Goal: Task Accomplishment & Management: Manage account settings

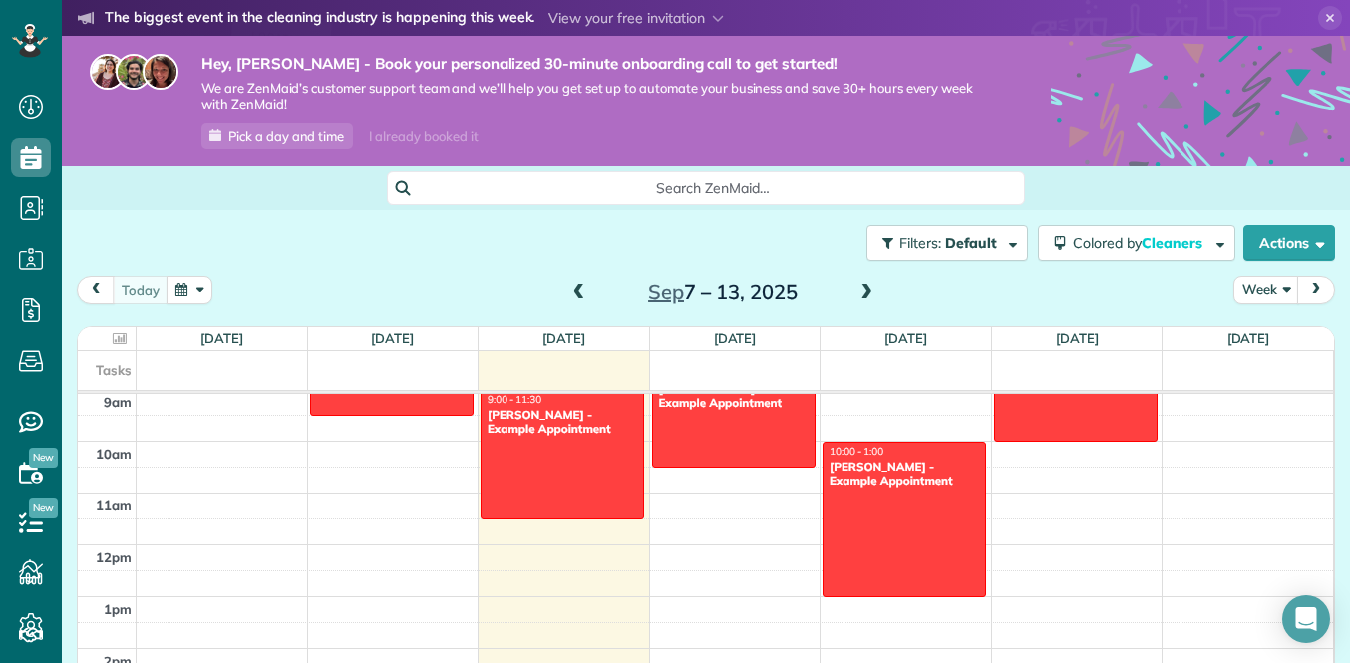
scroll to position [477, 0]
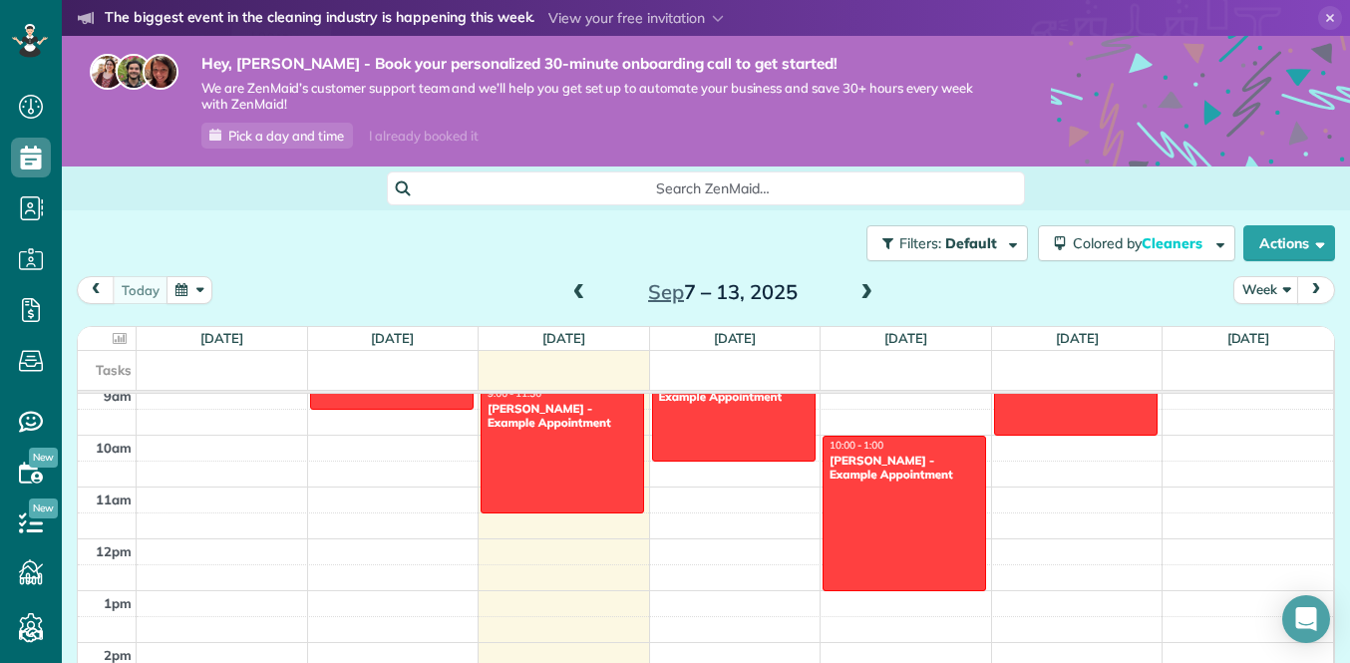
click at [1324, 11] on icon at bounding box center [1331, 18] width 24 height 24
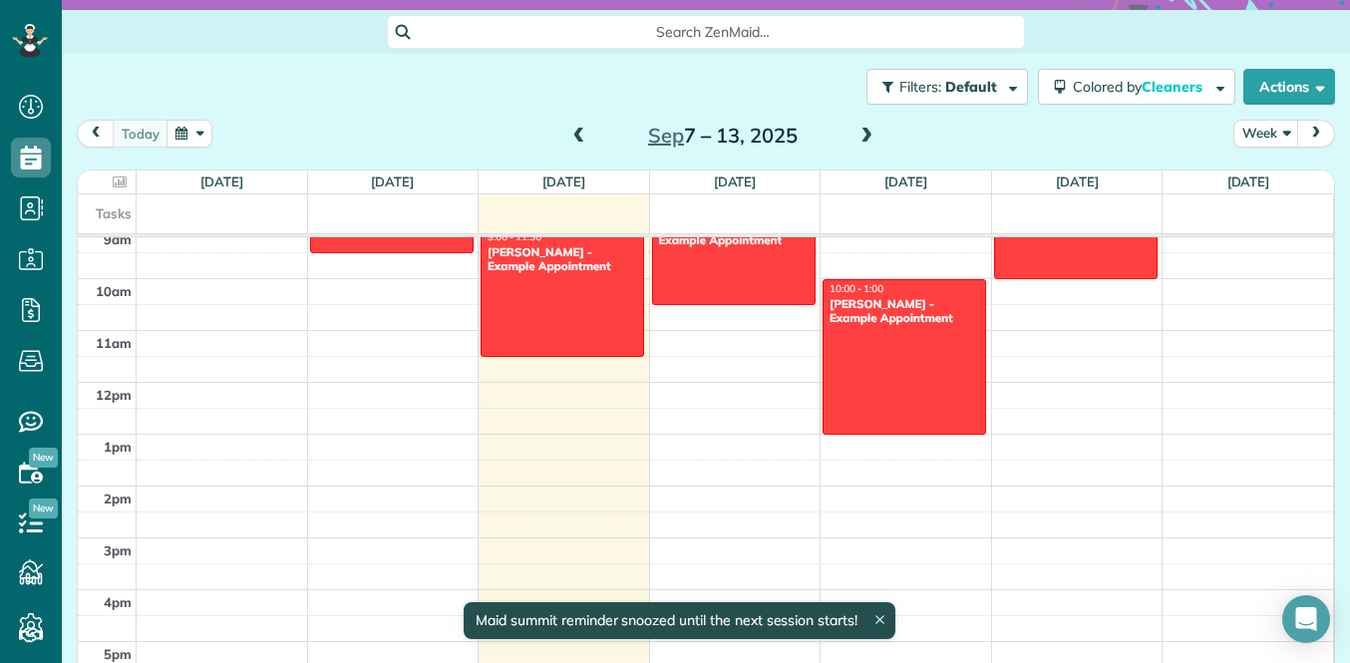
scroll to position [154, 0]
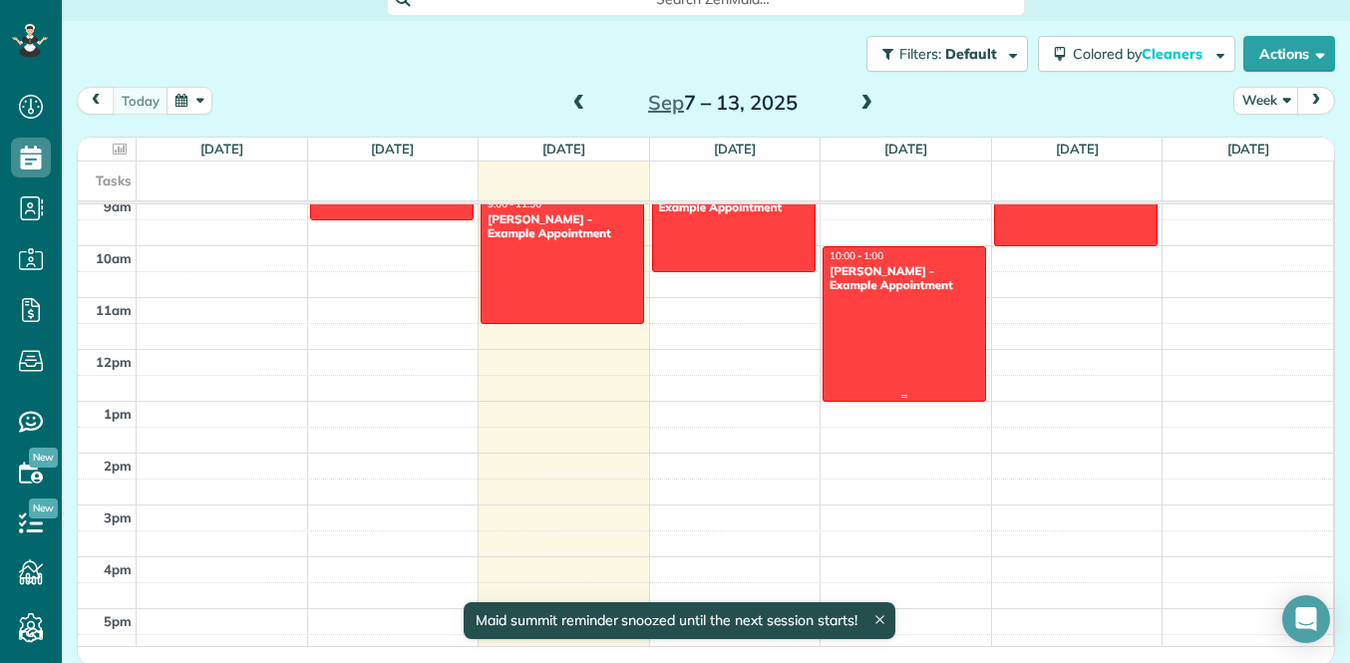
click at [878, 339] on div at bounding box center [905, 324] width 162 height 154
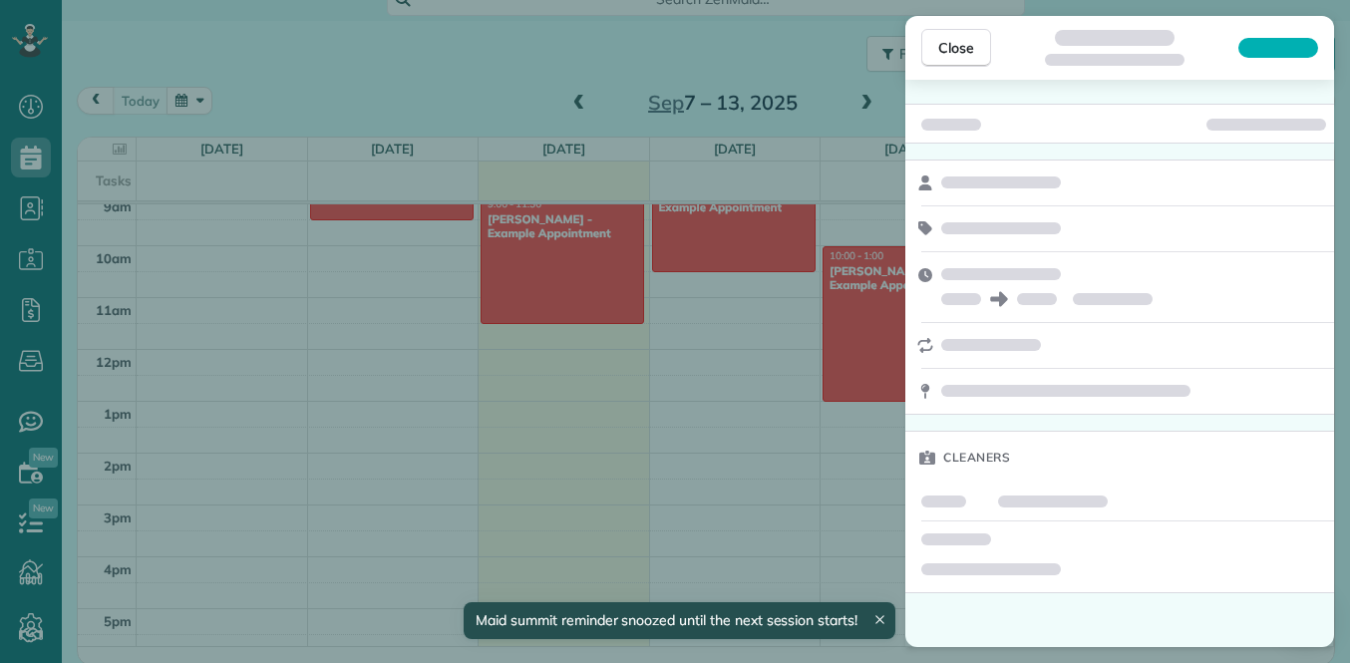
click at [766, 366] on div "Close Cleaners" at bounding box center [675, 331] width 1350 height 663
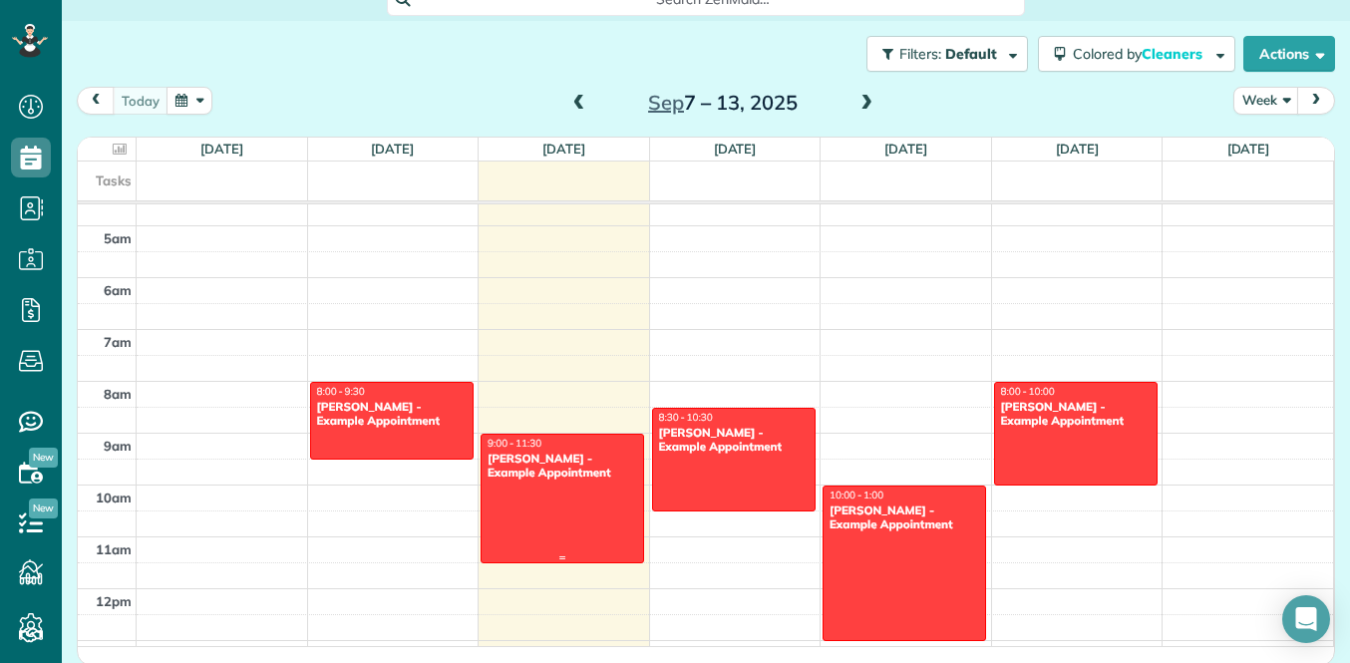
scroll to position [220, 0]
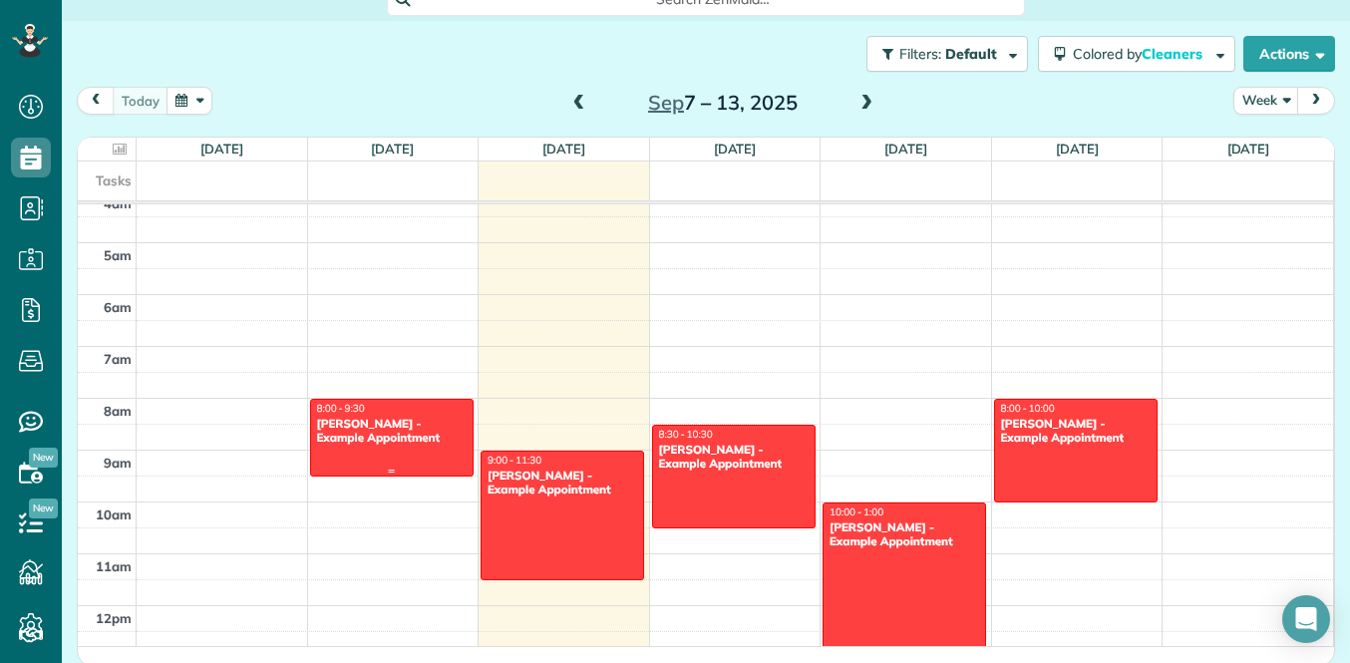
click at [424, 418] on div "Debbie Sardone - Example Appointment" at bounding box center [392, 431] width 152 height 29
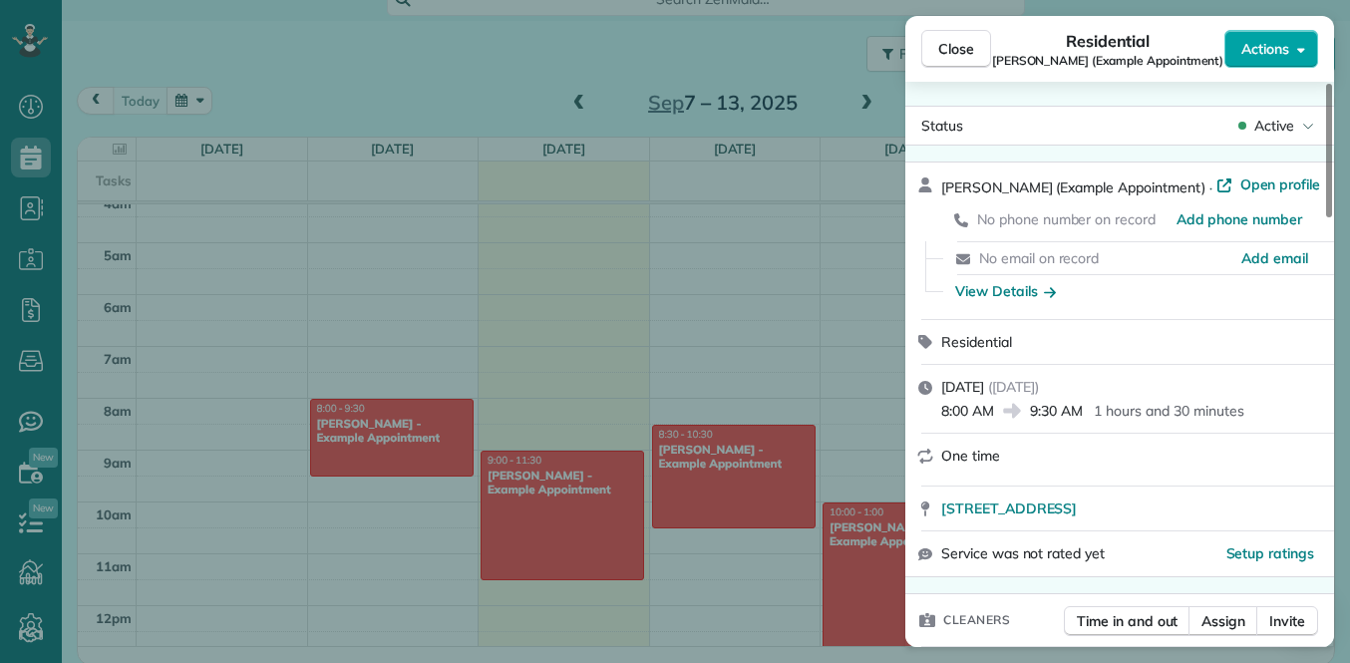
click at [1308, 53] on button "Actions" at bounding box center [1272, 49] width 94 height 38
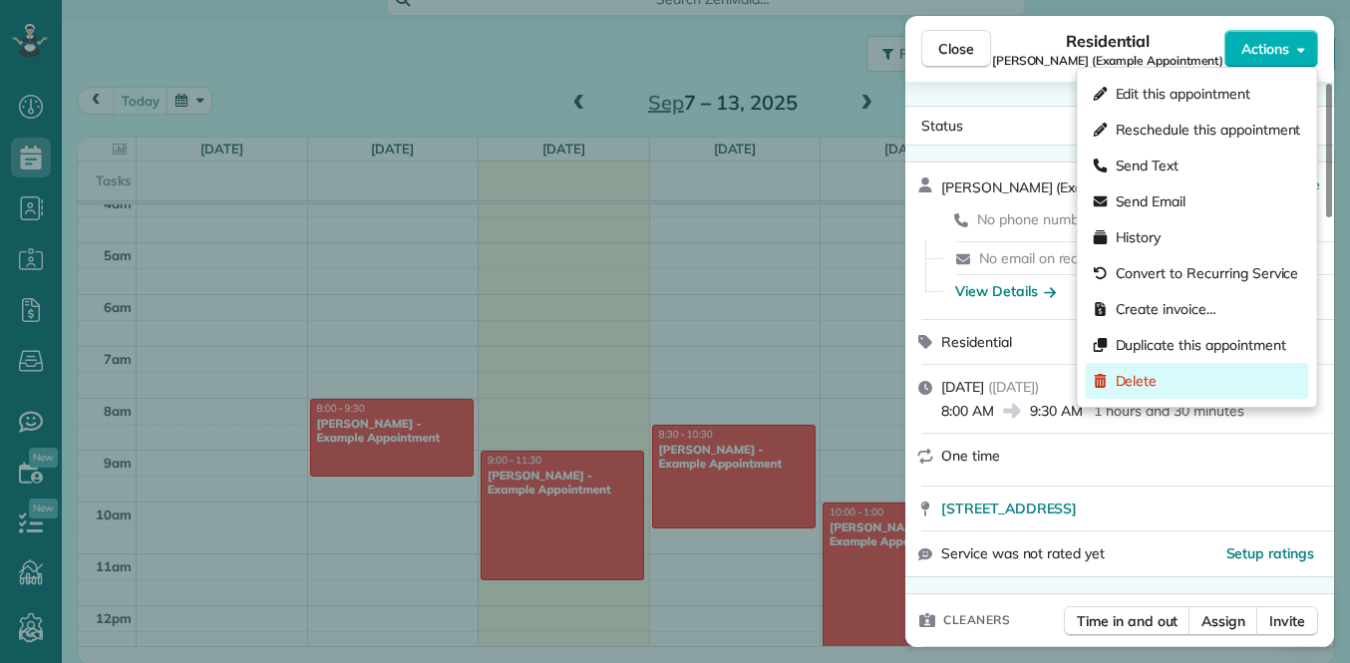
click at [1100, 375] on icon at bounding box center [1100, 381] width 12 height 14
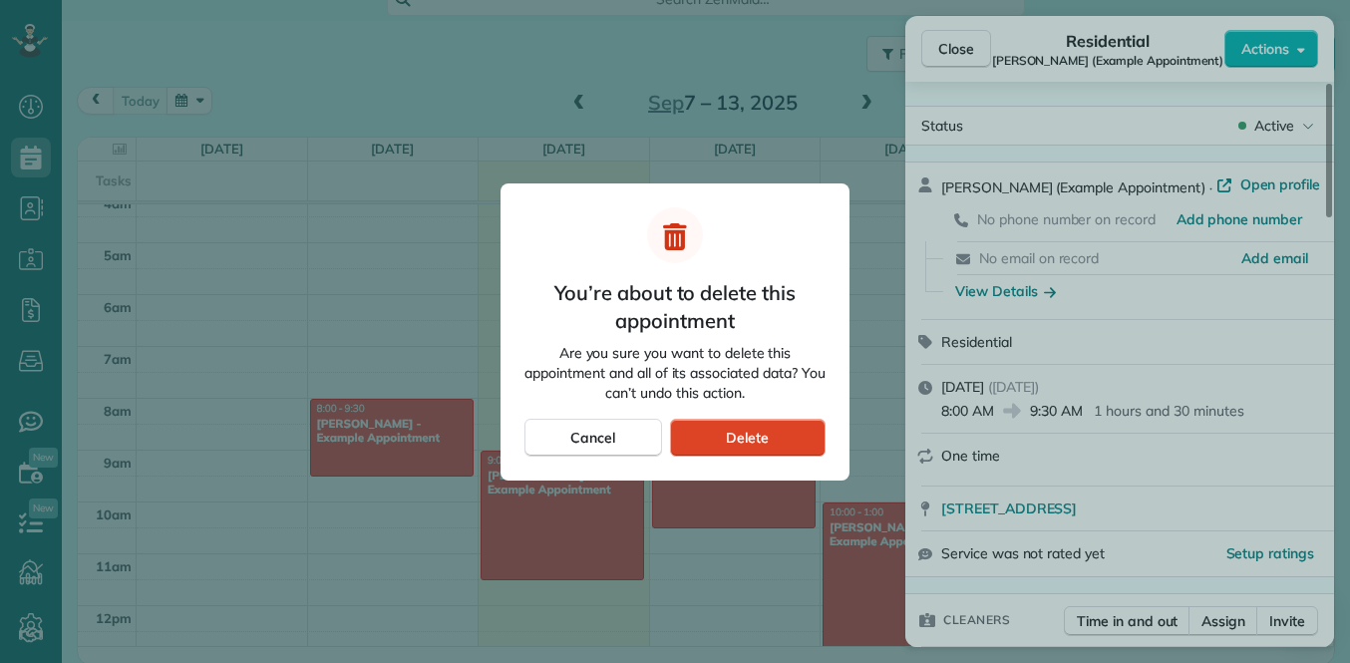
click at [781, 441] on div "Delete" at bounding box center [748, 438] width 156 height 38
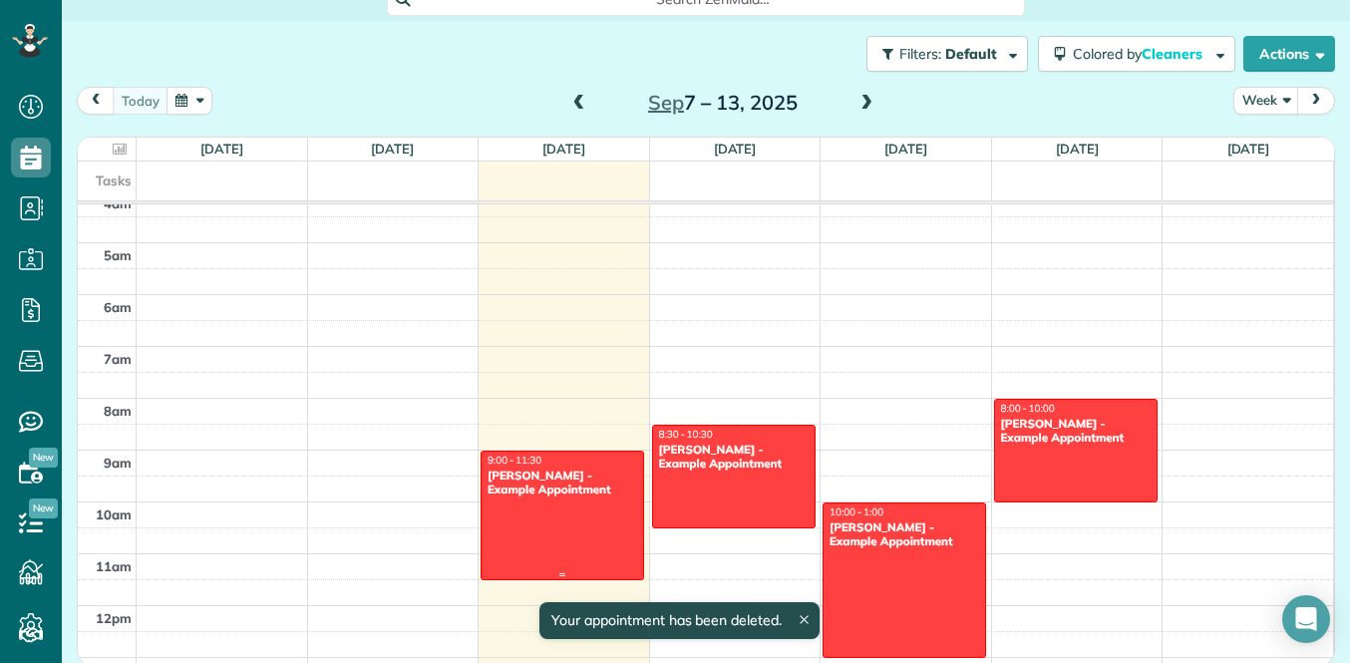
click at [547, 496] on div "Carolyn Arellano - Example Appointment" at bounding box center [563, 483] width 152 height 29
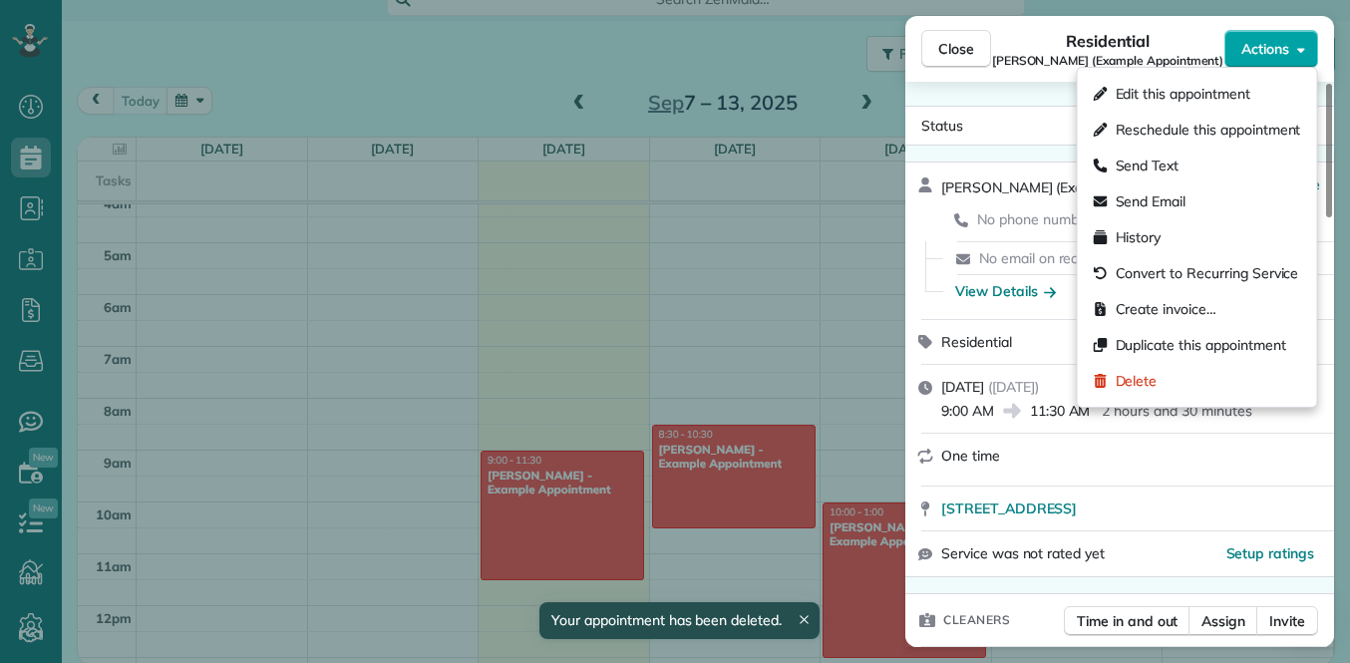
click at [1260, 47] on span "Actions" at bounding box center [1266, 49] width 48 height 20
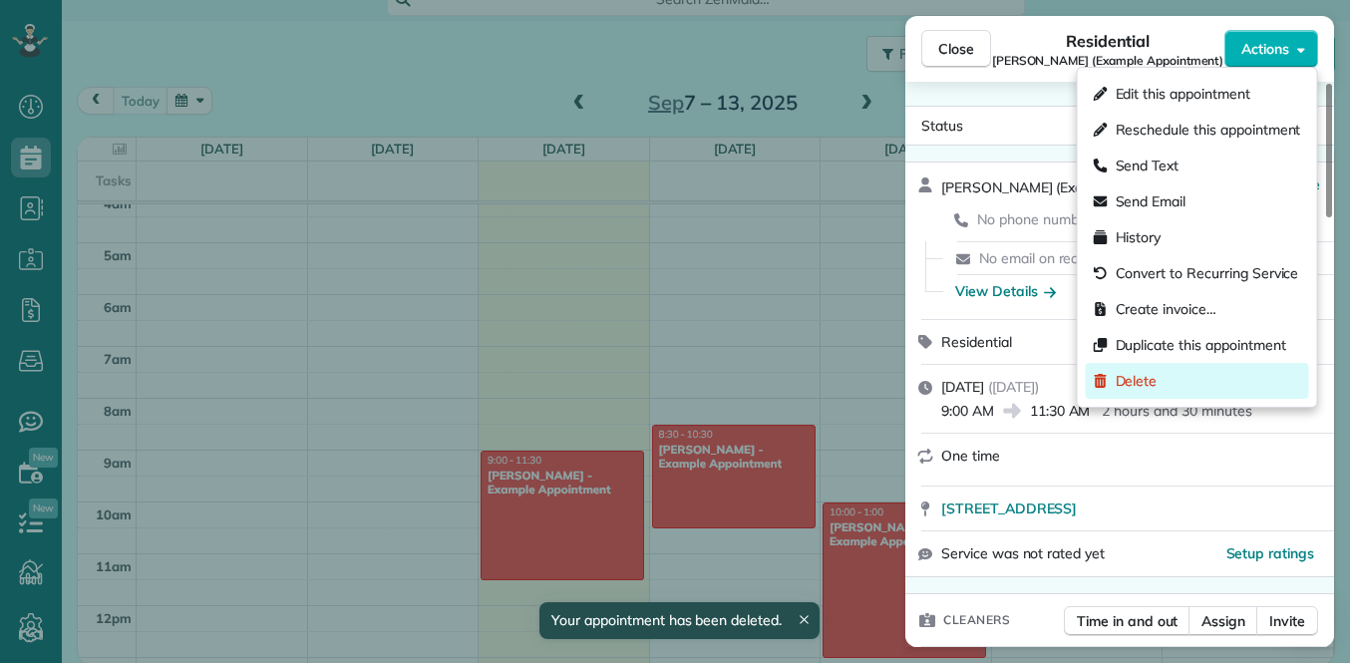
click at [1170, 380] on div "Delete" at bounding box center [1197, 381] width 223 height 36
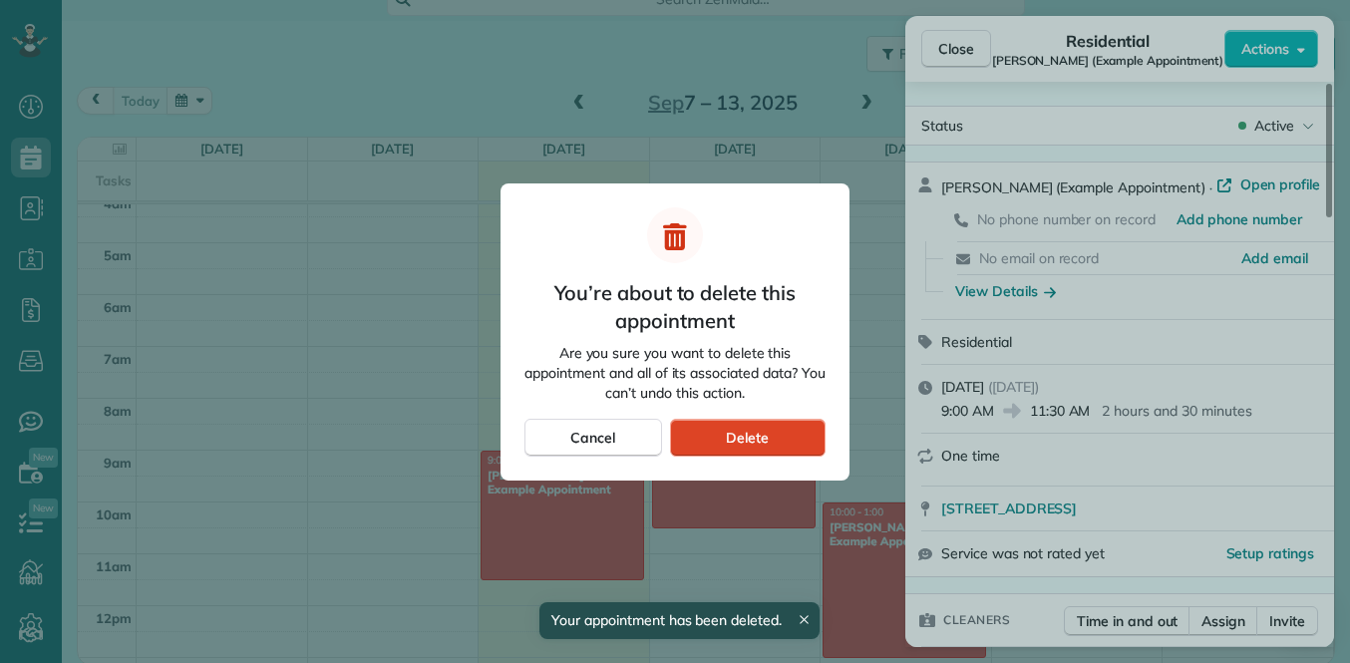
click at [757, 445] on span "Delete" at bounding box center [747, 438] width 43 height 20
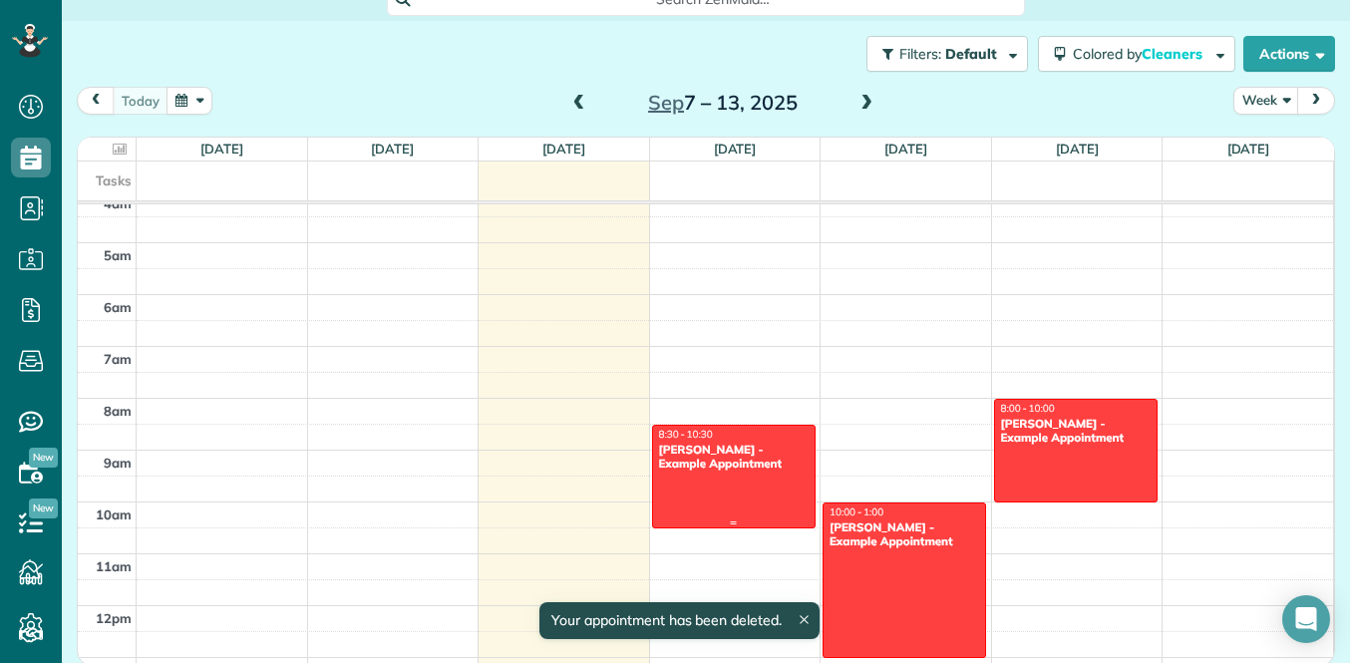
click at [760, 460] on div "Sharon Tinberg - Example Appointment" at bounding box center [734, 457] width 152 height 29
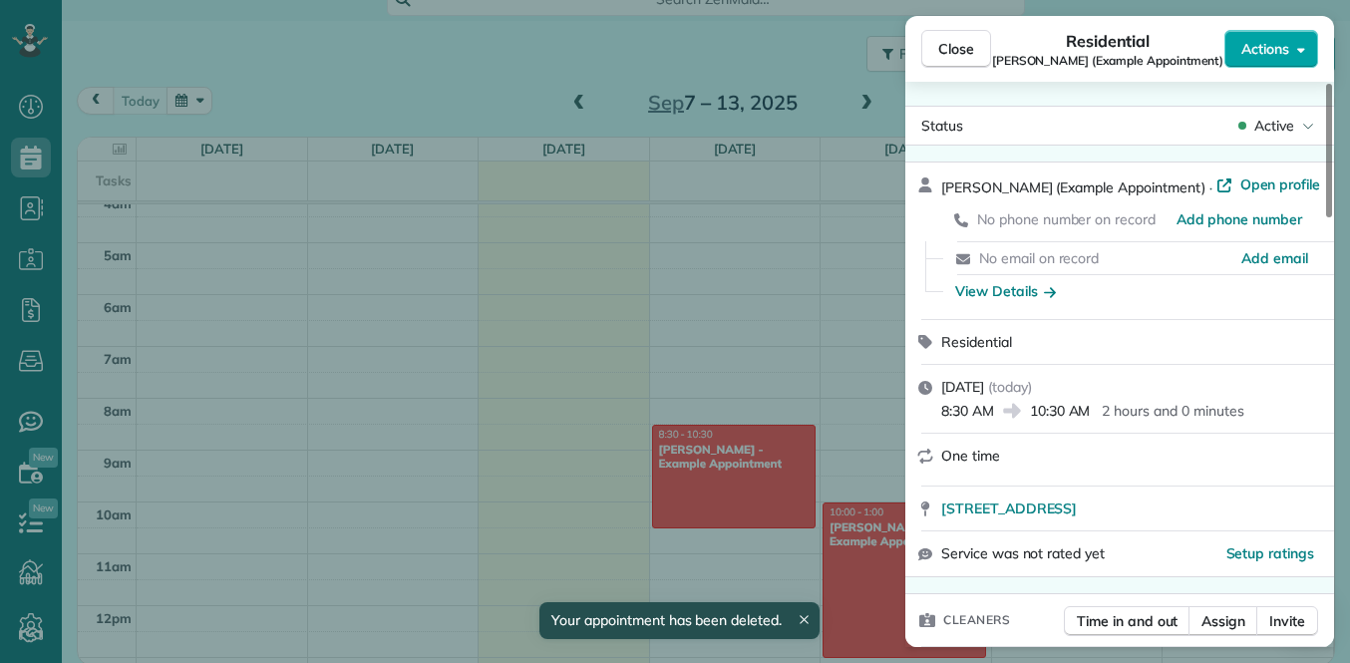
click at [1271, 49] on span "Actions" at bounding box center [1266, 49] width 48 height 20
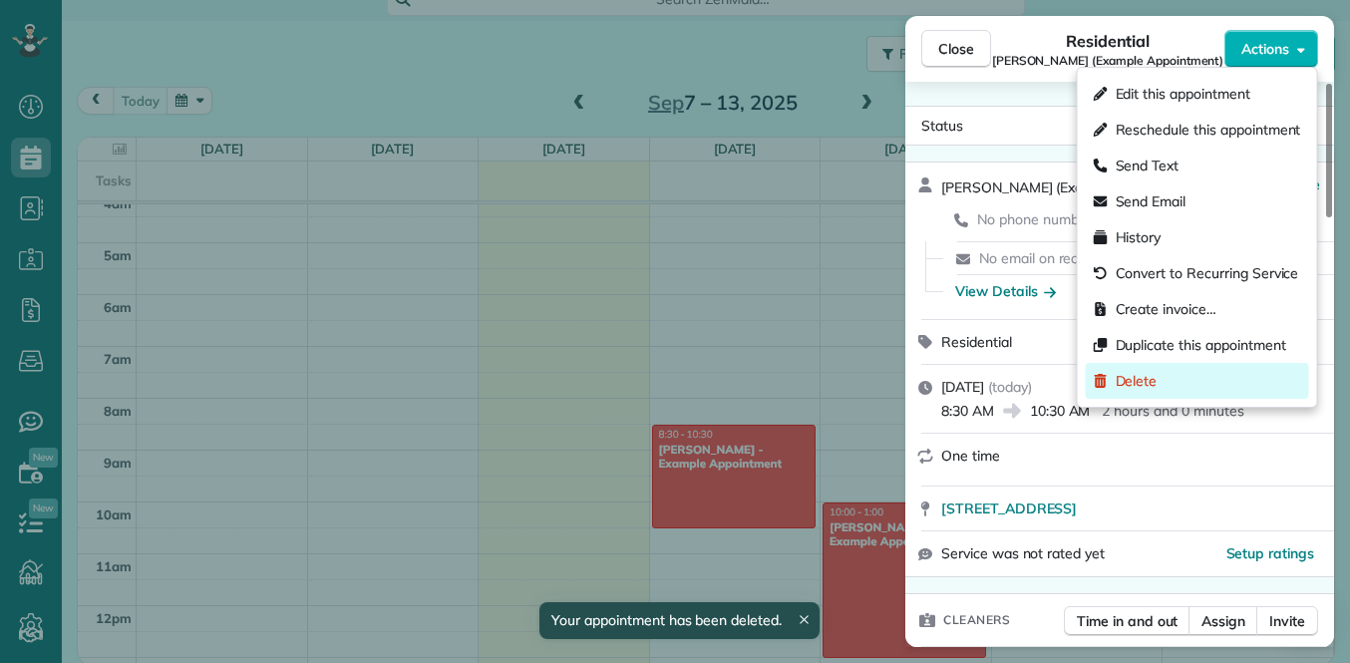
click at [1150, 383] on span "Delete" at bounding box center [1137, 381] width 42 height 20
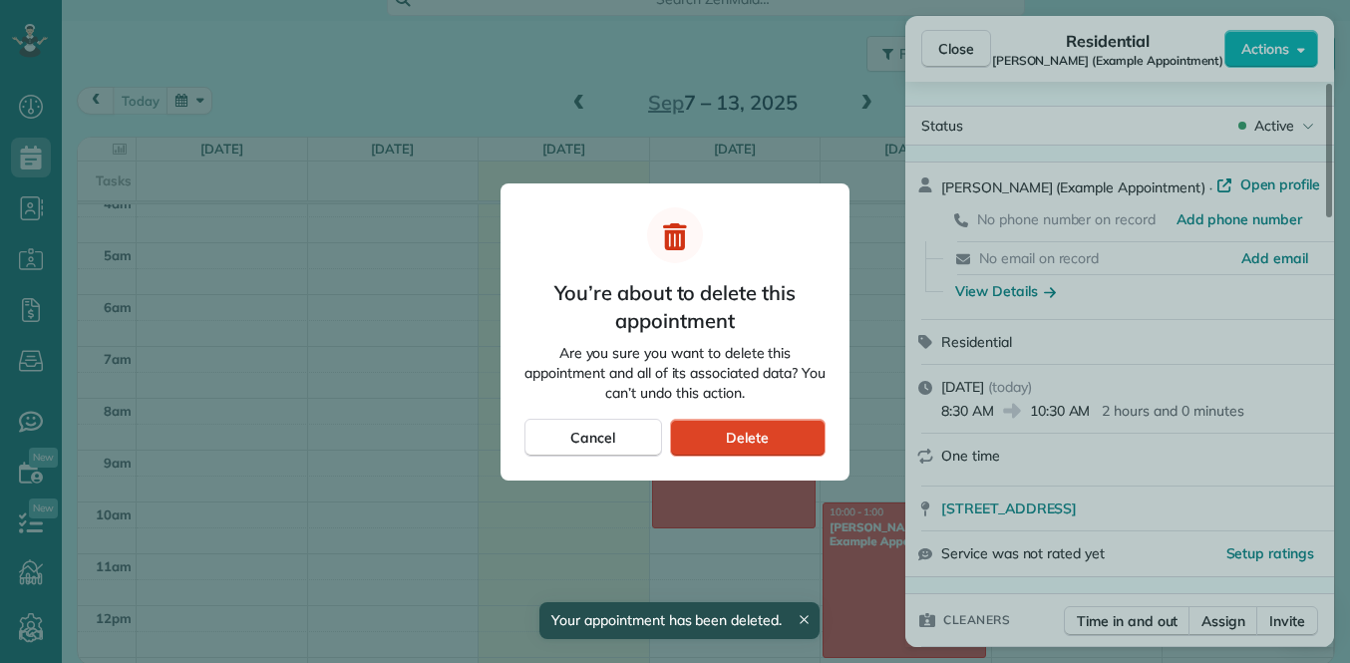
click at [802, 434] on div "Delete" at bounding box center [748, 438] width 156 height 38
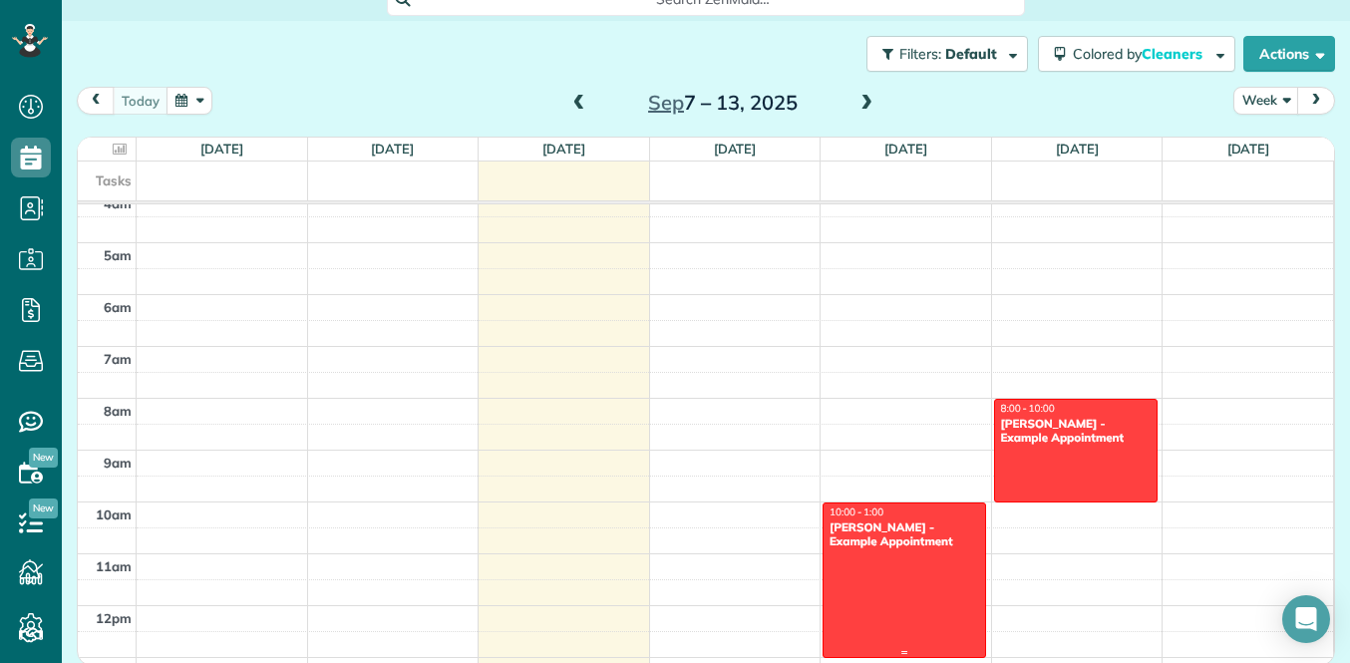
click at [888, 541] on div "Amar Ghose - Example Appointment" at bounding box center [905, 535] width 152 height 29
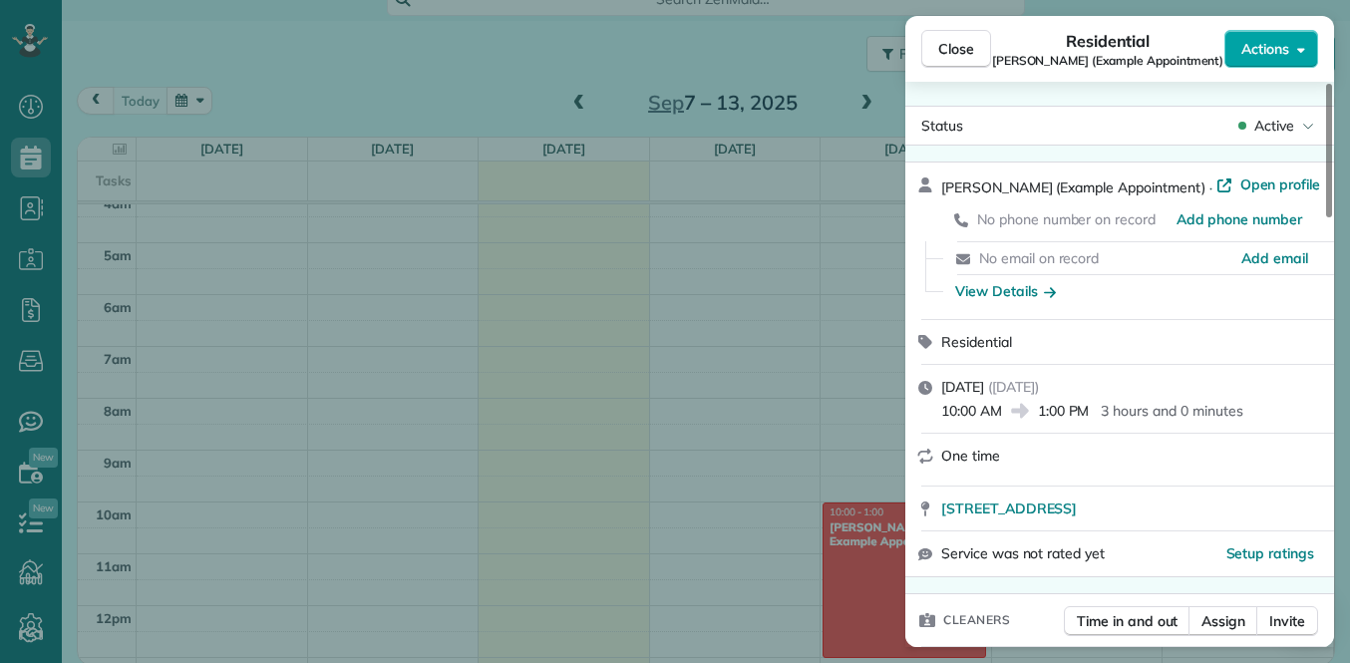
click at [1294, 53] on button "Actions" at bounding box center [1272, 49] width 94 height 38
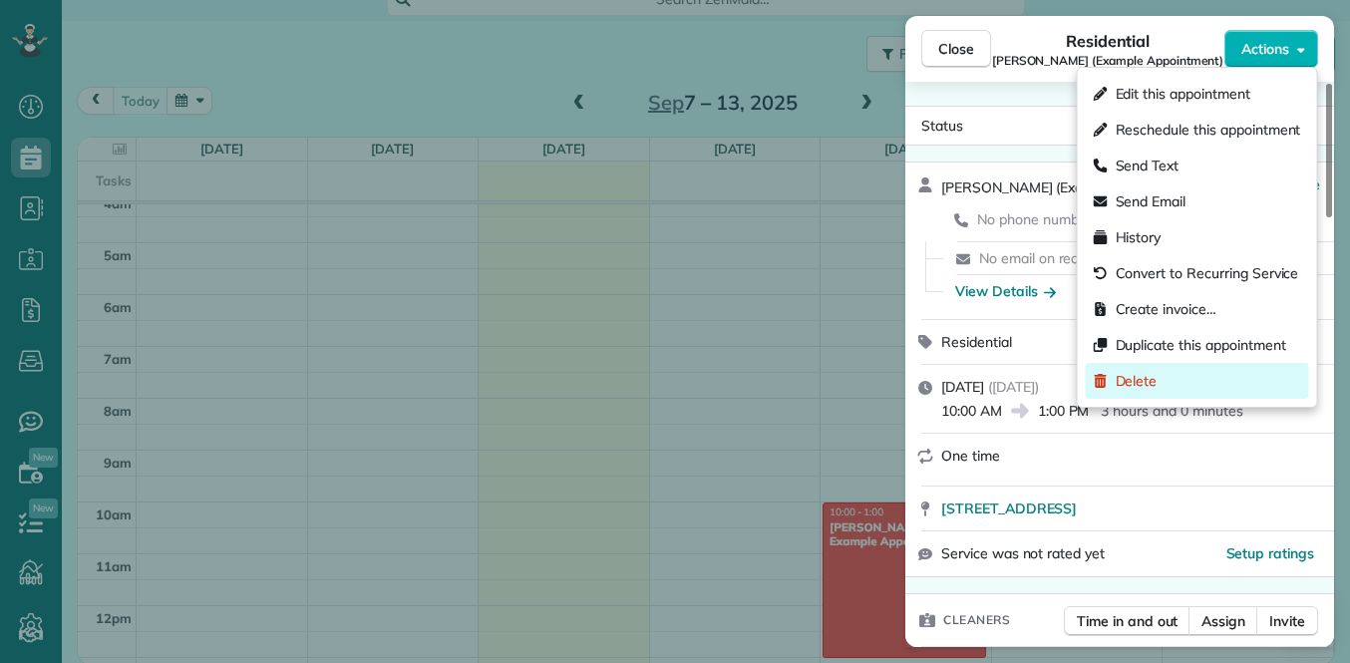
click at [1162, 383] on div "Delete" at bounding box center [1197, 381] width 223 height 36
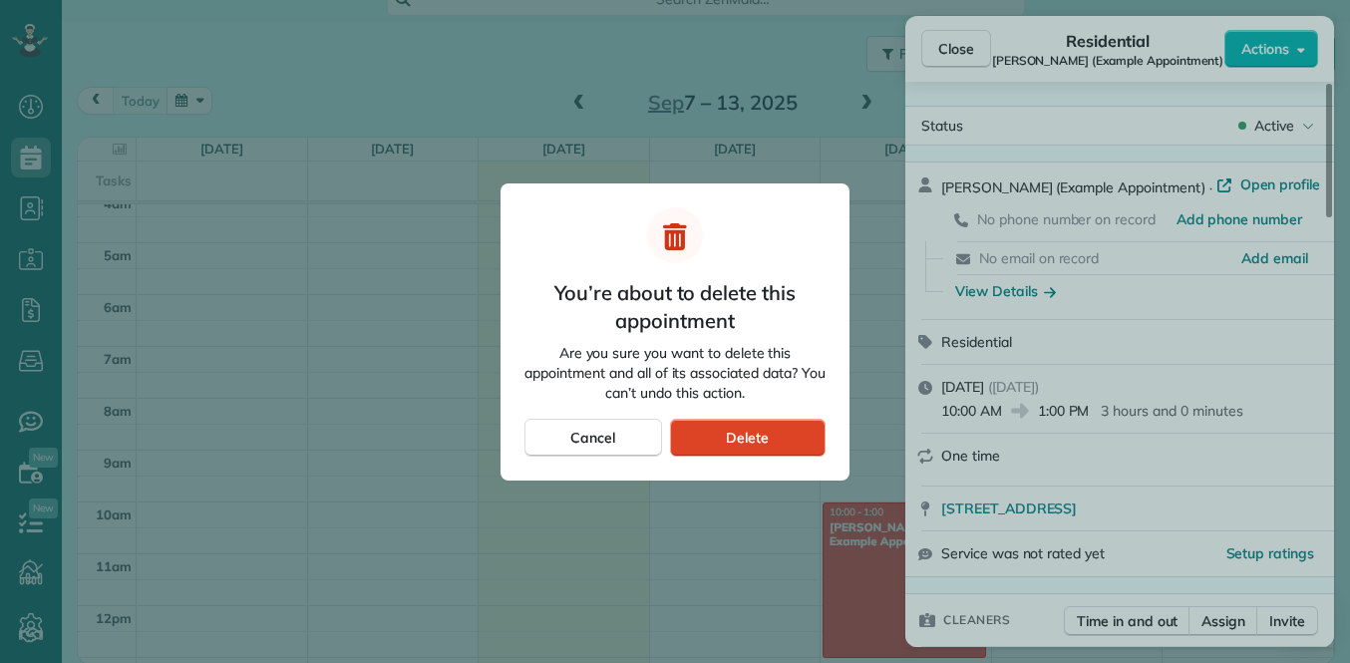
click at [798, 433] on div "Delete" at bounding box center [748, 438] width 156 height 38
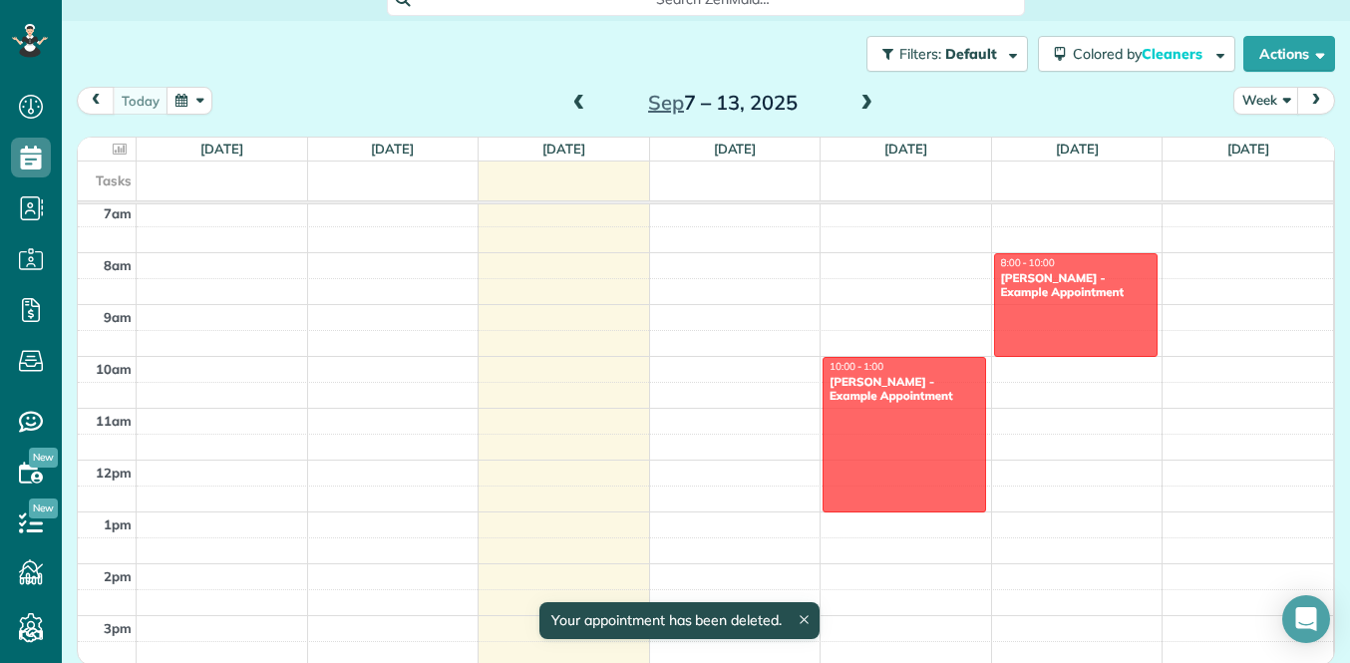
scroll to position [368, 0]
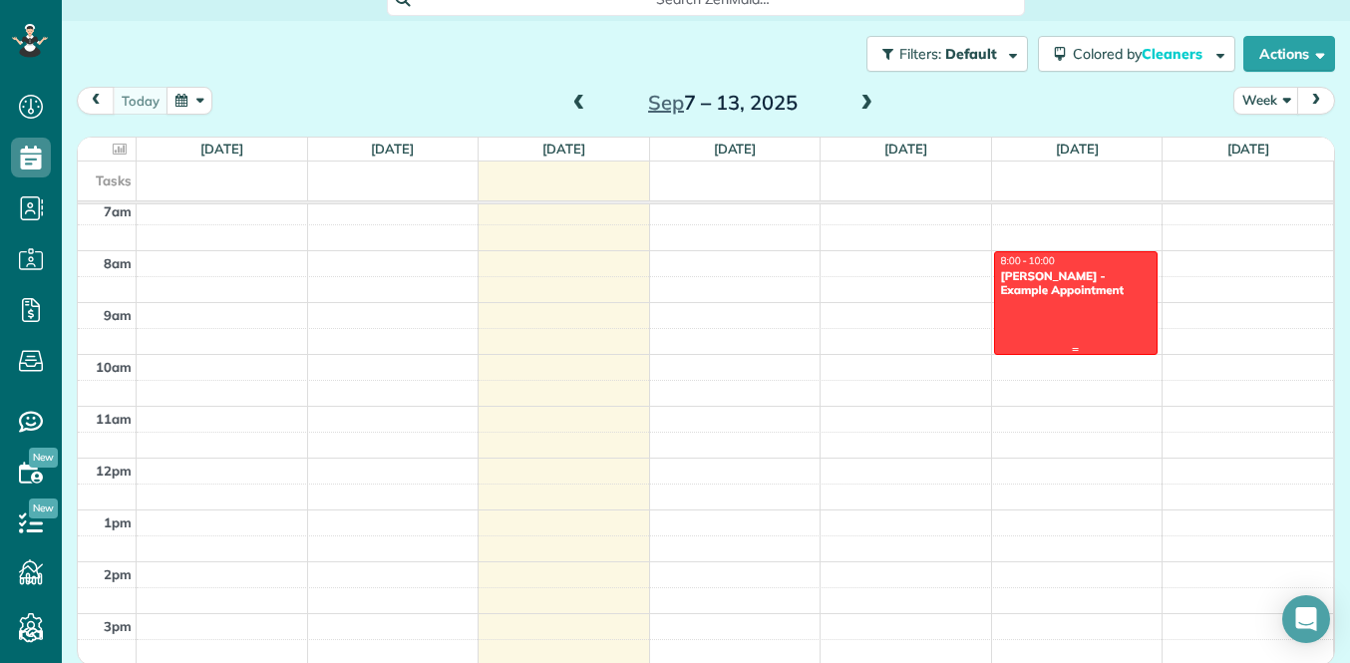
click at [1109, 315] on div at bounding box center [1076, 303] width 162 height 102
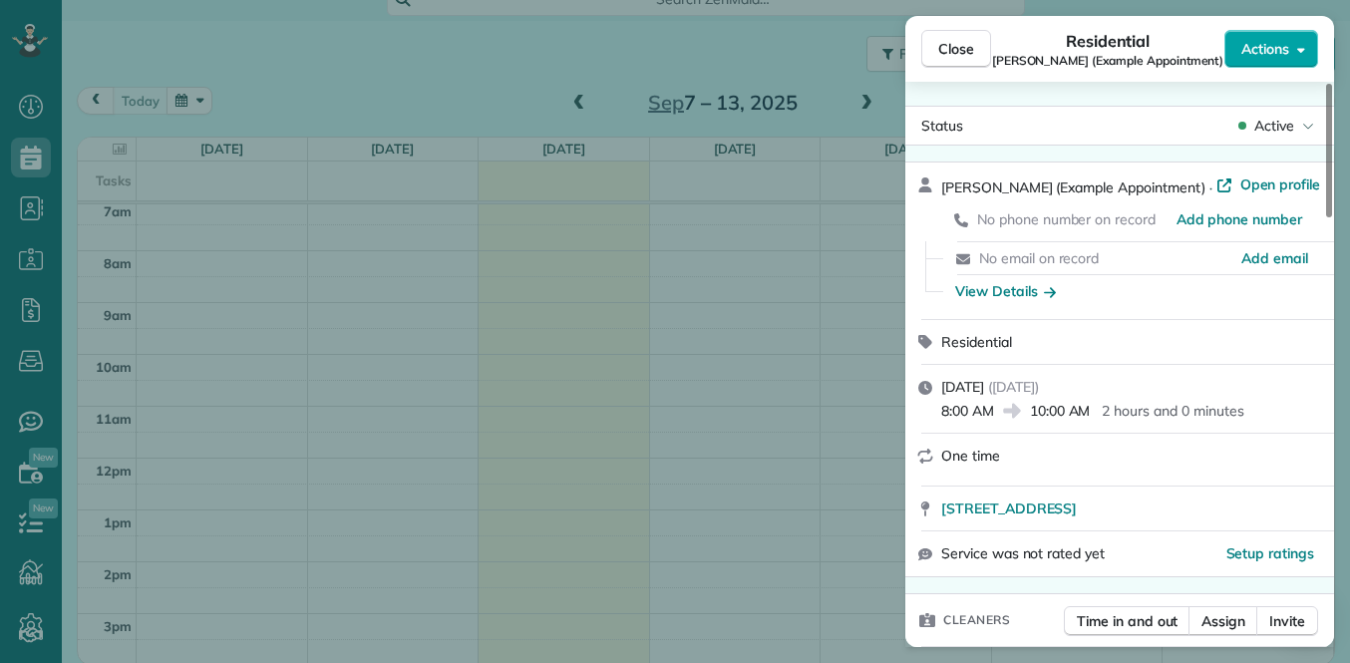
click at [1276, 61] on button "Actions" at bounding box center [1272, 49] width 94 height 38
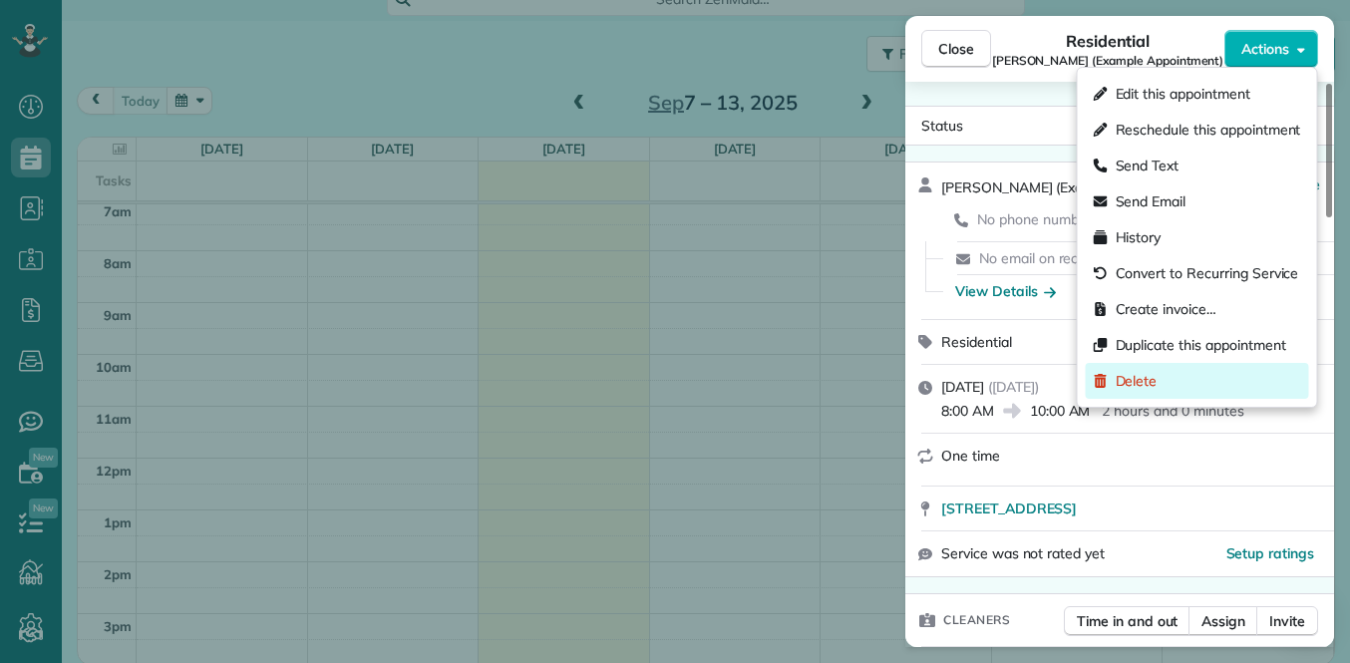
click at [1169, 372] on div "Delete" at bounding box center [1197, 381] width 223 height 36
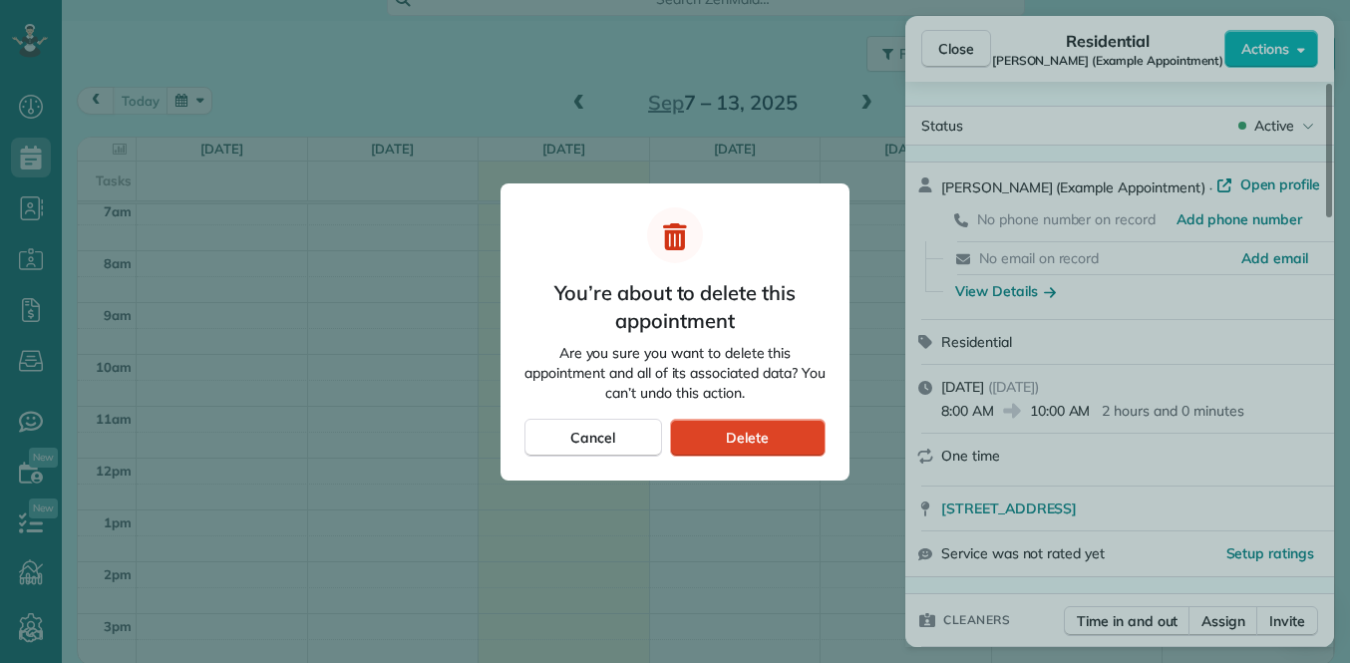
click at [779, 439] on div "Delete" at bounding box center [748, 438] width 156 height 38
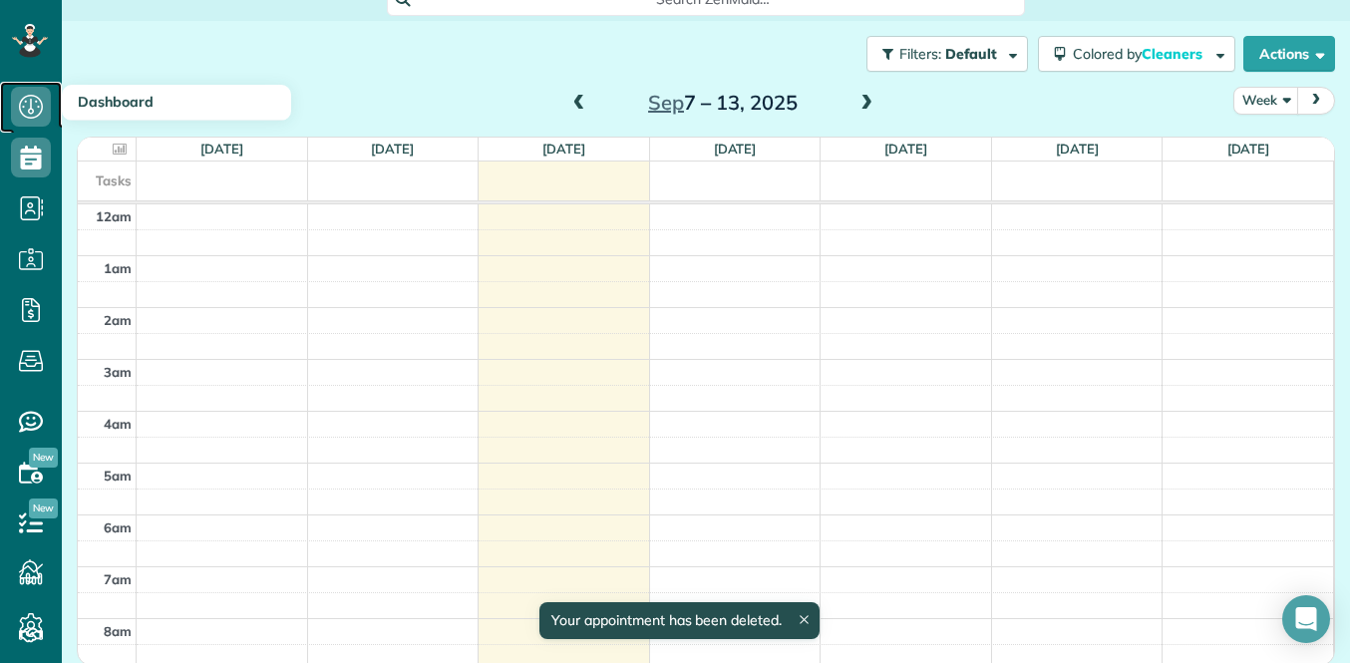
click at [42, 108] on use at bounding box center [31, 107] width 24 height 24
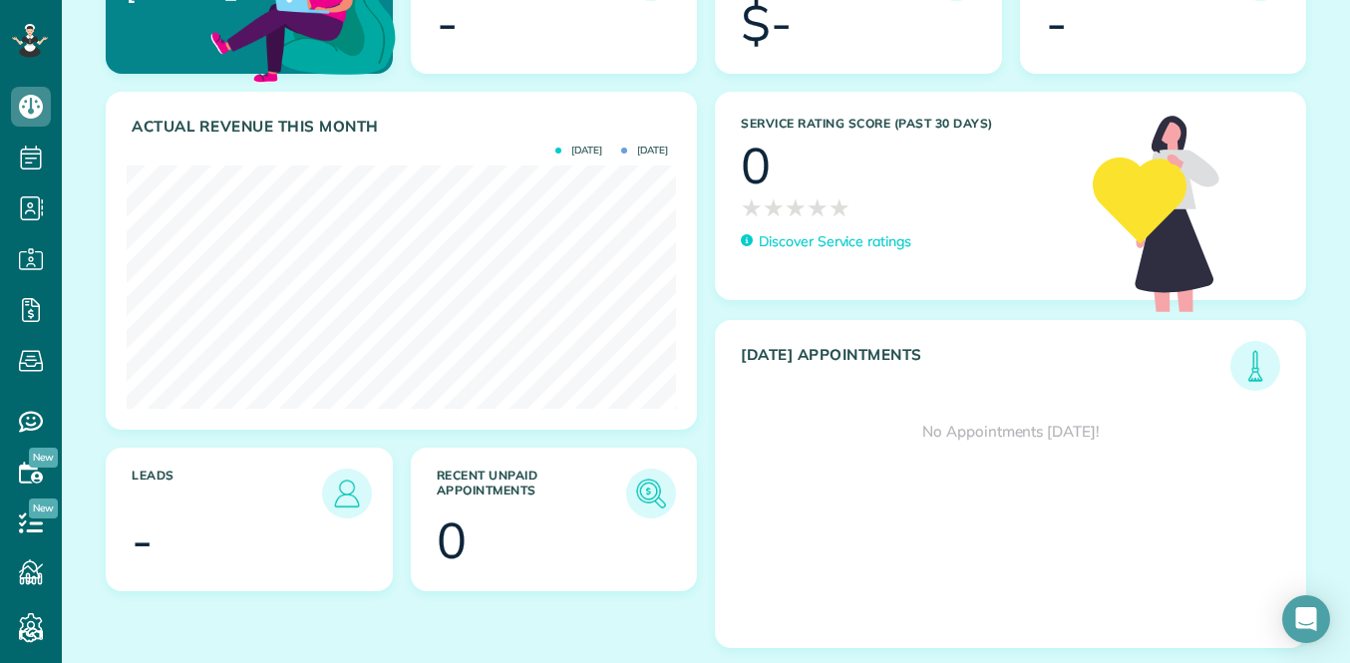
scroll to position [277, 0]
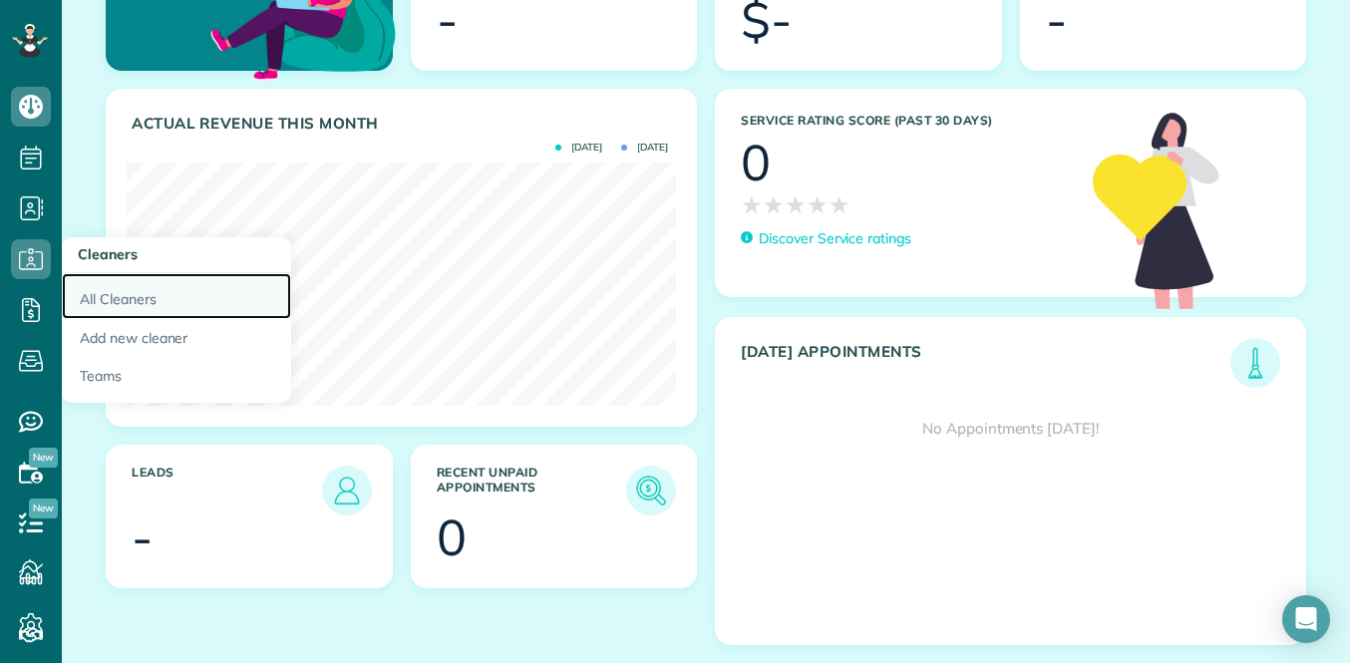
click at [144, 305] on link "All Cleaners" at bounding box center [176, 296] width 229 height 46
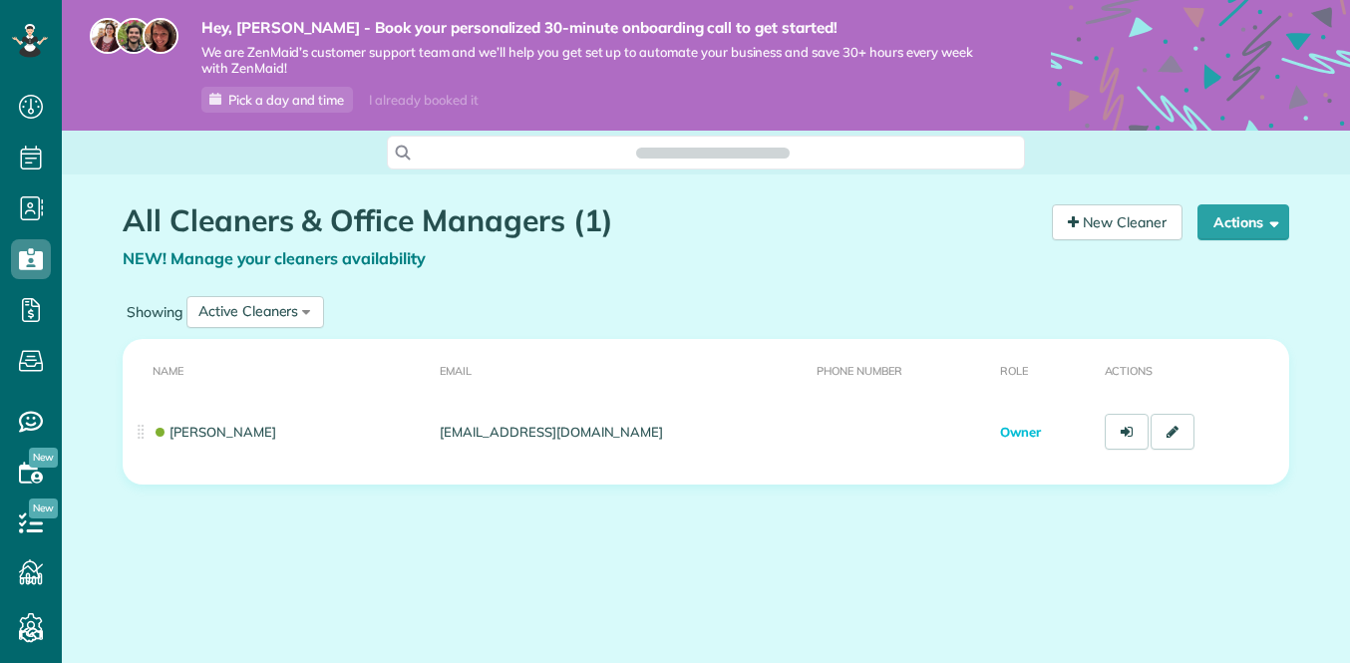
scroll to position [9, 9]
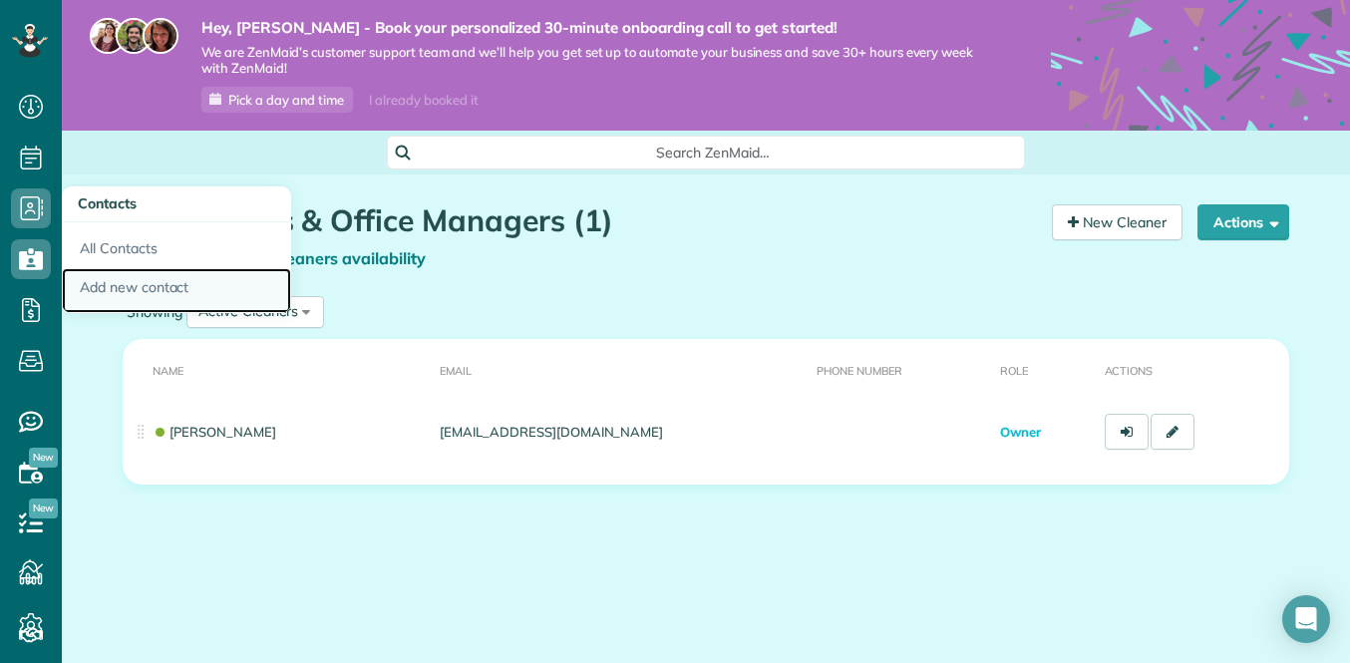
click at [121, 284] on link "Add new contact" at bounding box center [176, 291] width 229 height 46
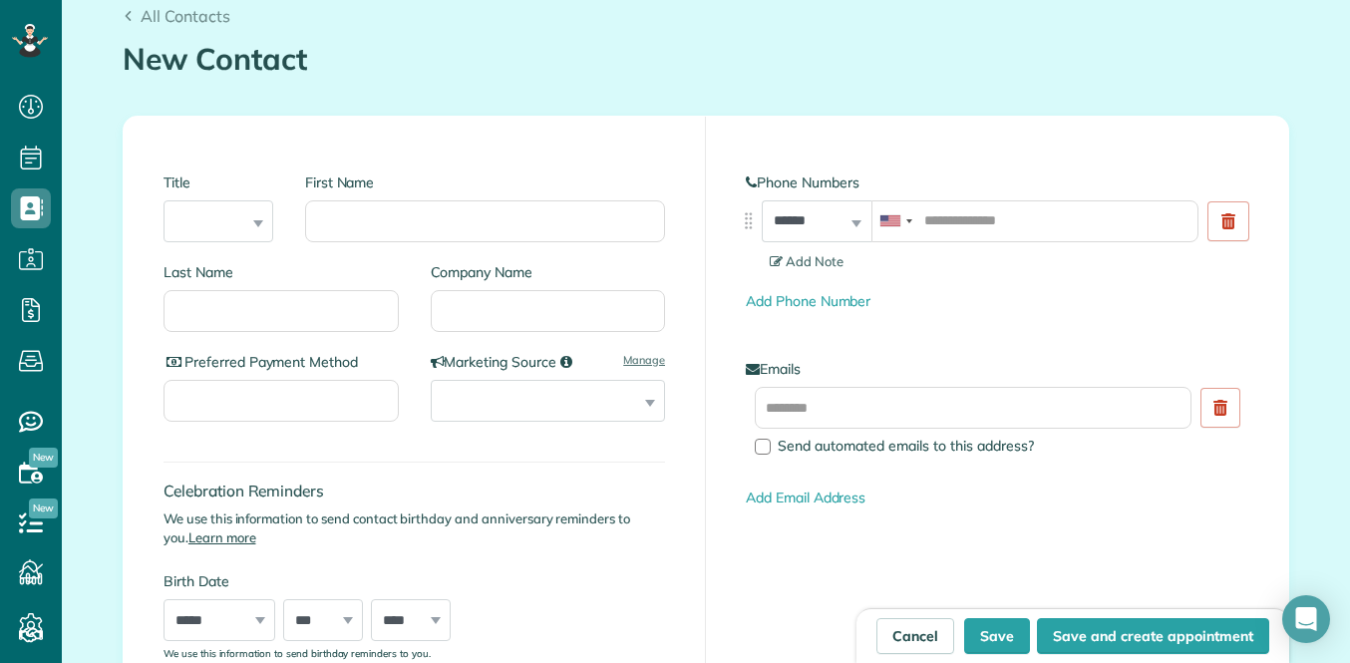
scroll to position [204, 0]
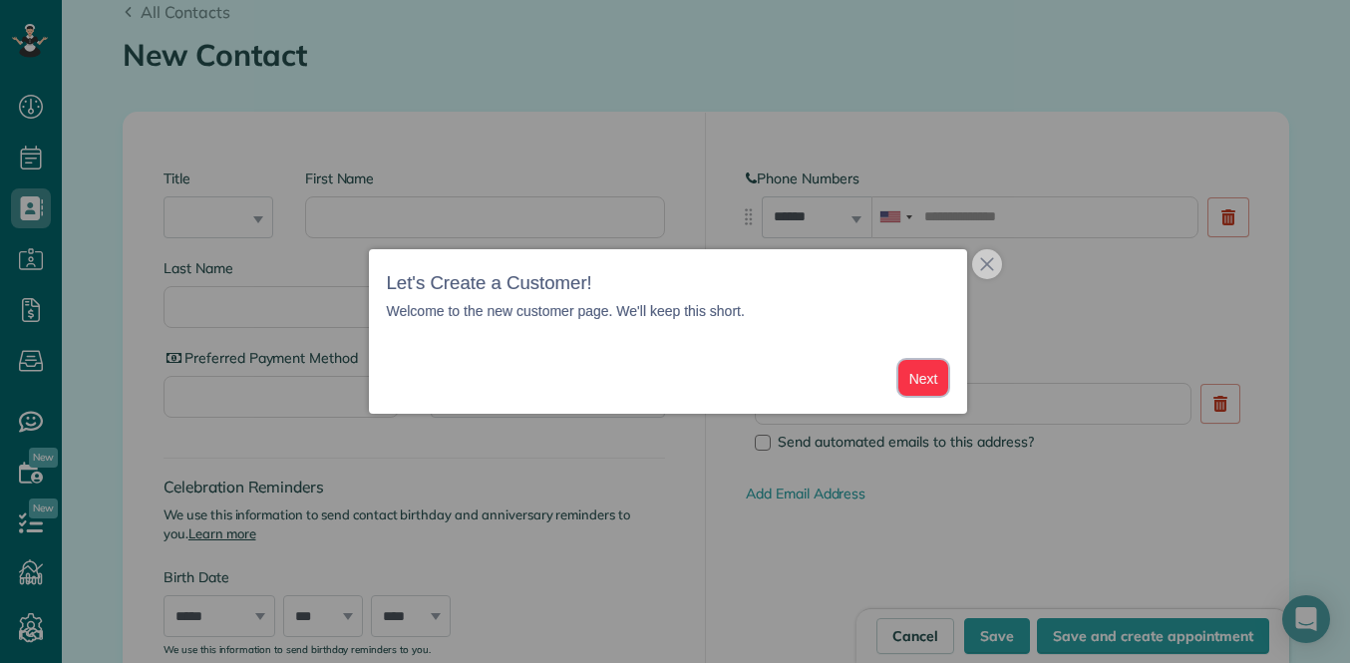
click at [940, 374] on button "Next" at bounding box center [924, 378] width 51 height 37
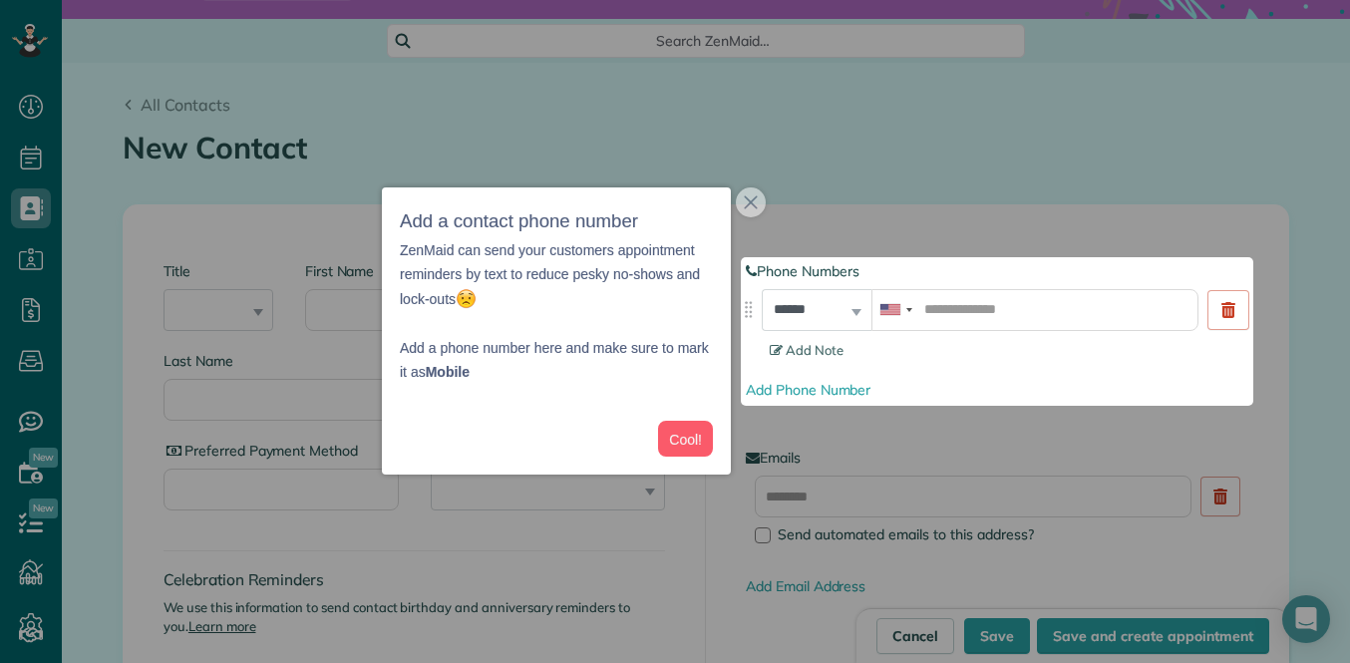
scroll to position [110, 0]
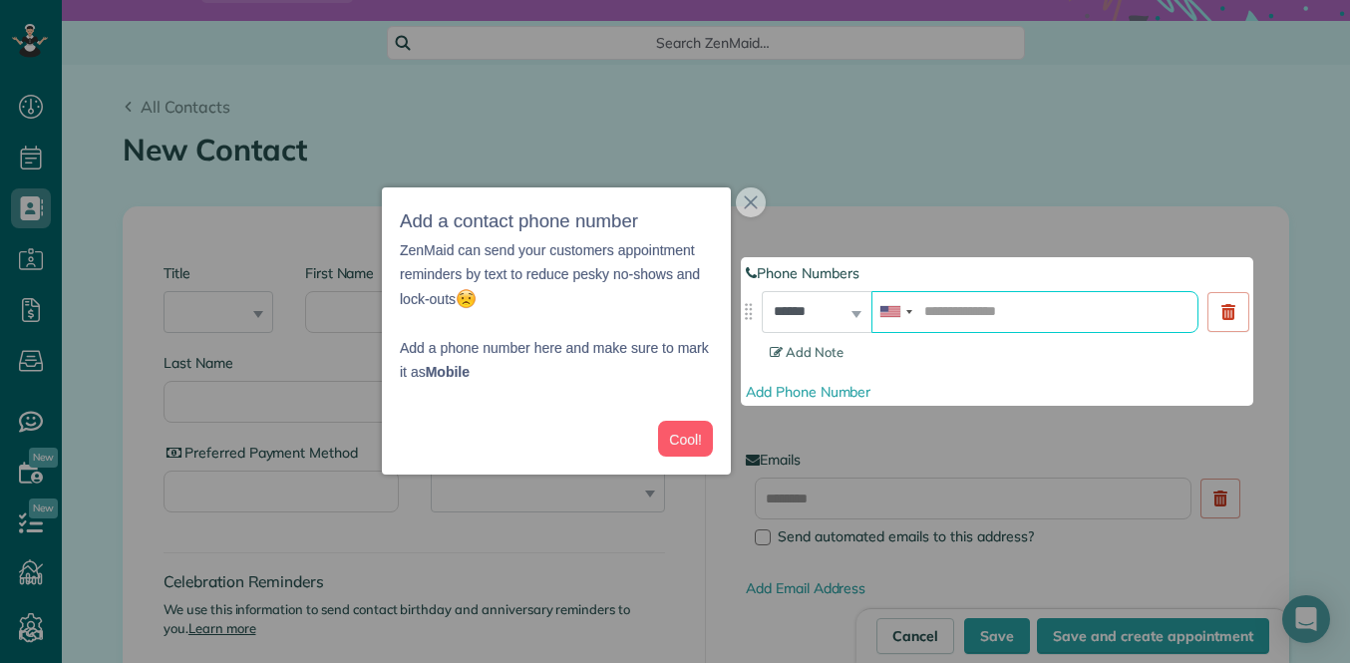
click at [937, 307] on input "tel" at bounding box center [1035, 312] width 327 height 42
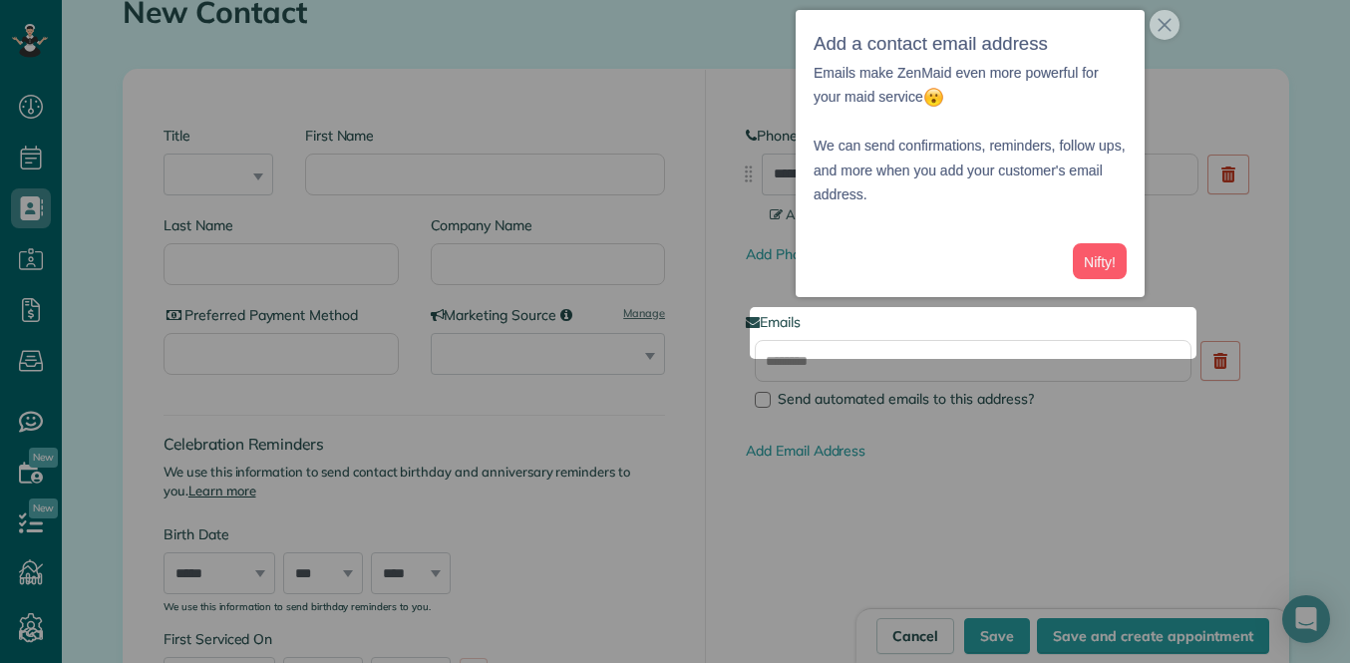
scroll to position [276, 0]
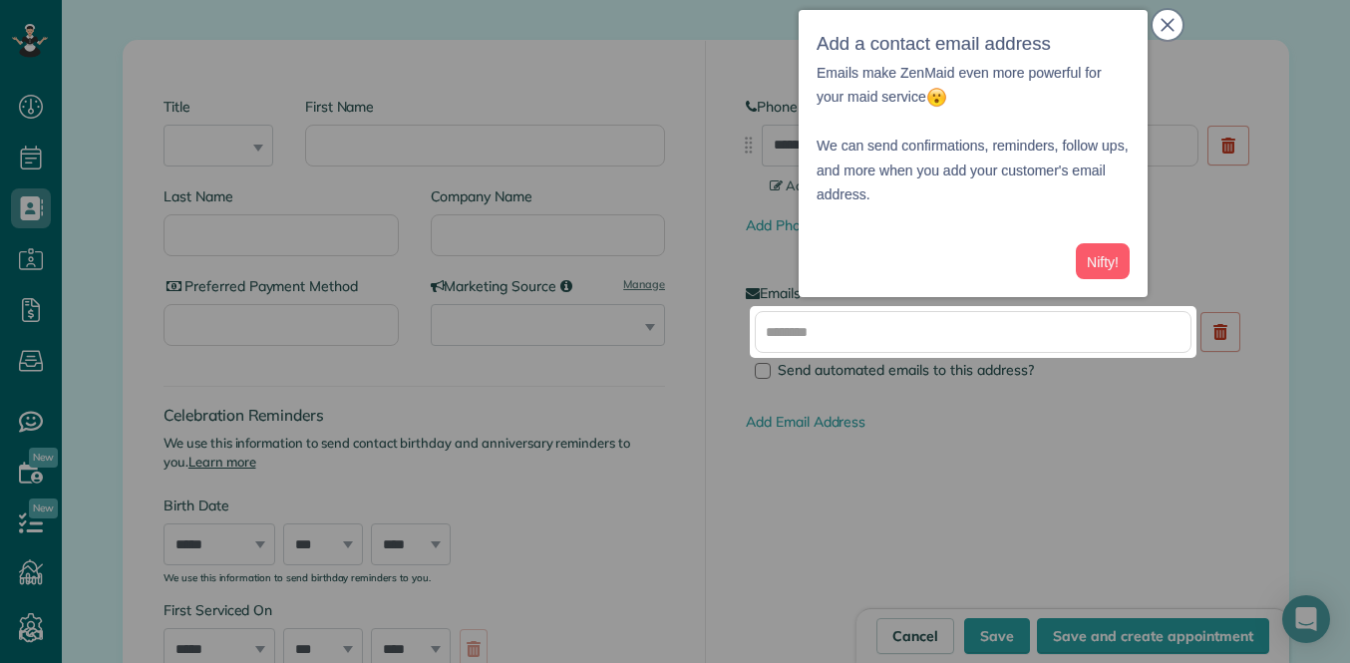
click at [1175, 26] on button "close," at bounding box center [1168, 25] width 30 height 30
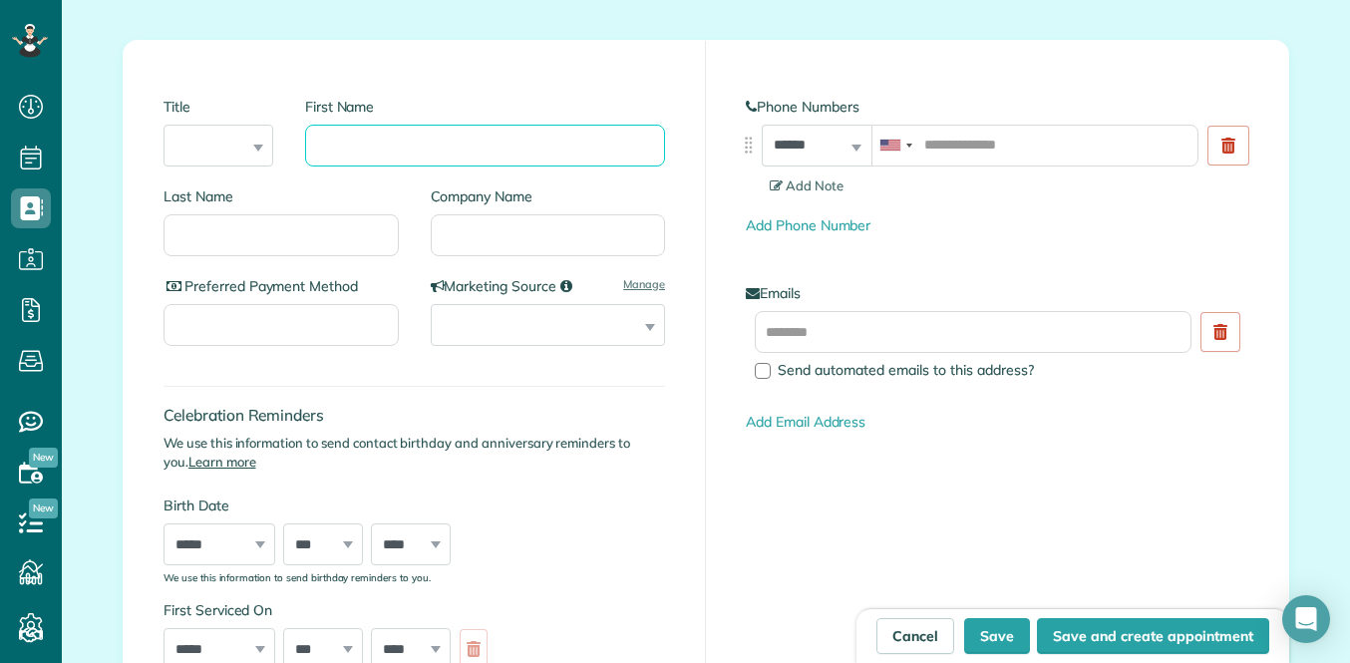
click at [469, 136] on input "First Name" at bounding box center [485, 146] width 360 height 42
type input "*******"
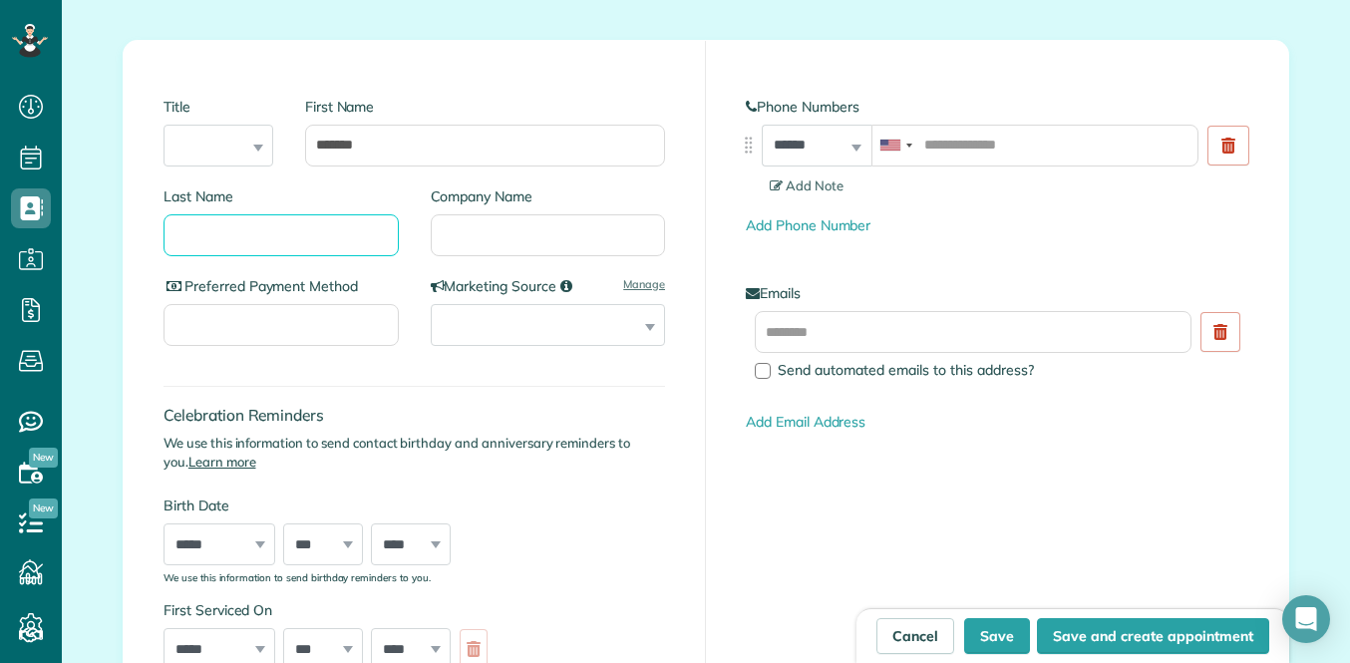
click at [295, 221] on input "Last Name" at bounding box center [281, 235] width 235 height 42
type input "*****"
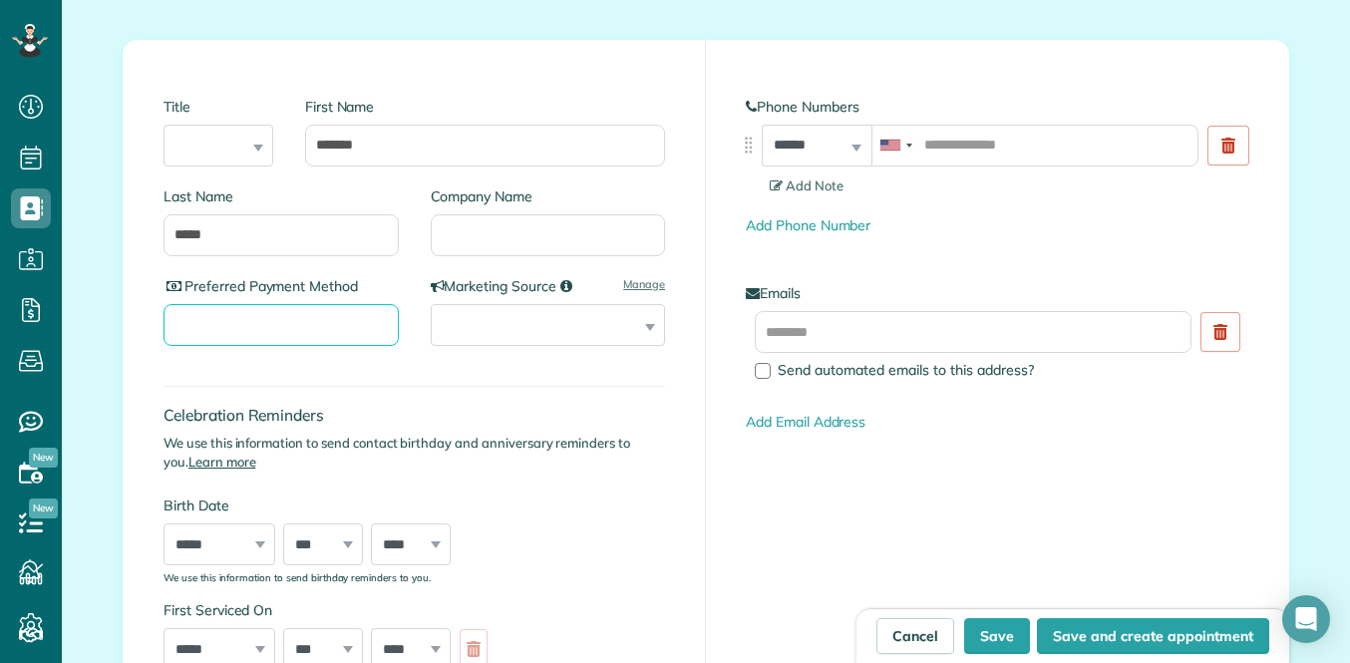
click at [377, 315] on input "Preferred Payment Method" at bounding box center [281, 325] width 235 height 42
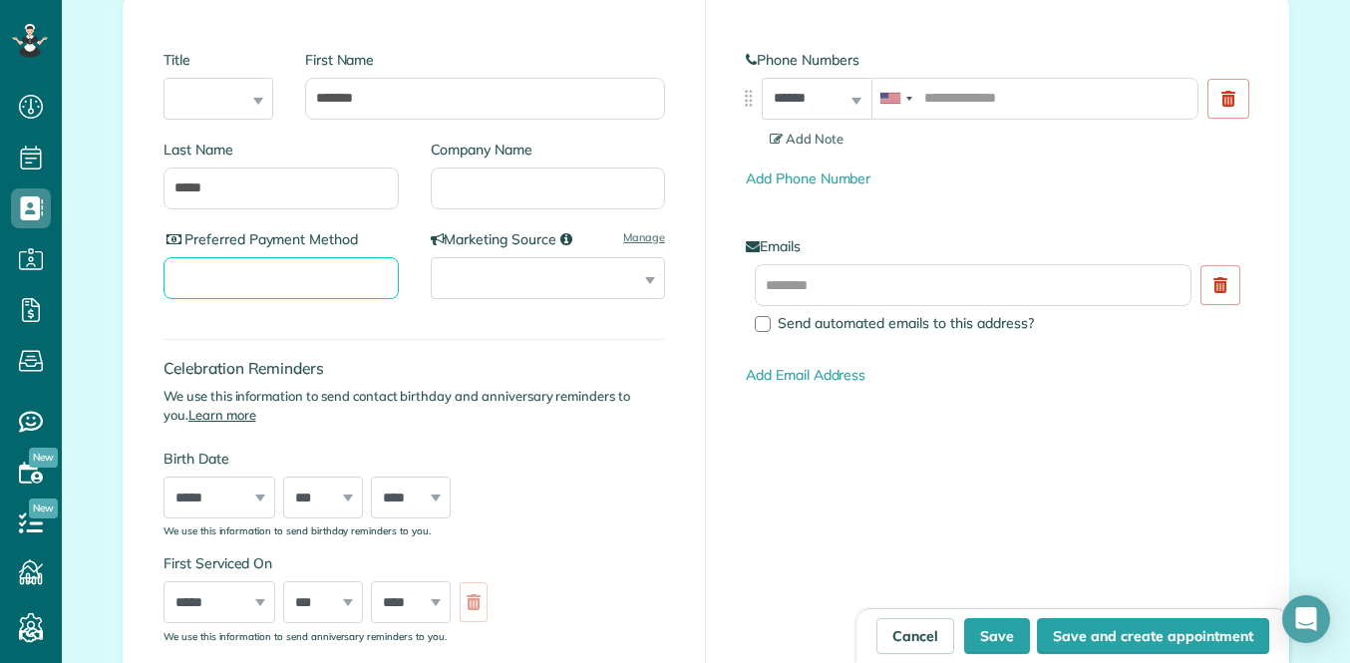
scroll to position [318, 0]
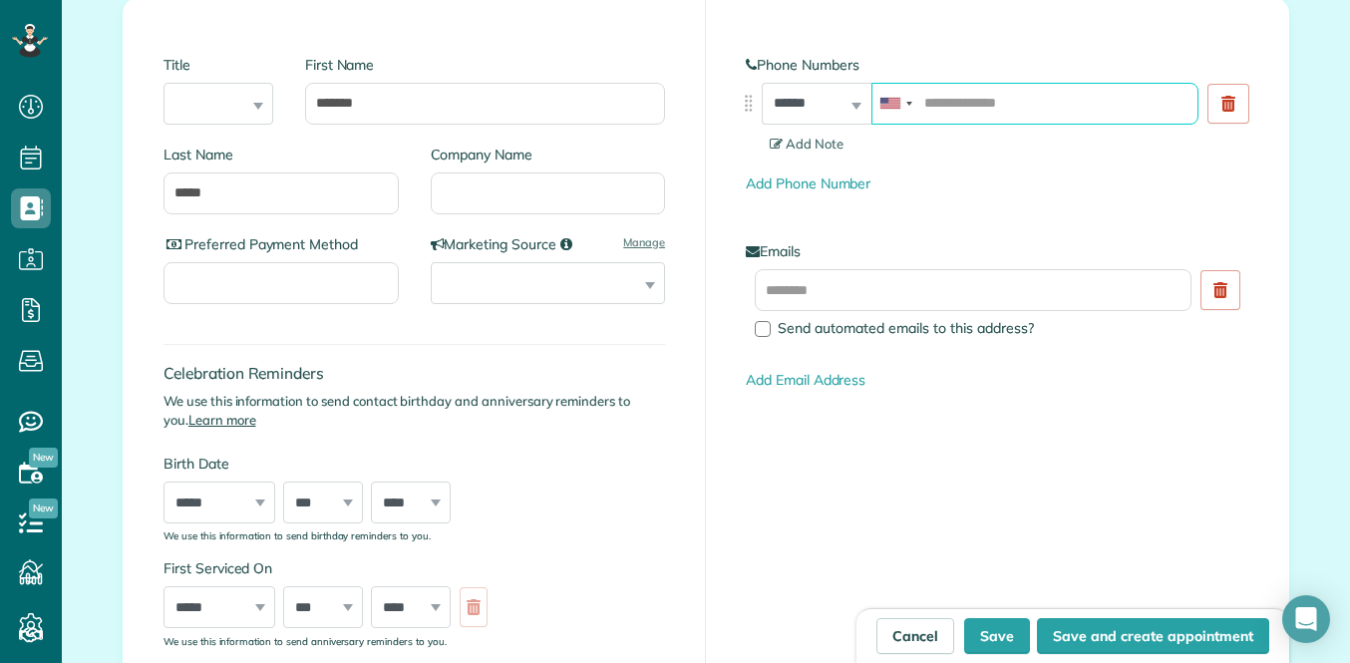
click at [1028, 105] on input "tel" at bounding box center [1035, 104] width 327 height 42
type input "**********"
click at [912, 175] on div "Add Phone Number" at bounding box center [997, 184] width 503 height 21
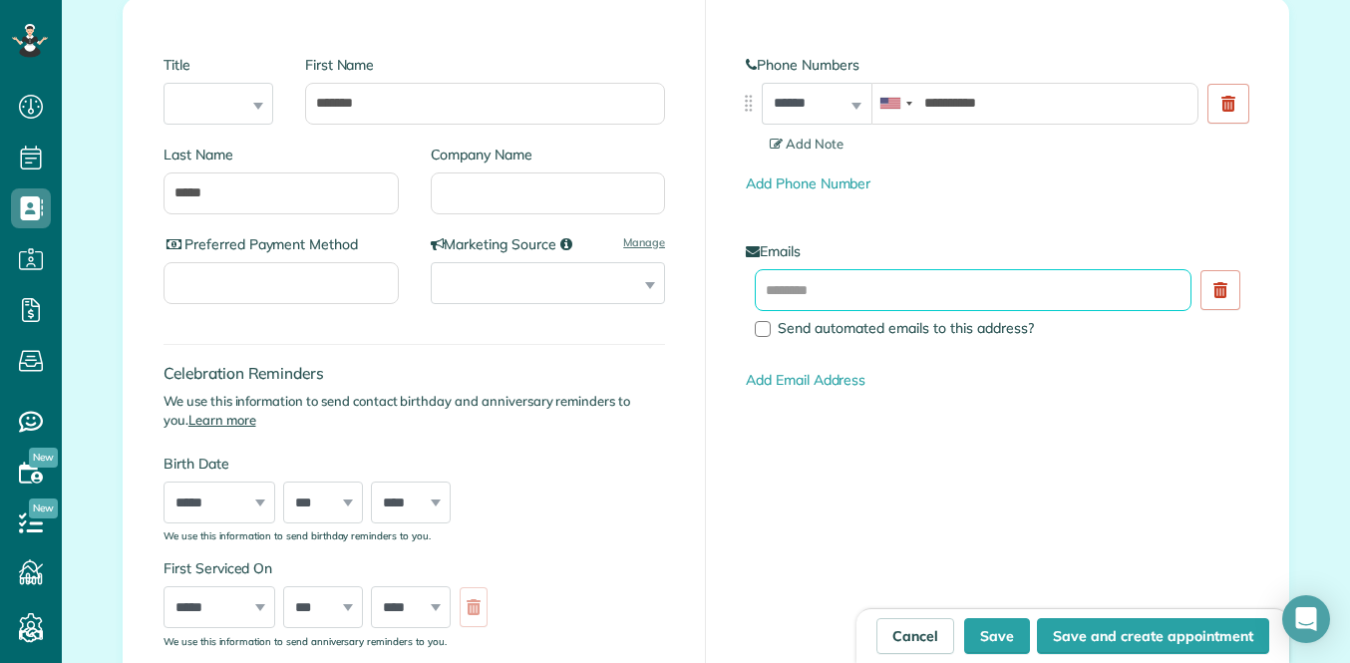
click at [820, 290] on input "text" at bounding box center [973, 290] width 437 height 42
paste input "**********"
type input "**********"
click at [972, 241] on label "Emails" at bounding box center [997, 251] width 503 height 20
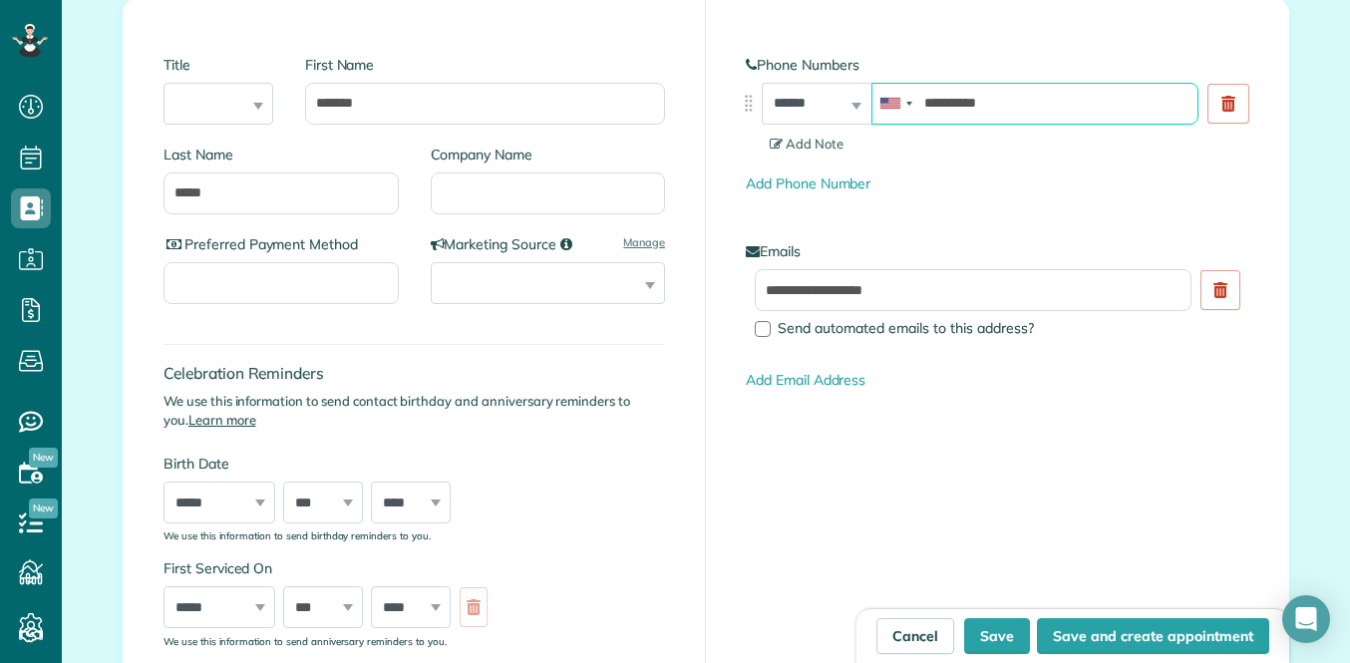
click at [954, 107] on input "**********" at bounding box center [1035, 104] width 327 height 42
click at [952, 105] on input "**********" at bounding box center [1035, 104] width 327 height 42
click at [981, 100] on input "**********" at bounding box center [1035, 104] width 327 height 42
type input "**********"
click at [946, 188] on div "Add Phone Number" at bounding box center [997, 184] width 503 height 21
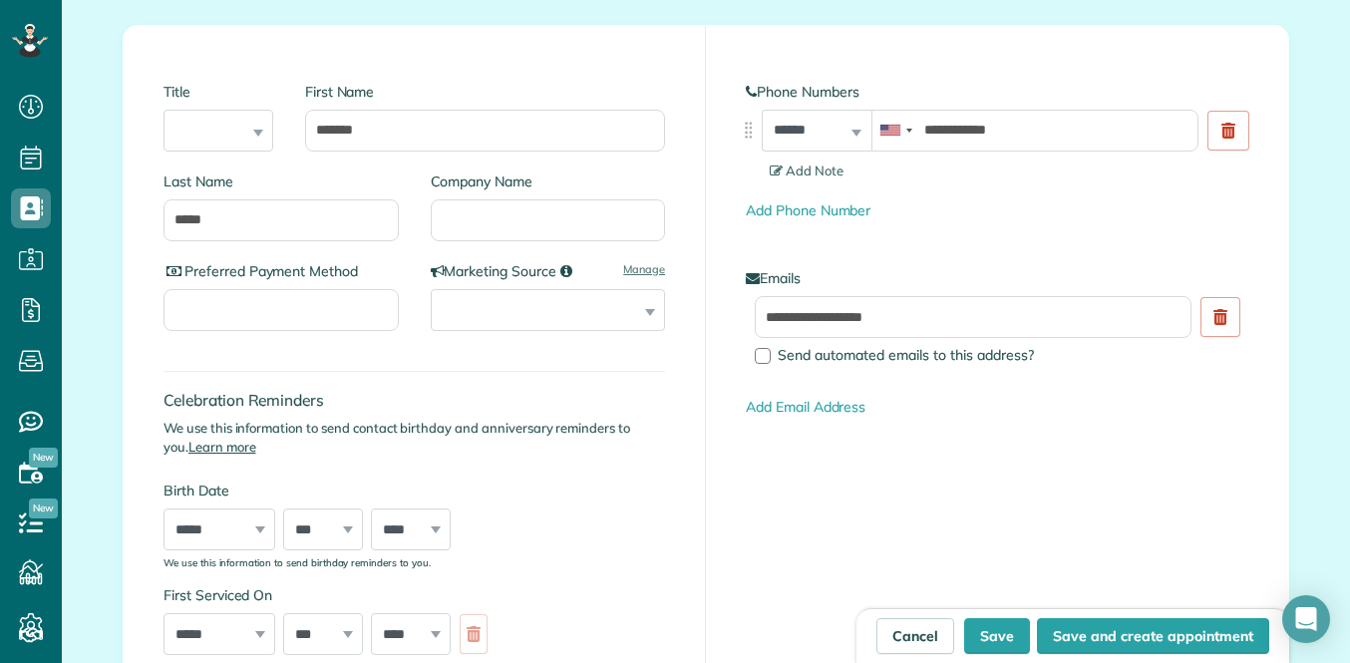
scroll to position [254, 0]
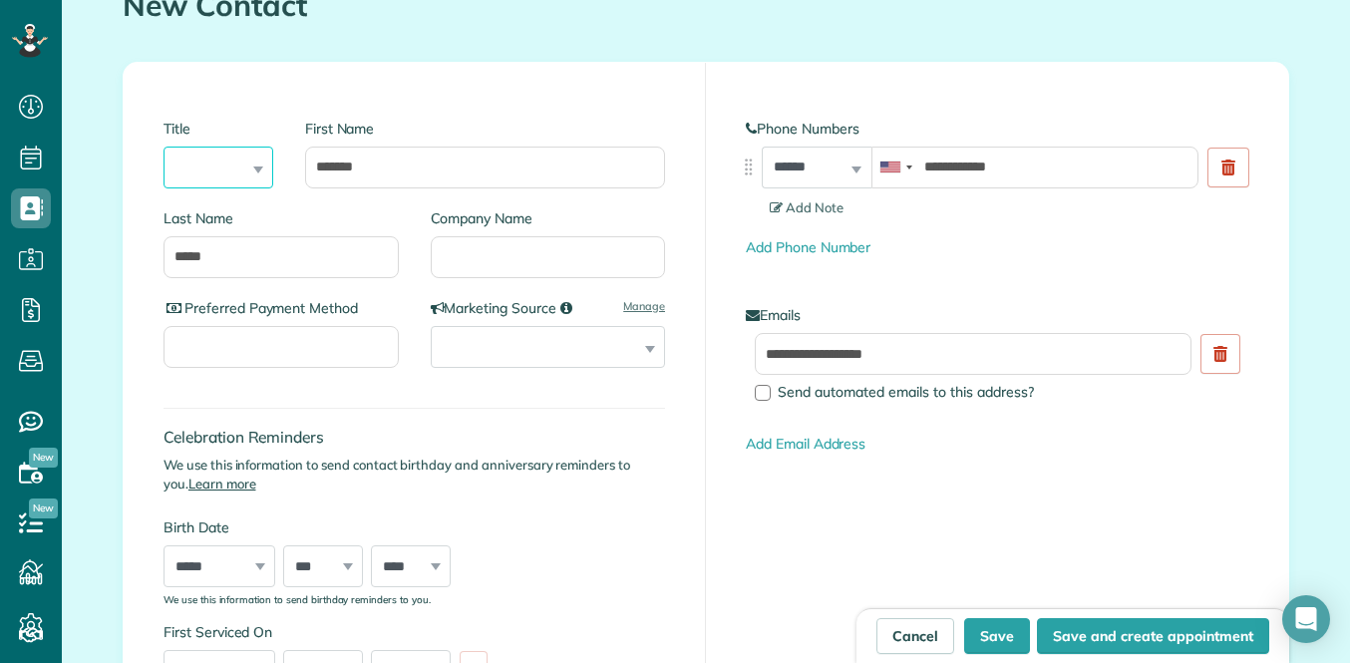
click at [264, 166] on select "*** **** *** ***" at bounding box center [219, 168] width 110 height 42
select select "***"
click at [264, 176] on select "*** **** *** ***" at bounding box center [219, 168] width 110 height 42
select select
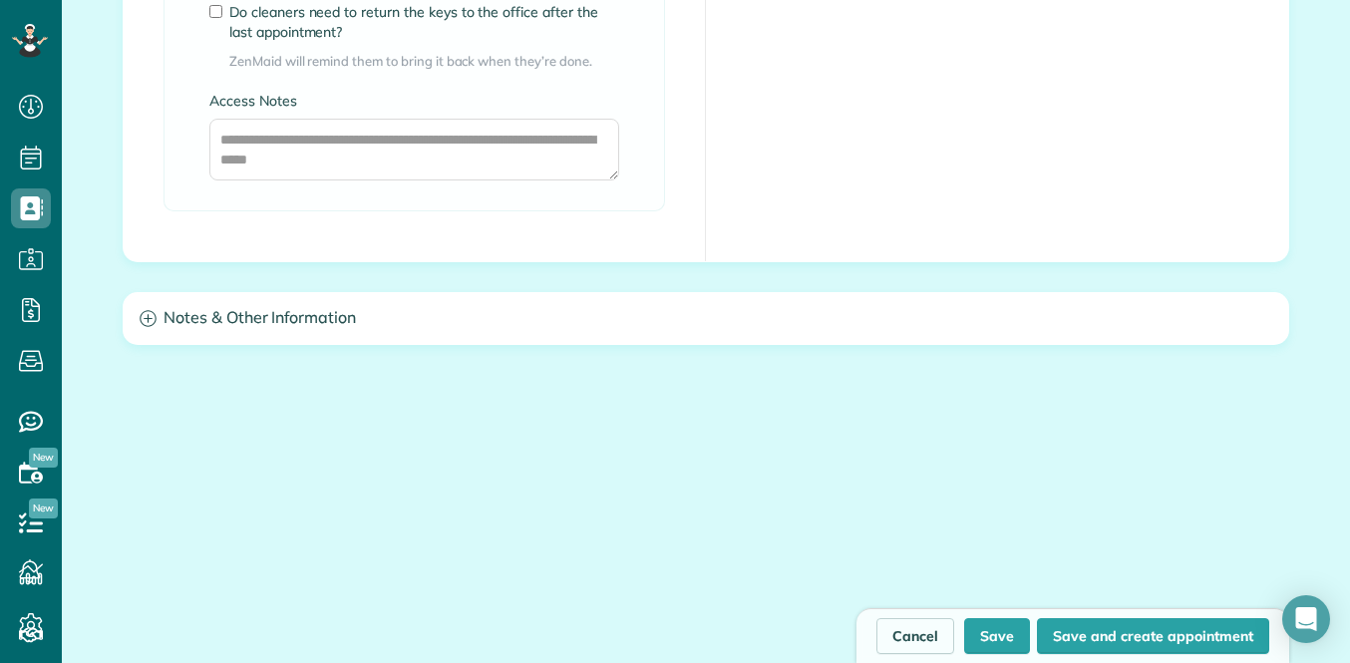
scroll to position [1825, 0]
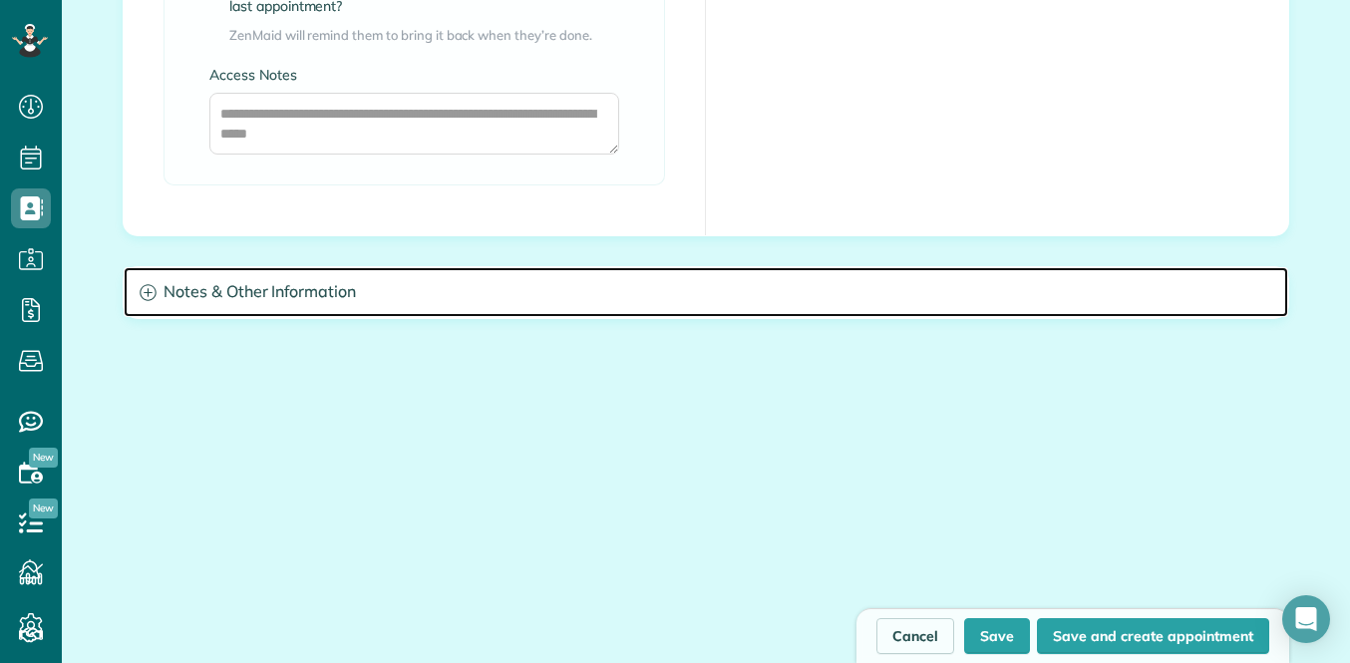
click at [419, 310] on h3 "Notes & Other Information" at bounding box center [706, 292] width 1165 height 51
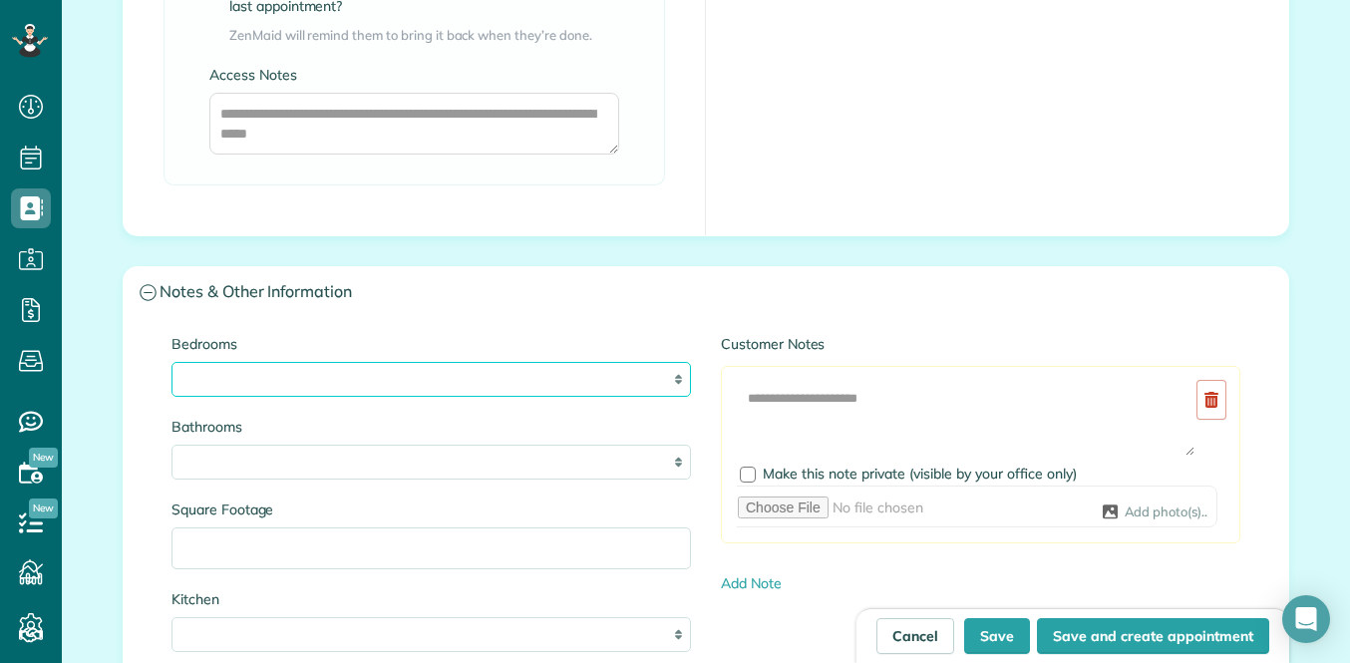
click at [400, 390] on select "* * * * **" at bounding box center [432, 379] width 520 height 35
click at [488, 385] on select "* * * * **" at bounding box center [432, 379] width 520 height 35
select select "*"
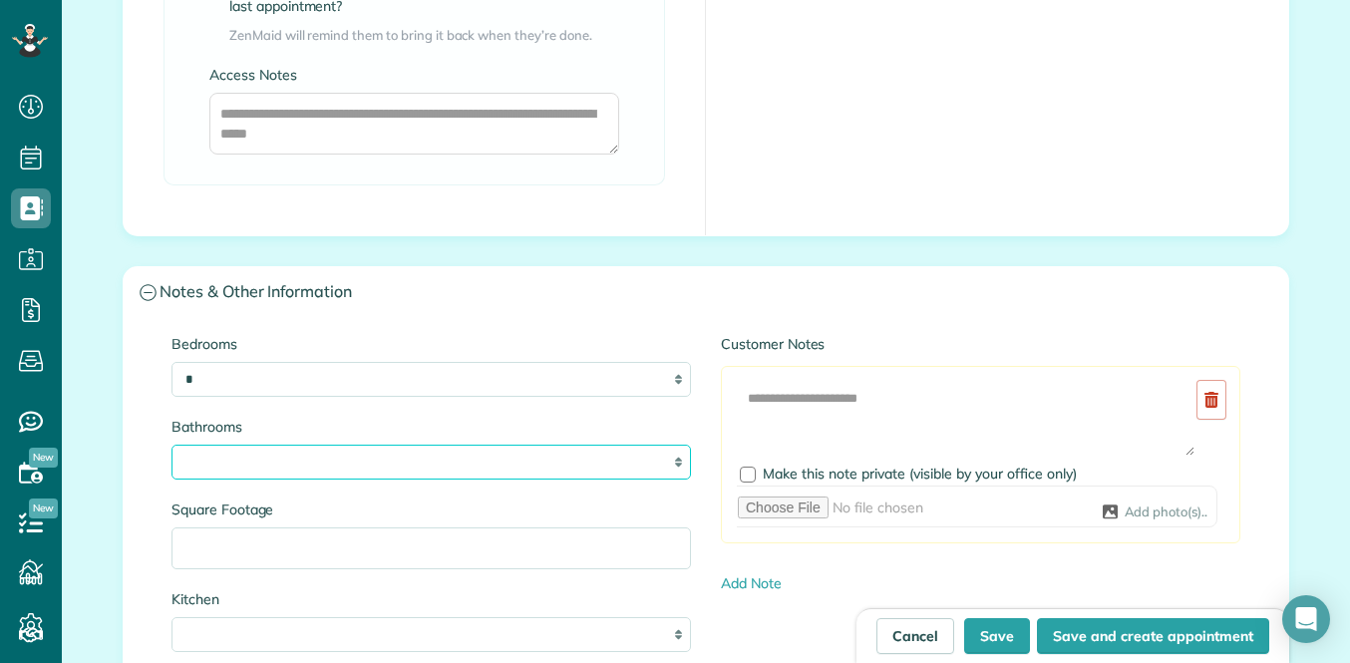
click at [404, 461] on select "* *** * *** * *** * *** **" at bounding box center [432, 462] width 520 height 35
select select "*"
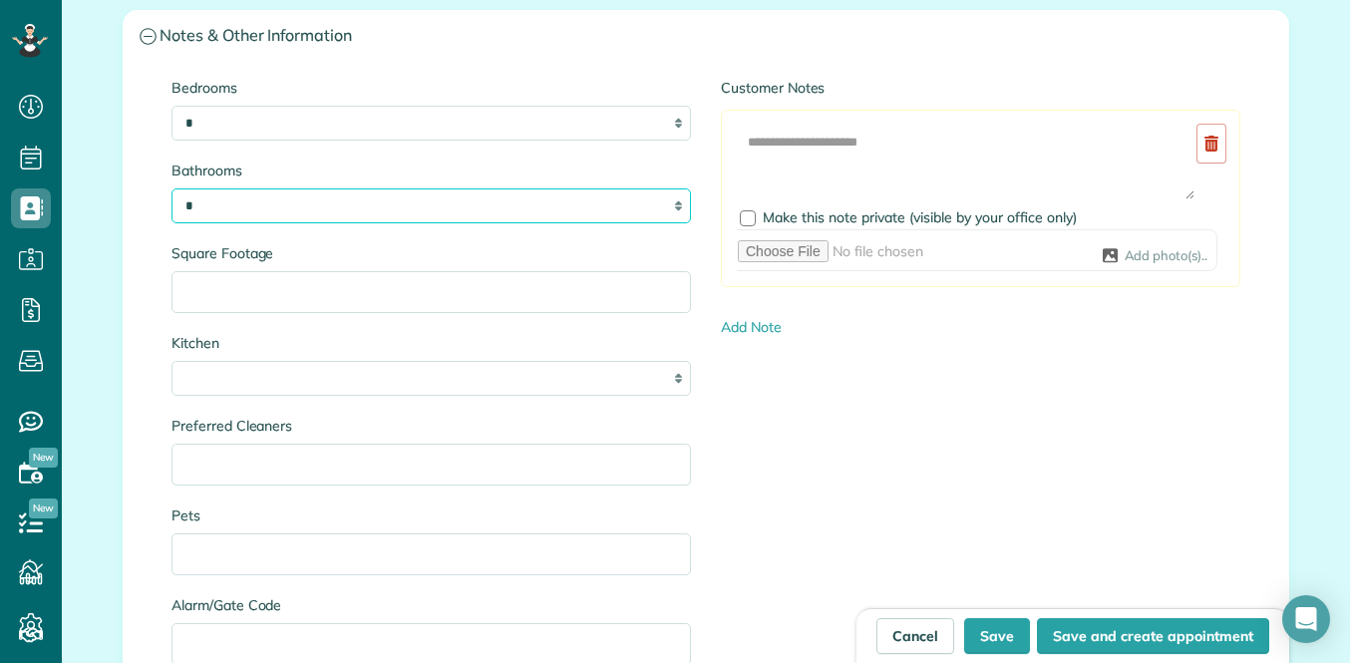
scroll to position [2101, 0]
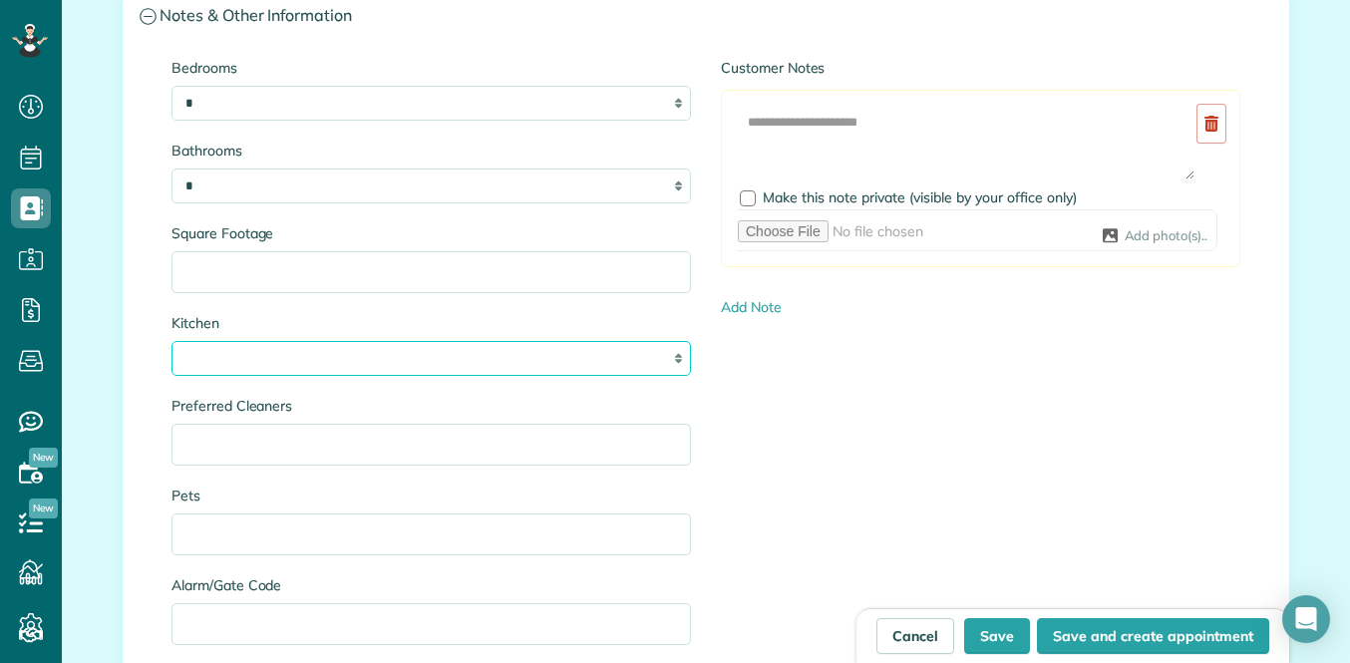
click at [655, 359] on select "* * * *" at bounding box center [432, 358] width 520 height 35
select select "*"
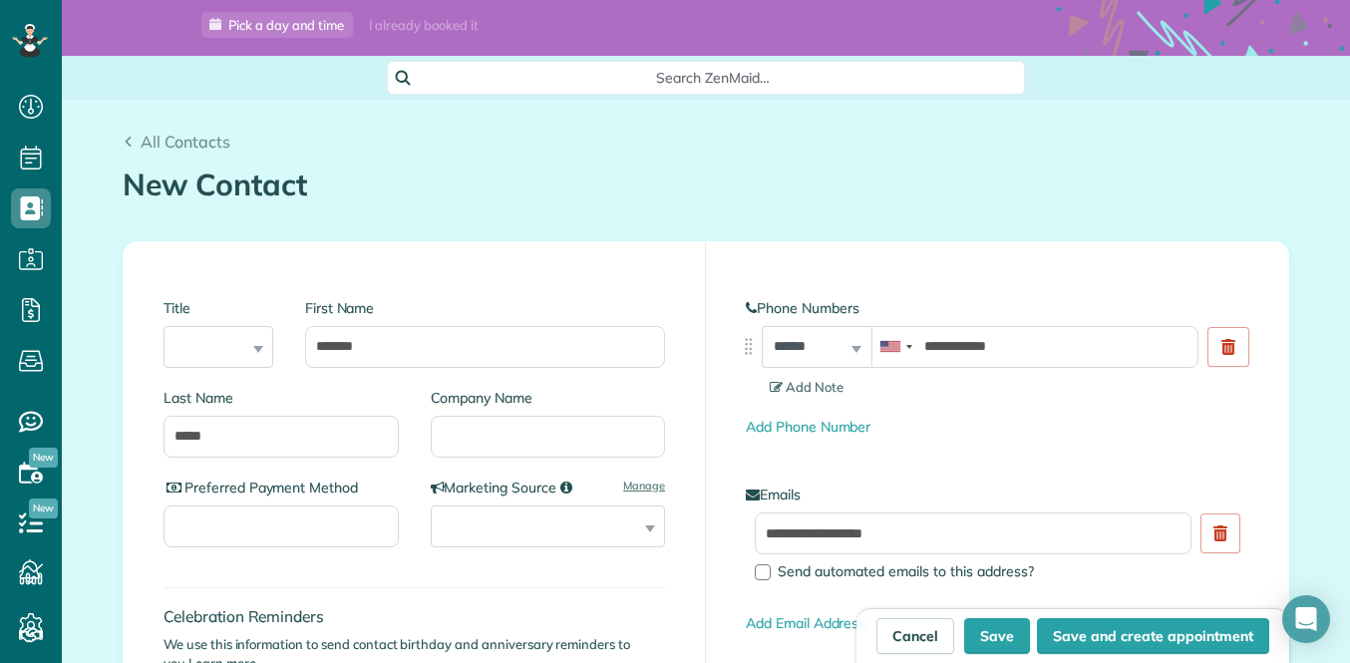
scroll to position [0, 0]
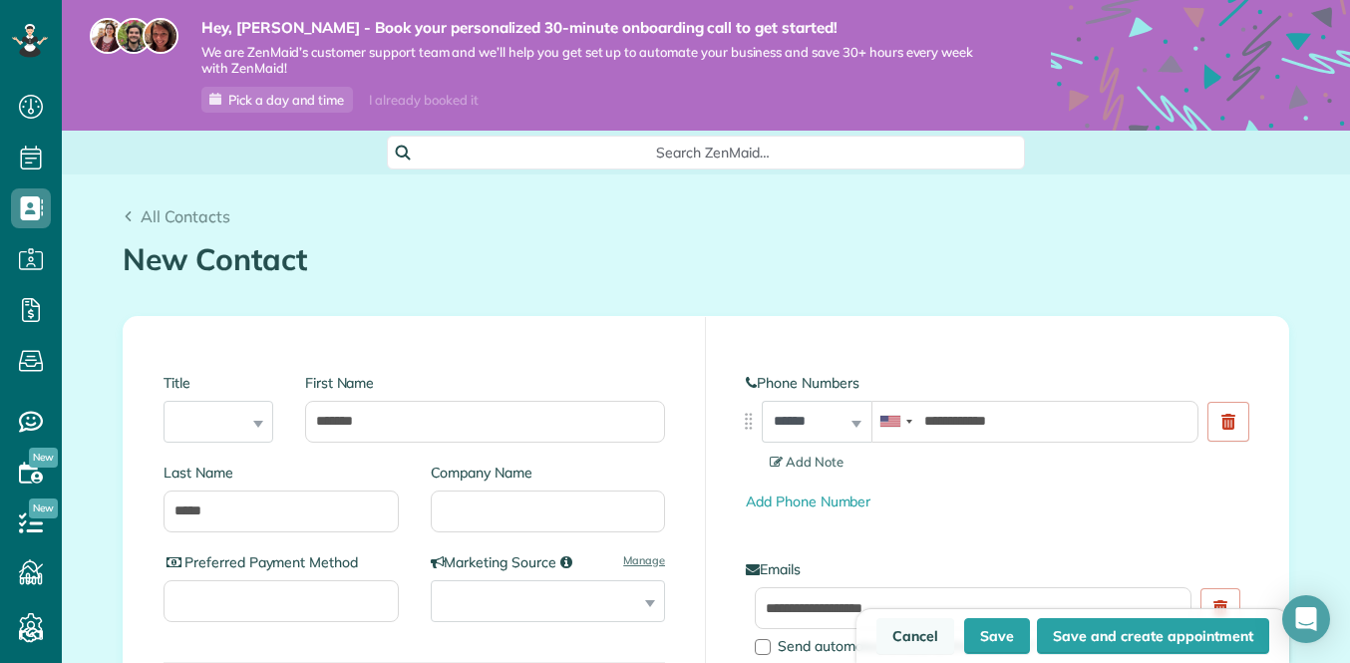
click at [907, 647] on link "Cancel" at bounding box center [916, 636] width 78 height 36
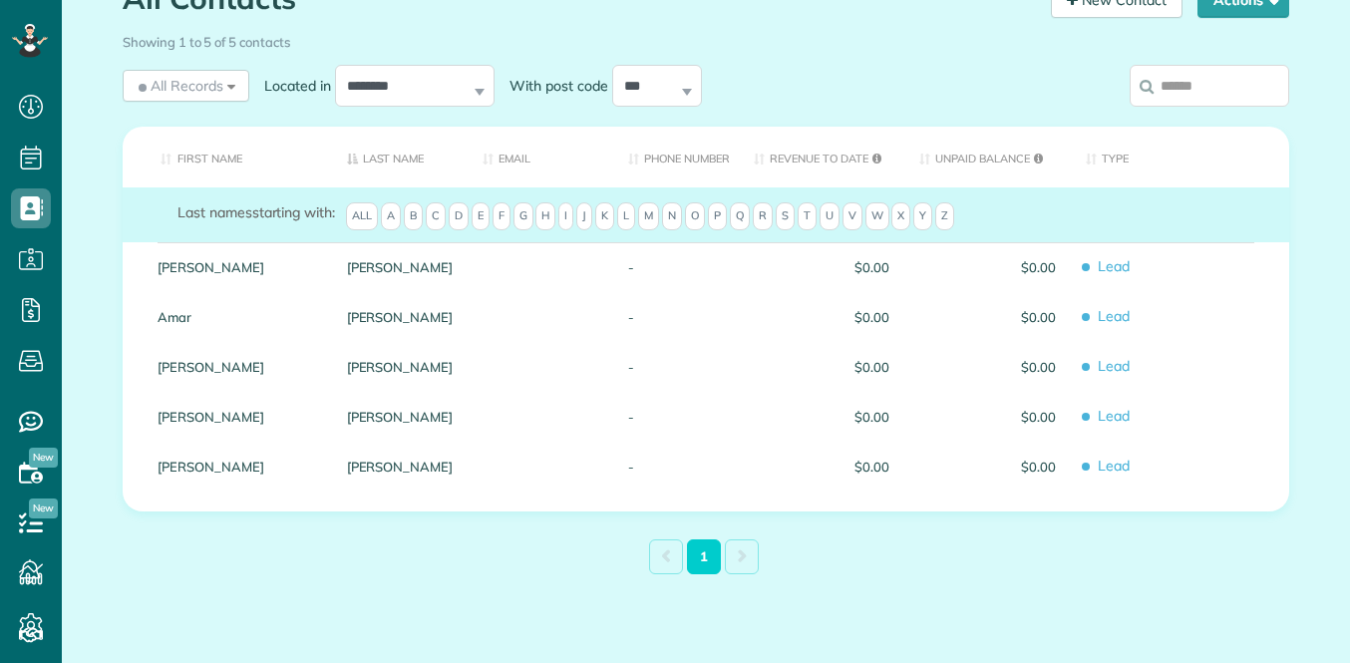
scroll to position [224, 0]
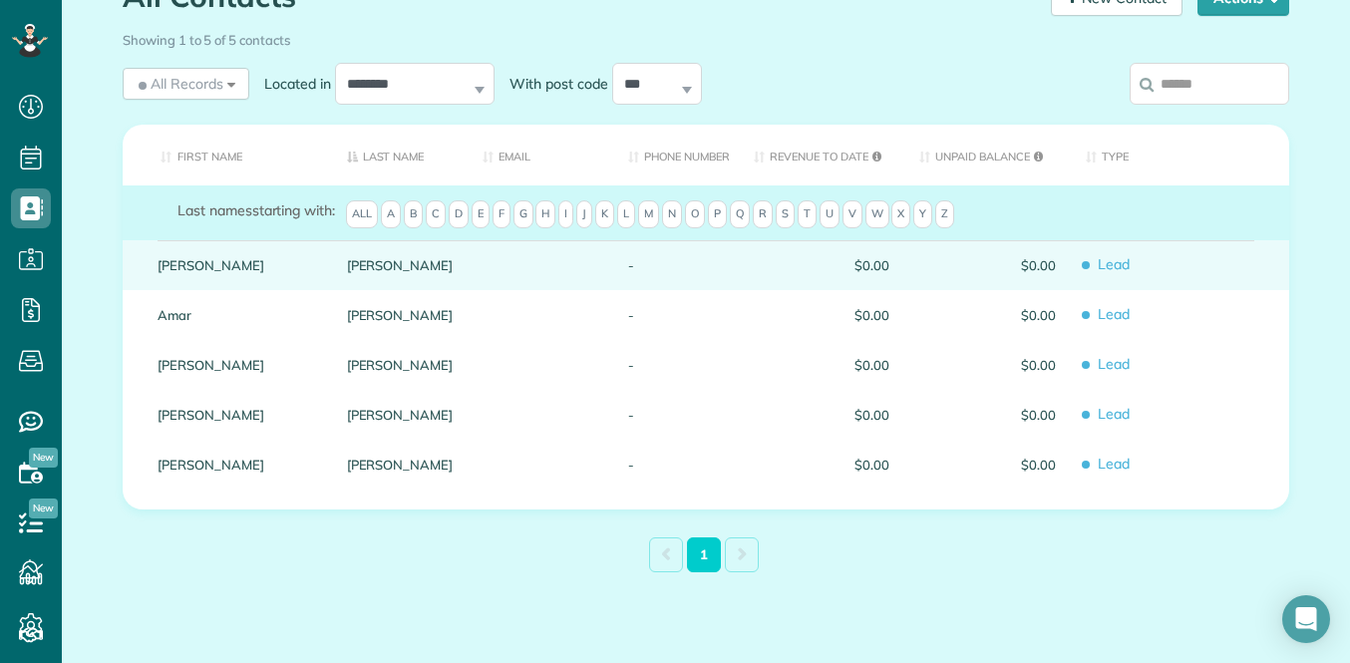
click at [754, 266] on span "$0.00" at bounding box center [822, 265] width 136 height 14
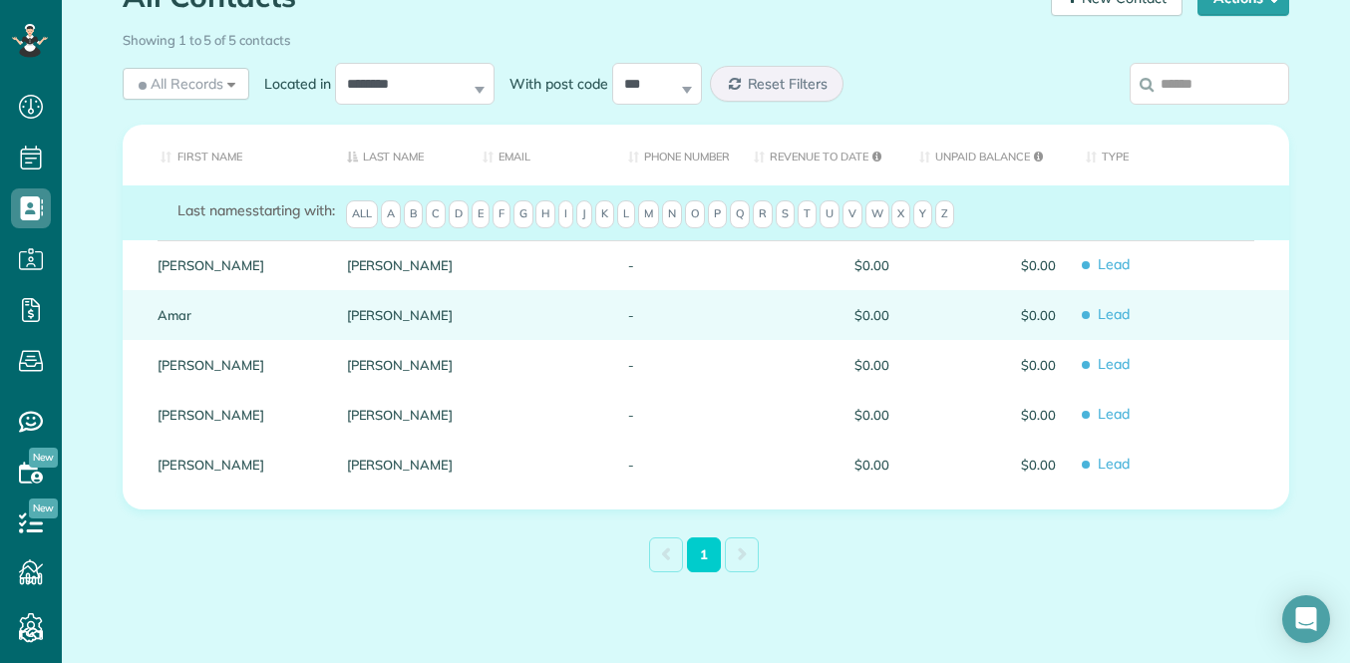
click at [703, 326] on div "-" at bounding box center [676, 315] width 126 height 50
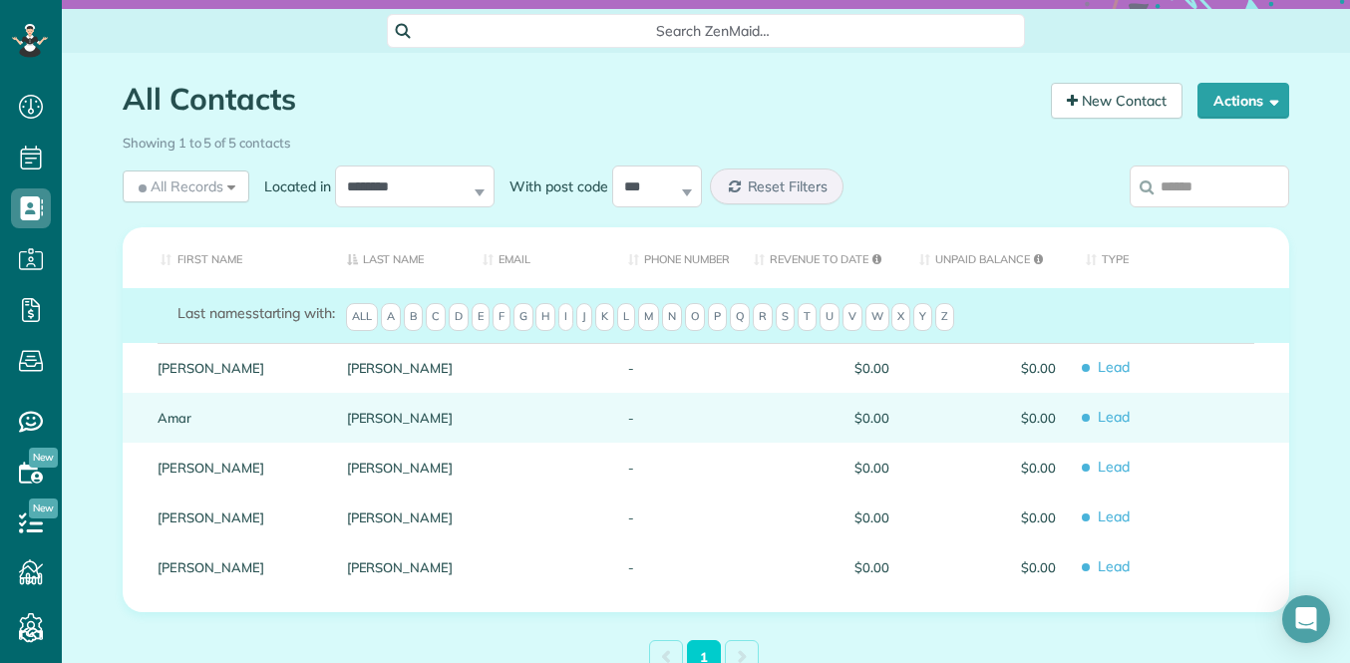
scroll to position [133, 0]
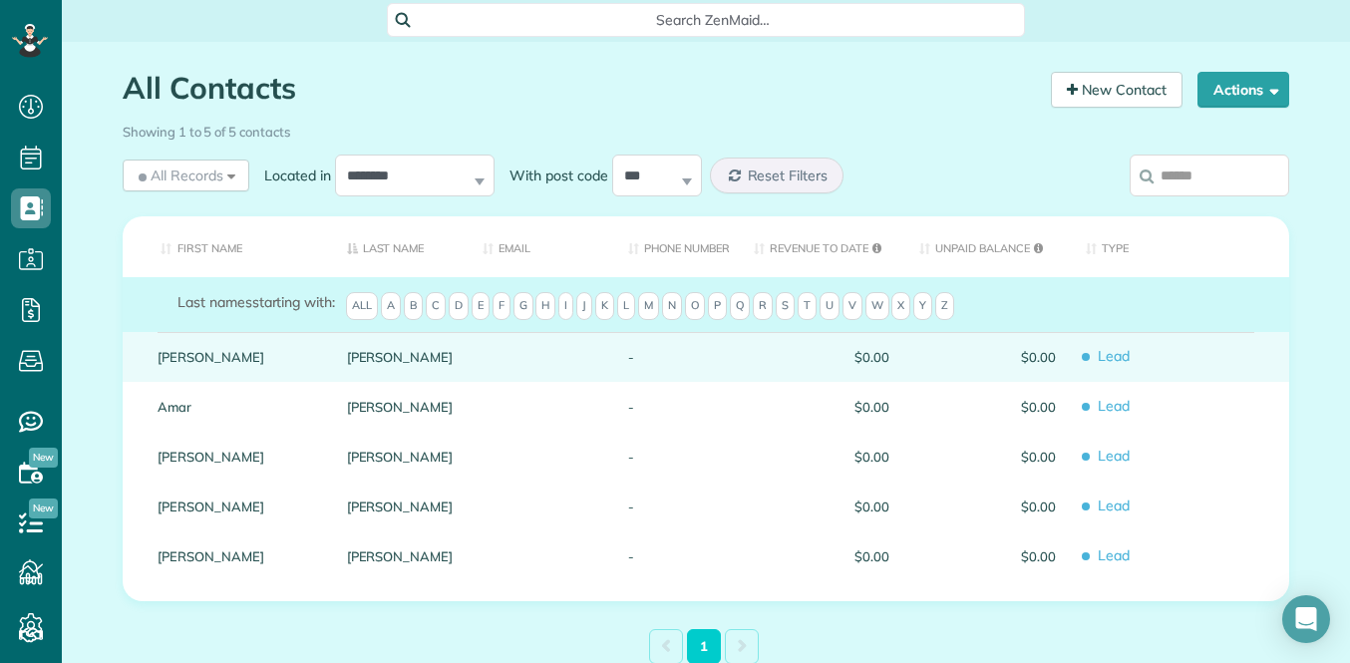
click at [581, 371] on div at bounding box center [541, 357] width 146 height 50
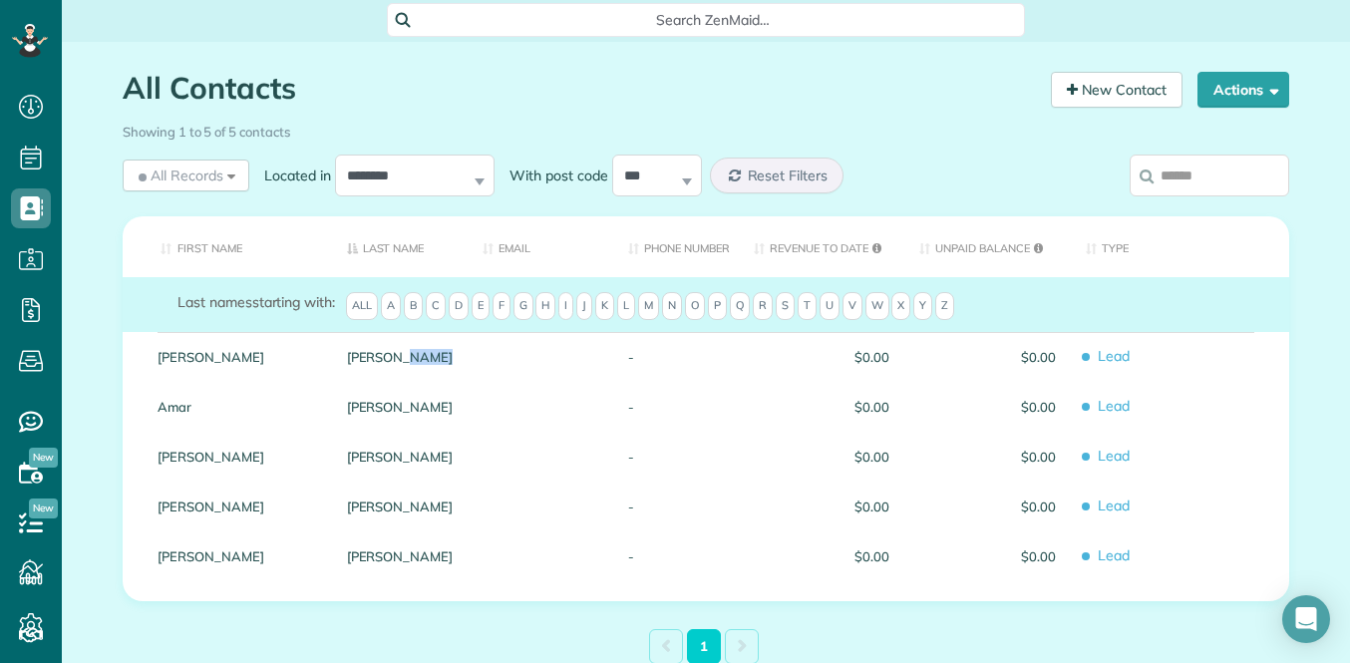
click at [581, 371] on div at bounding box center [541, 357] width 146 height 50
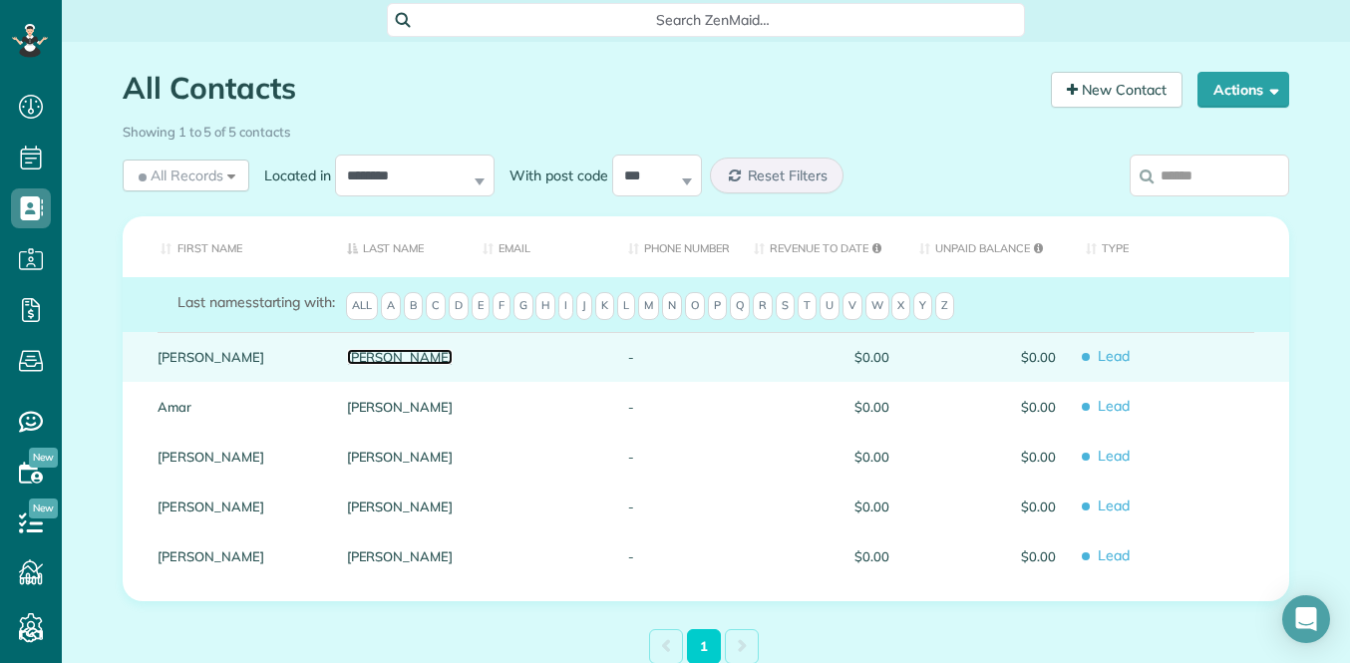
click at [429, 360] on link "Arellano" at bounding box center [400, 357] width 107 height 14
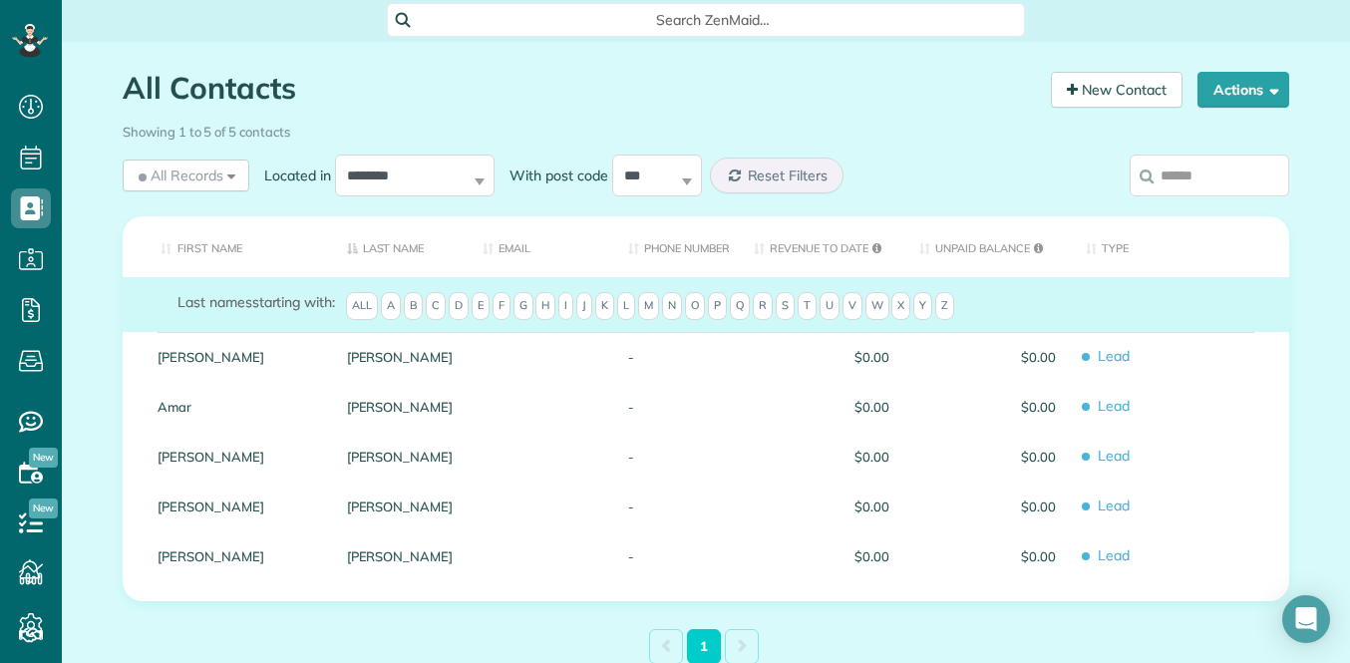
click at [429, 360] on link "Arellano" at bounding box center [400, 357] width 107 height 14
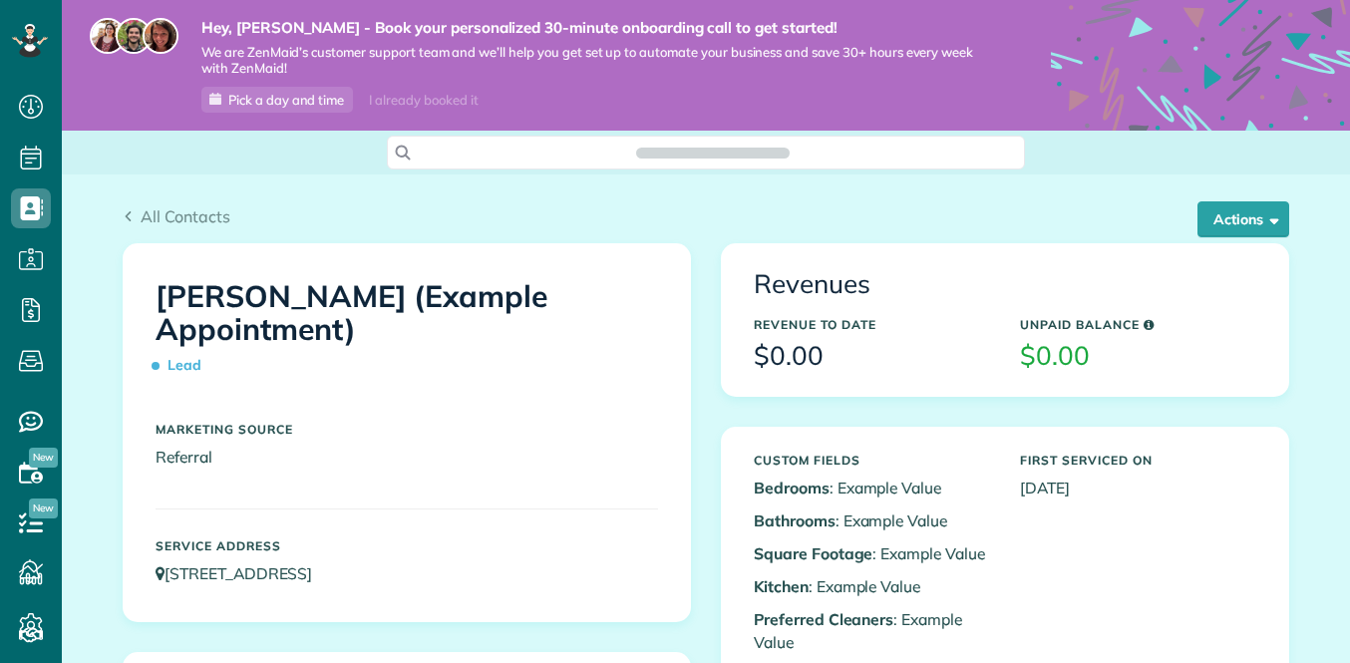
scroll to position [9, 9]
click at [1208, 230] on button "Actions" at bounding box center [1244, 219] width 92 height 36
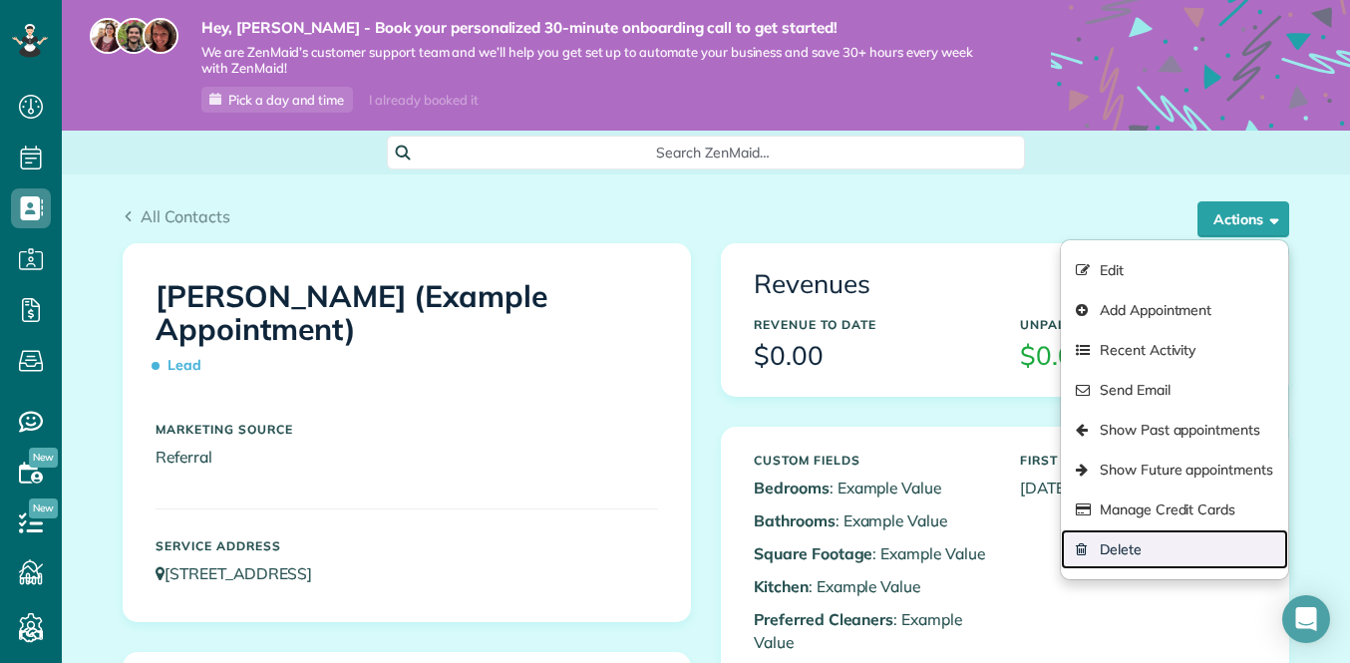
click at [1123, 548] on link "Delete" at bounding box center [1174, 550] width 227 height 40
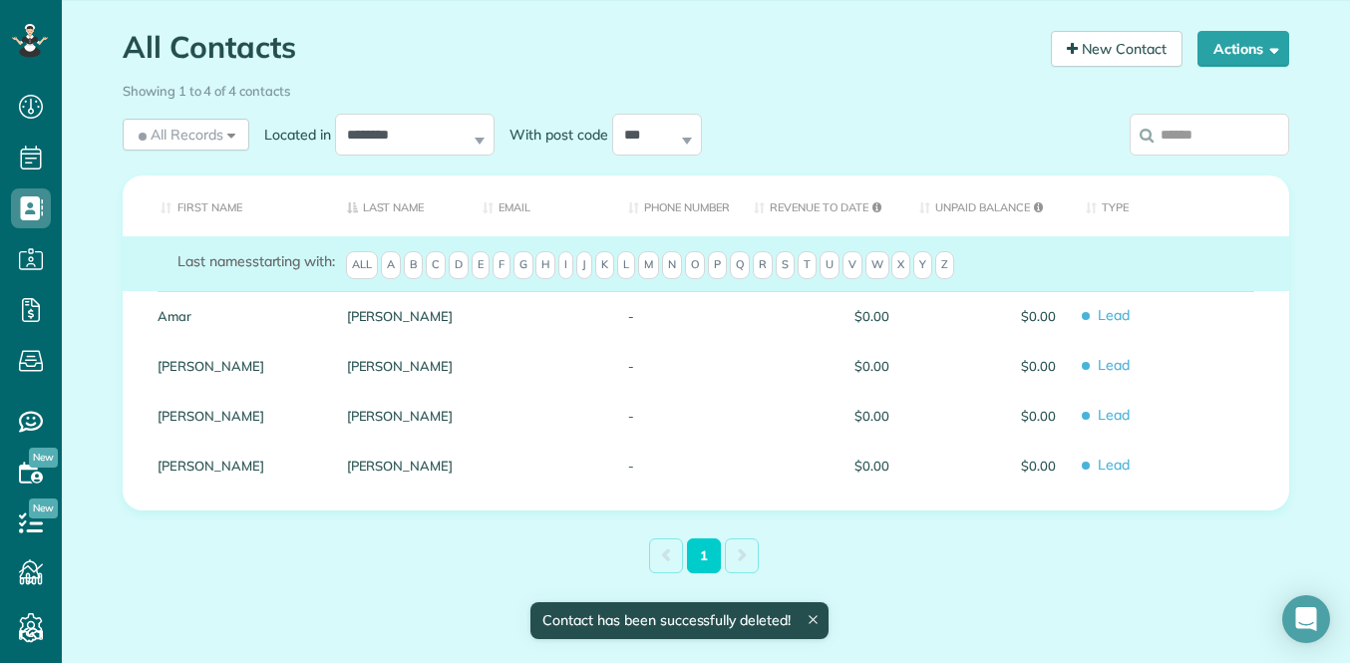
scroll to position [175, 0]
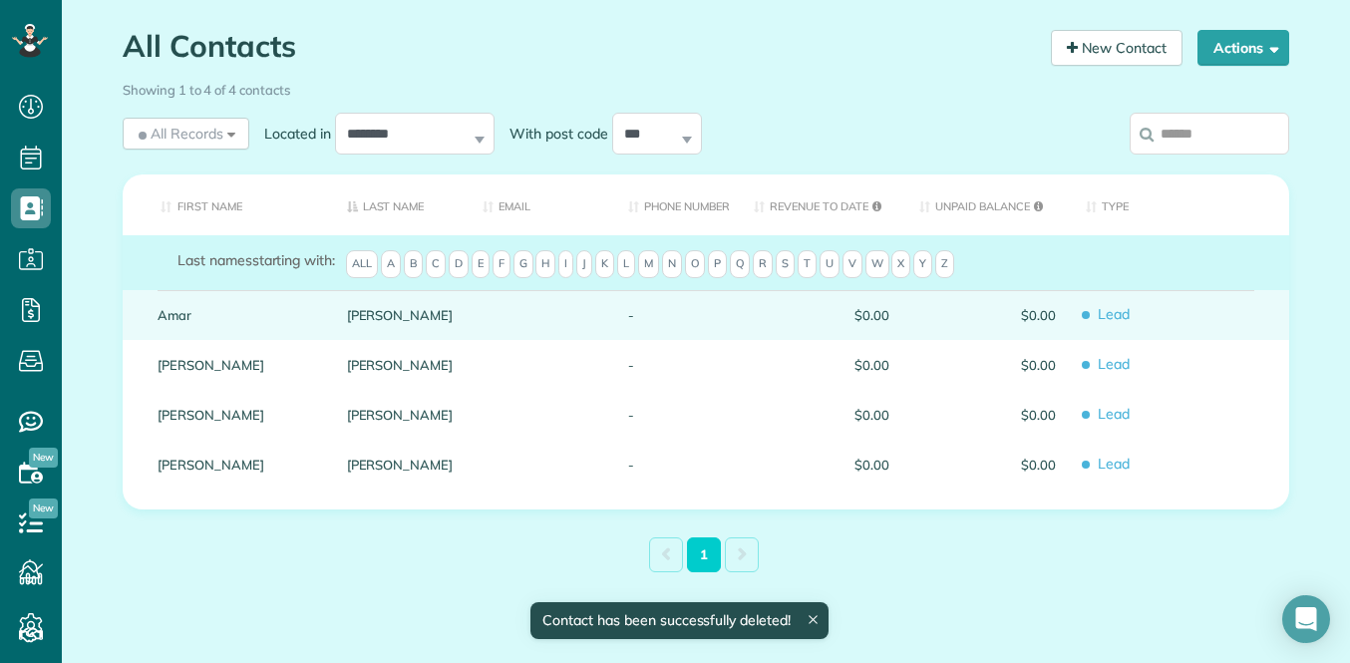
click at [366, 327] on div "[PERSON_NAME]" at bounding box center [400, 315] width 137 height 50
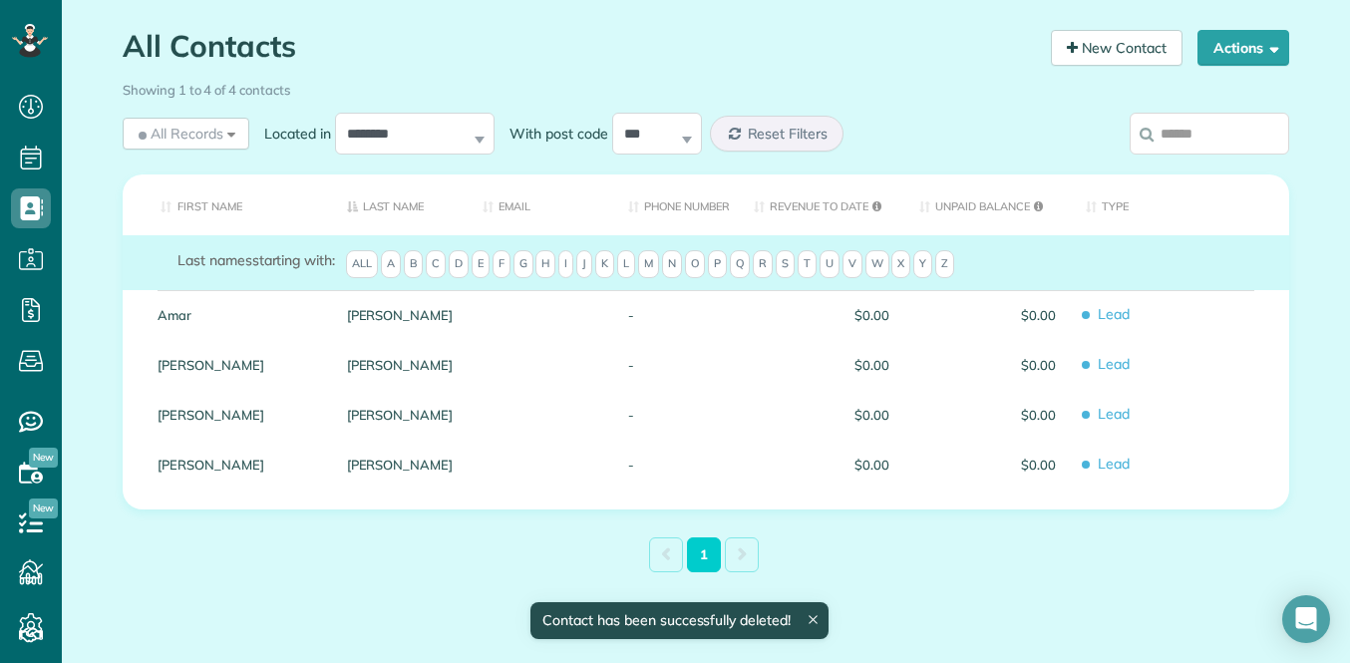
click at [366, 327] on div "Ghose" at bounding box center [400, 315] width 137 height 50
click at [1242, 58] on button "Actions" at bounding box center [1244, 48] width 92 height 36
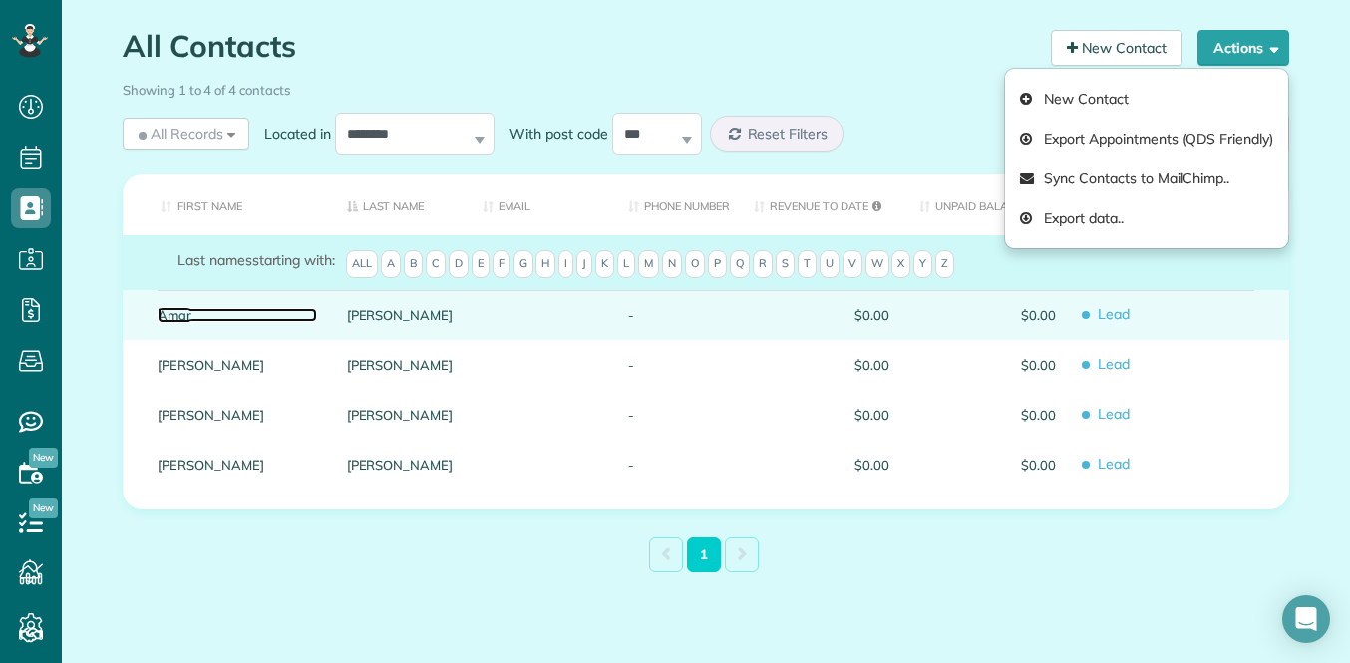
click at [288, 312] on link "Amar" at bounding box center [238, 315] width 160 height 14
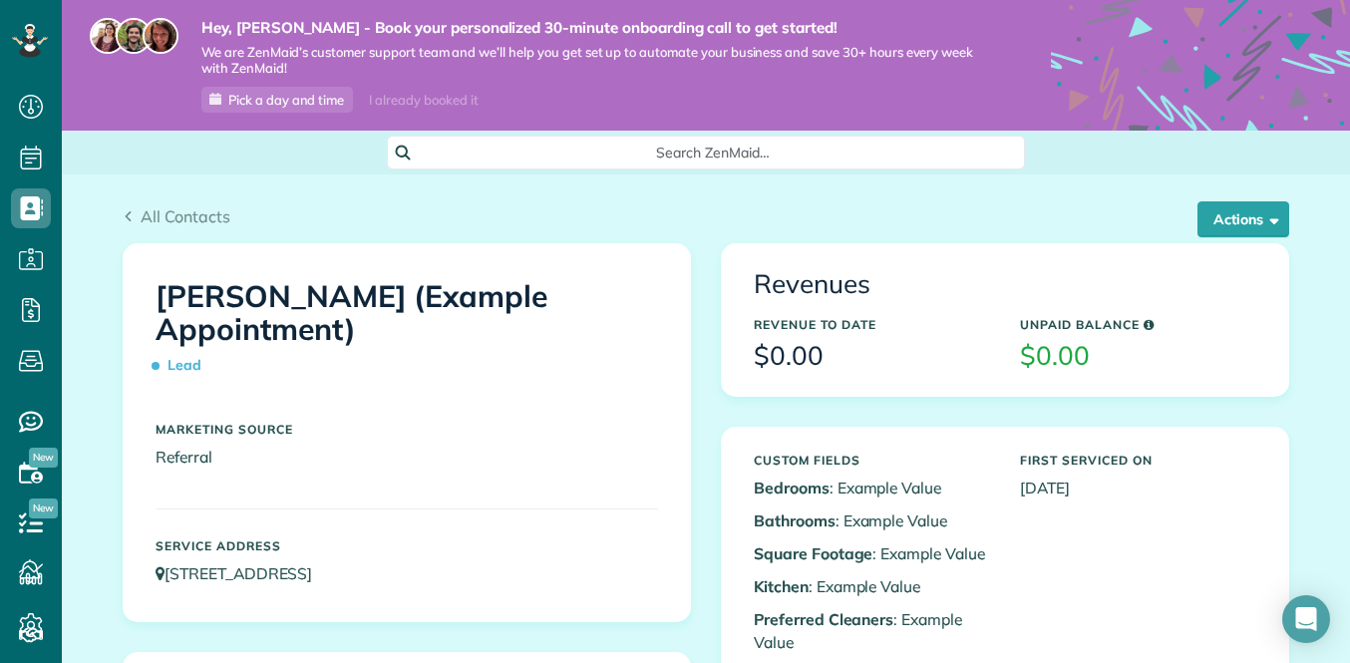
scroll to position [9, 9]
click at [1274, 221] on span "button" at bounding box center [1271, 218] width 15 height 15
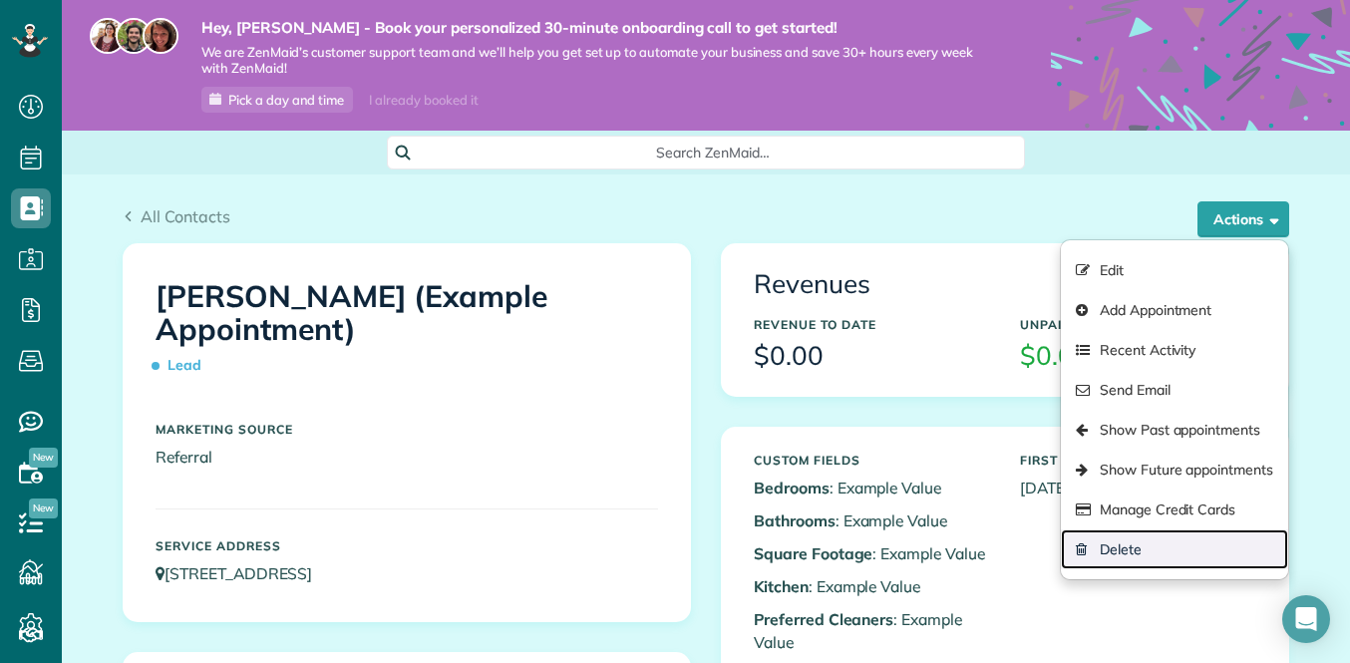
click at [1134, 566] on link "Delete" at bounding box center [1174, 550] width 227 height 40
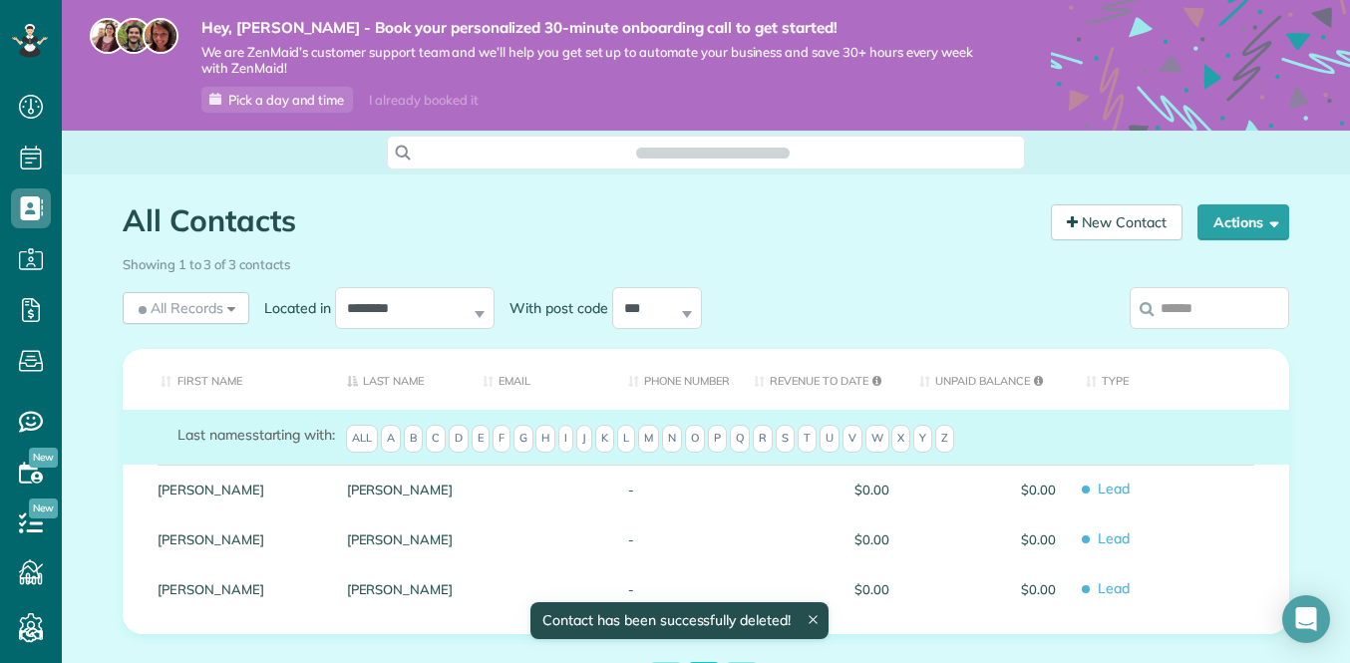
scroll to position [9, 9]
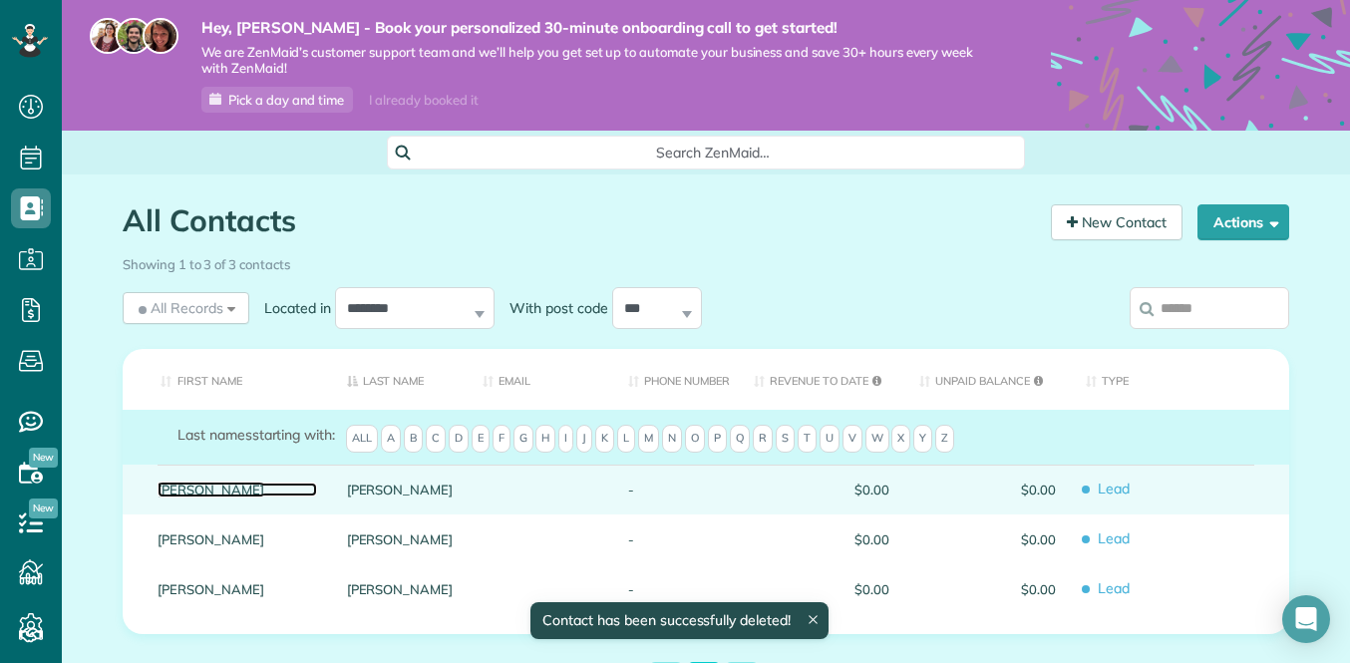
click at [213, 494] on link "Debbie" at bounding box center [238, 490] width 160 height 14
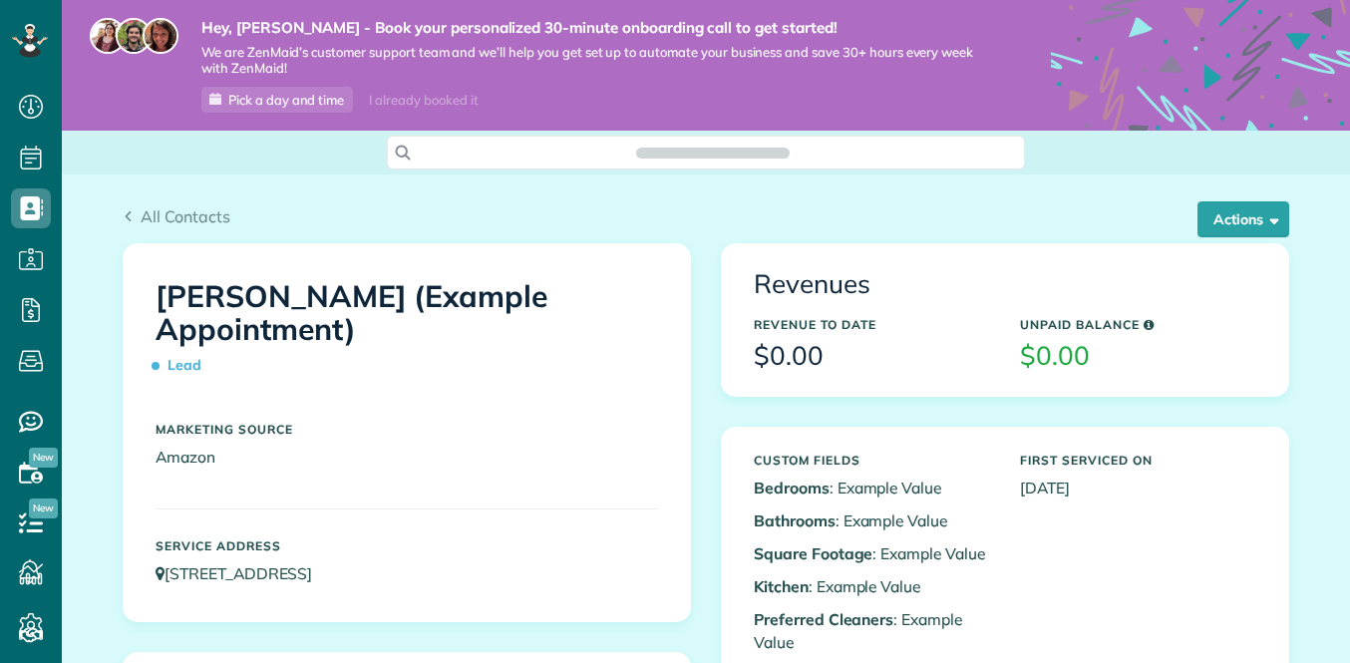
scroll to position [9, 9]
click at [1269, 231] on button "Actions" at bounding box center [1244, 219] width 92 height 36
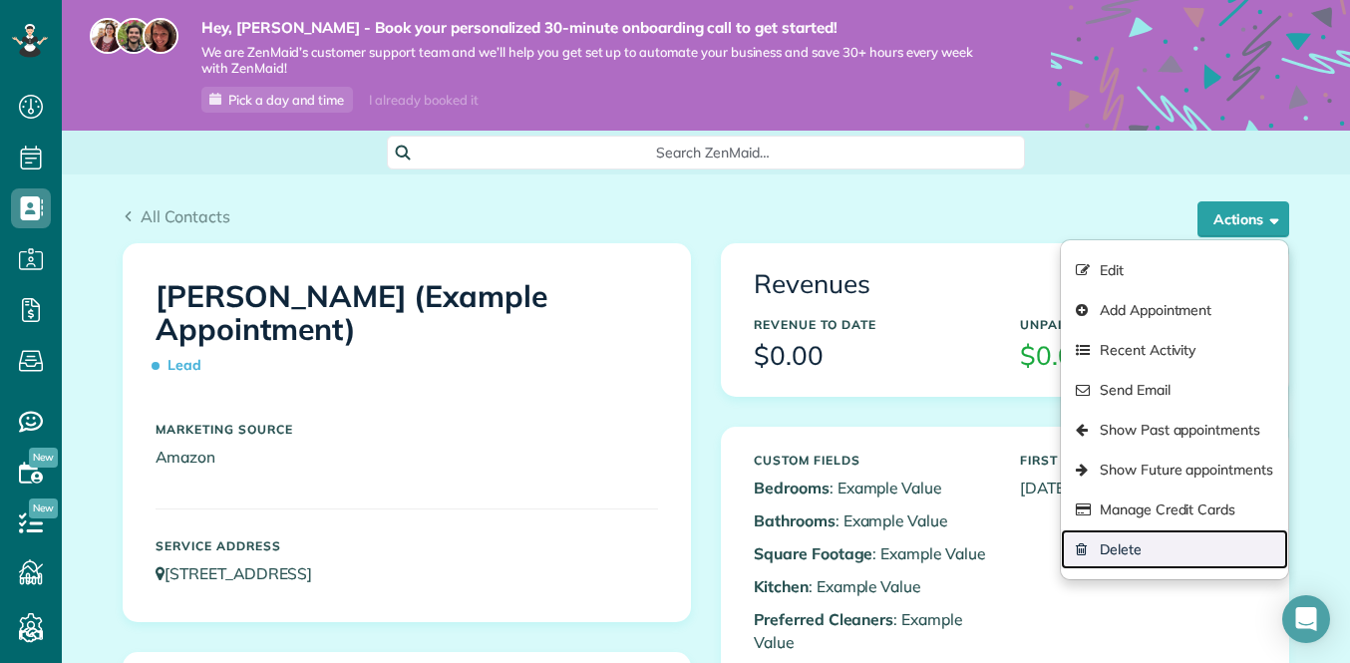
click at [1114, 547] on link "Delete" at bounding box center [1174, 550] width 227 height 40
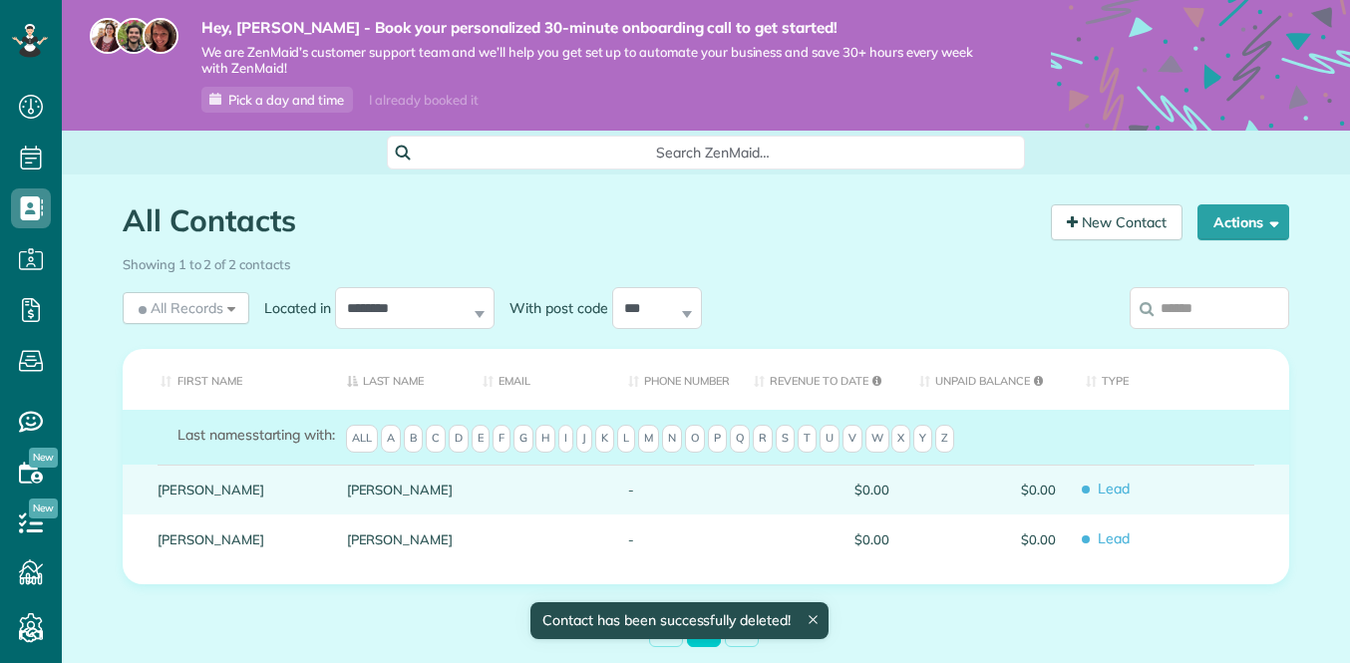
scroll to position [9, 9]
click at [241, 487] on link "Chris" at bounding box center [238, 490] width 160 height 14
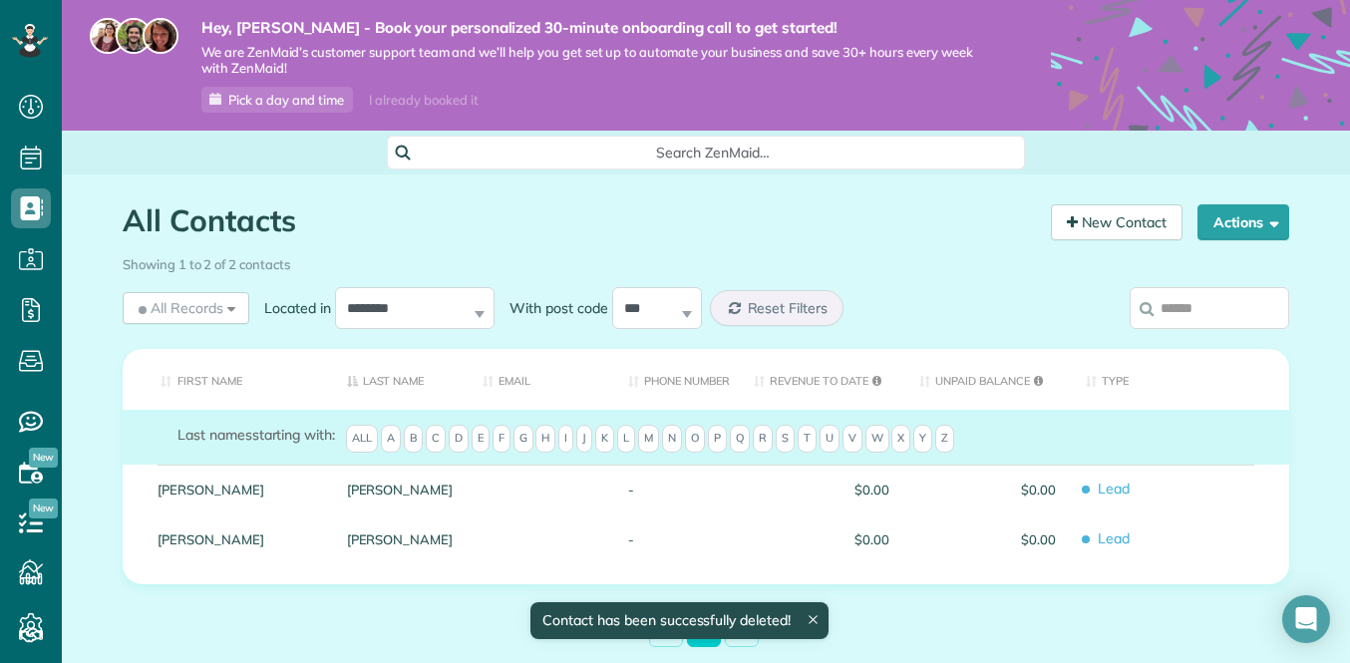
click at [241, 487] on link "Chris" at bounding box center [238, 490] width 160 height 14
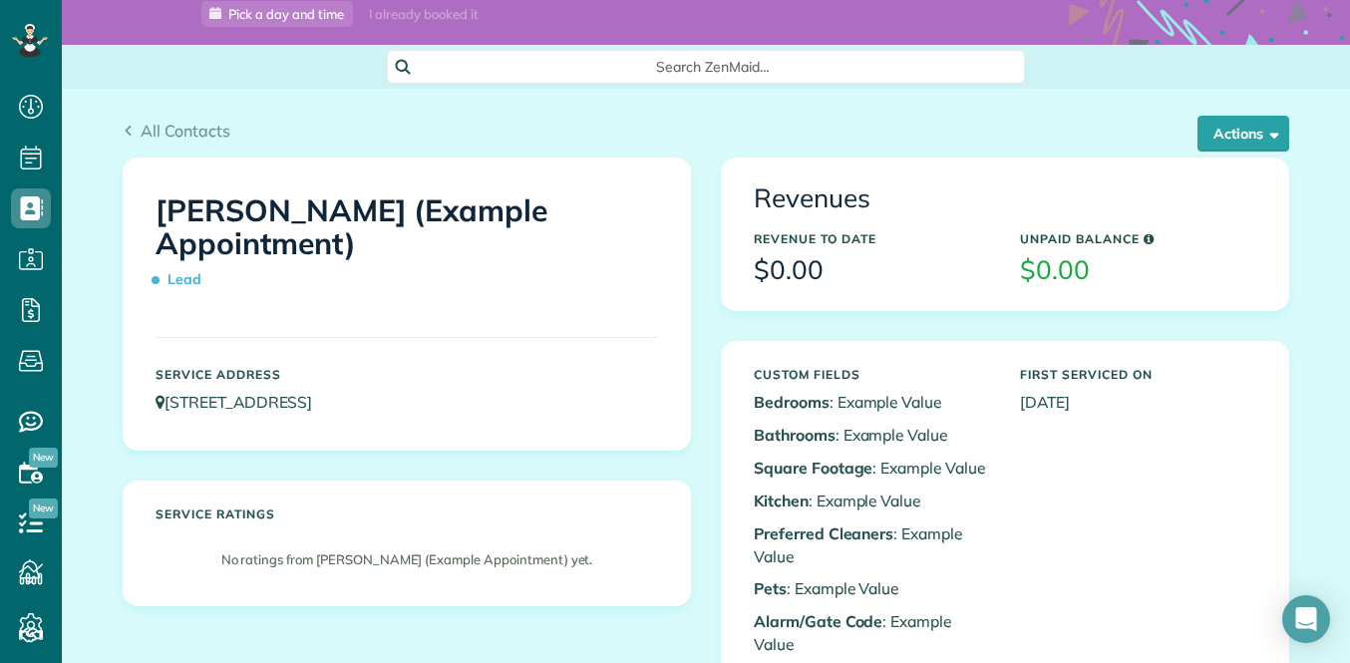
scroll to position [62, 0]
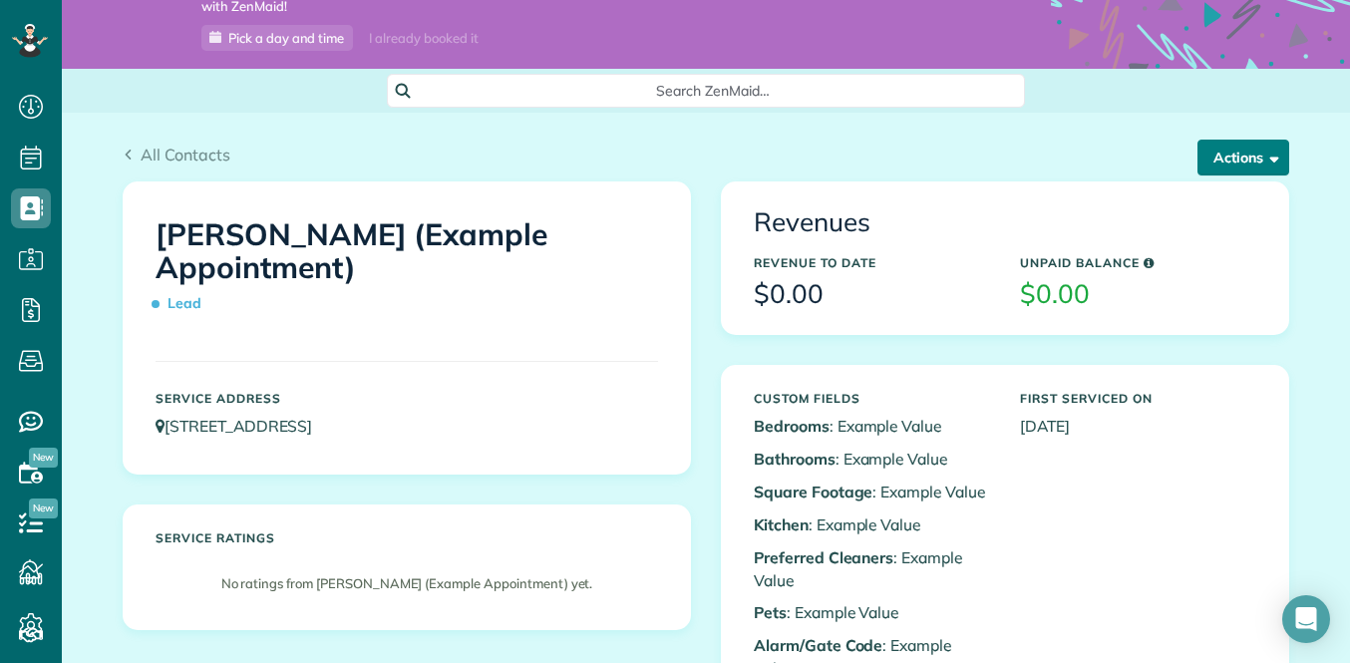
click at [1279, 168] on button "Actions" at bounding box center [1244, 158] width 92 height 36
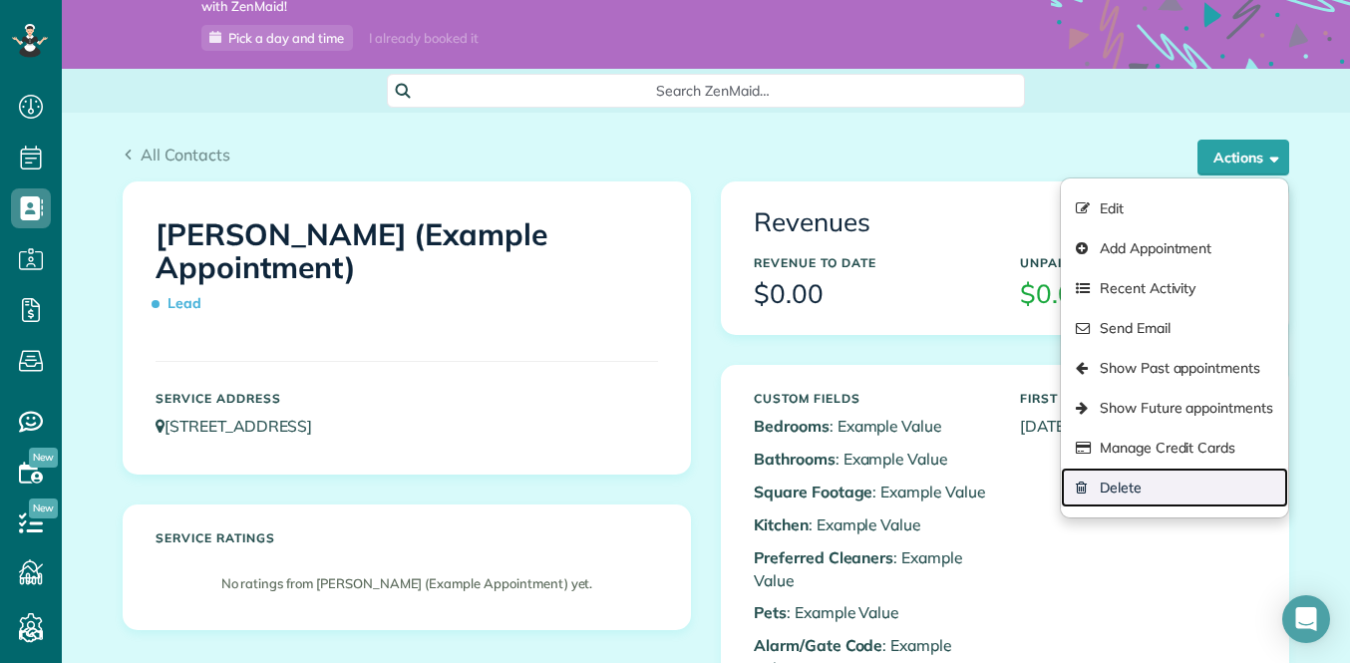
click at [1114, 488] on link "Delete" at bounding box center [1174, 488] width 227 height 40
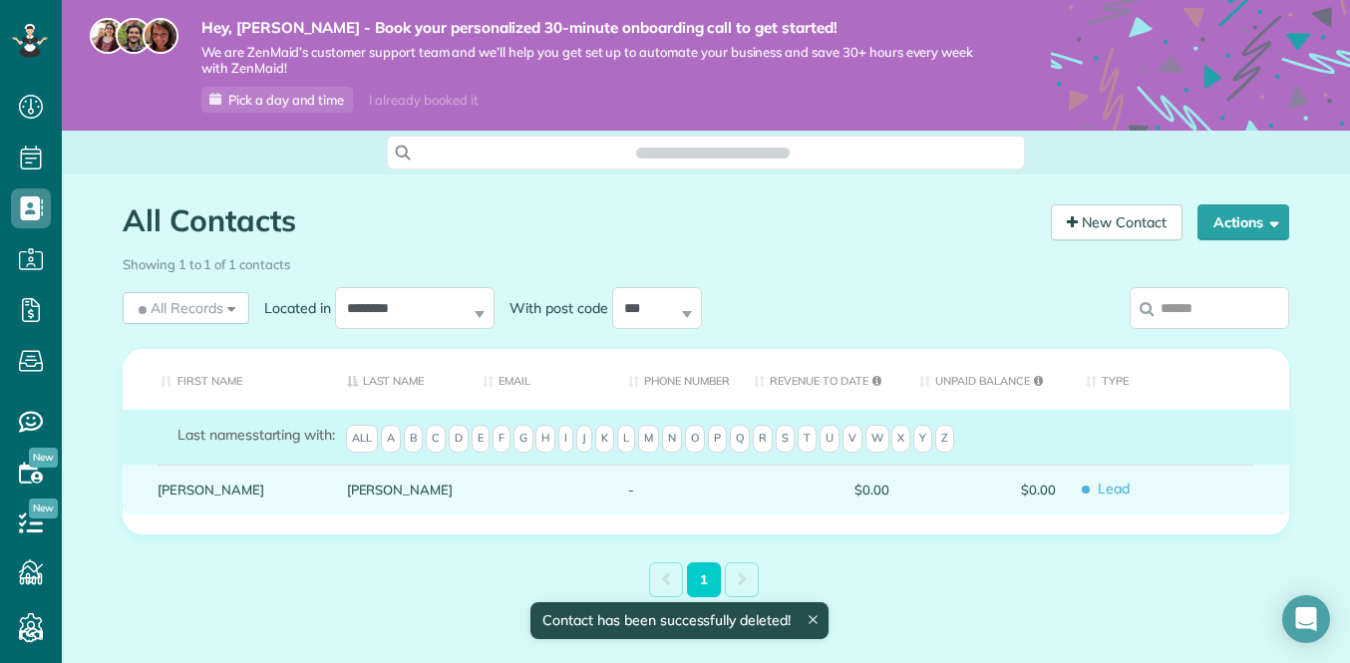
scroll to position [9, 9]
click at [189, 502] on div "[PERSON_NAME]" at bounding box center [238, 490] width 190 height 50
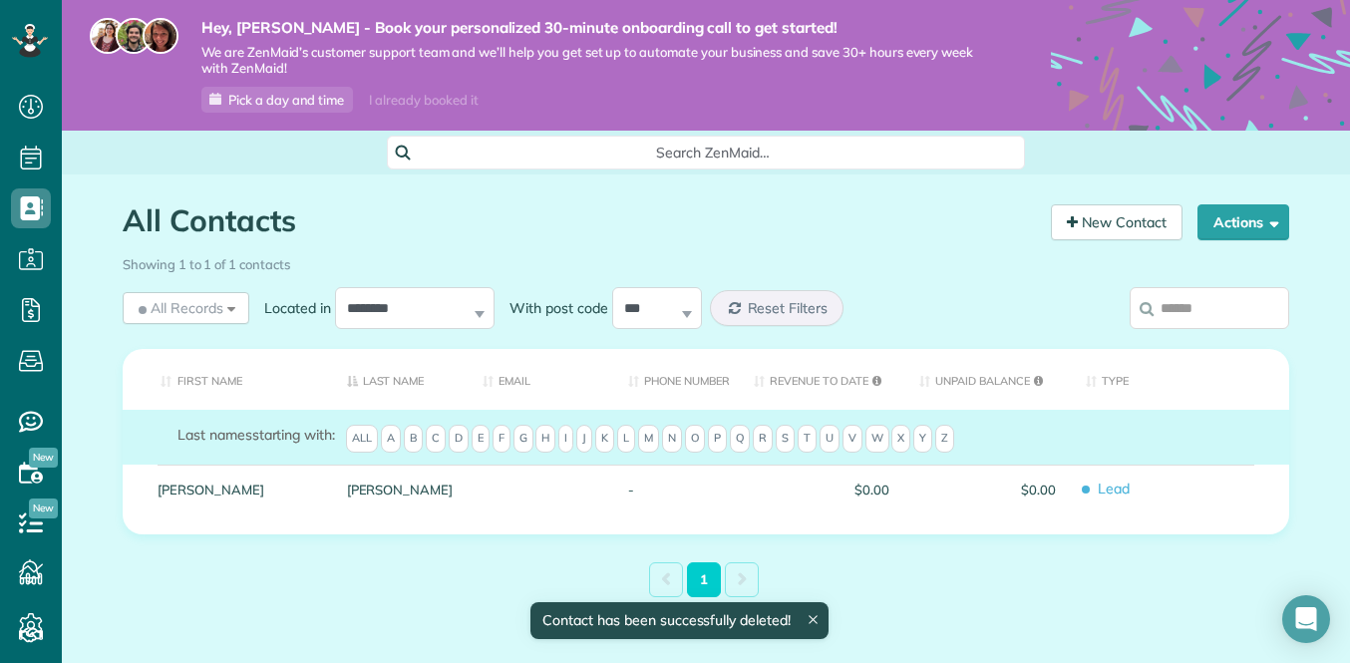
click at [189, 501] on div "[PERSON_NAME]" at bounding box center [238, 490] width 190 height 50
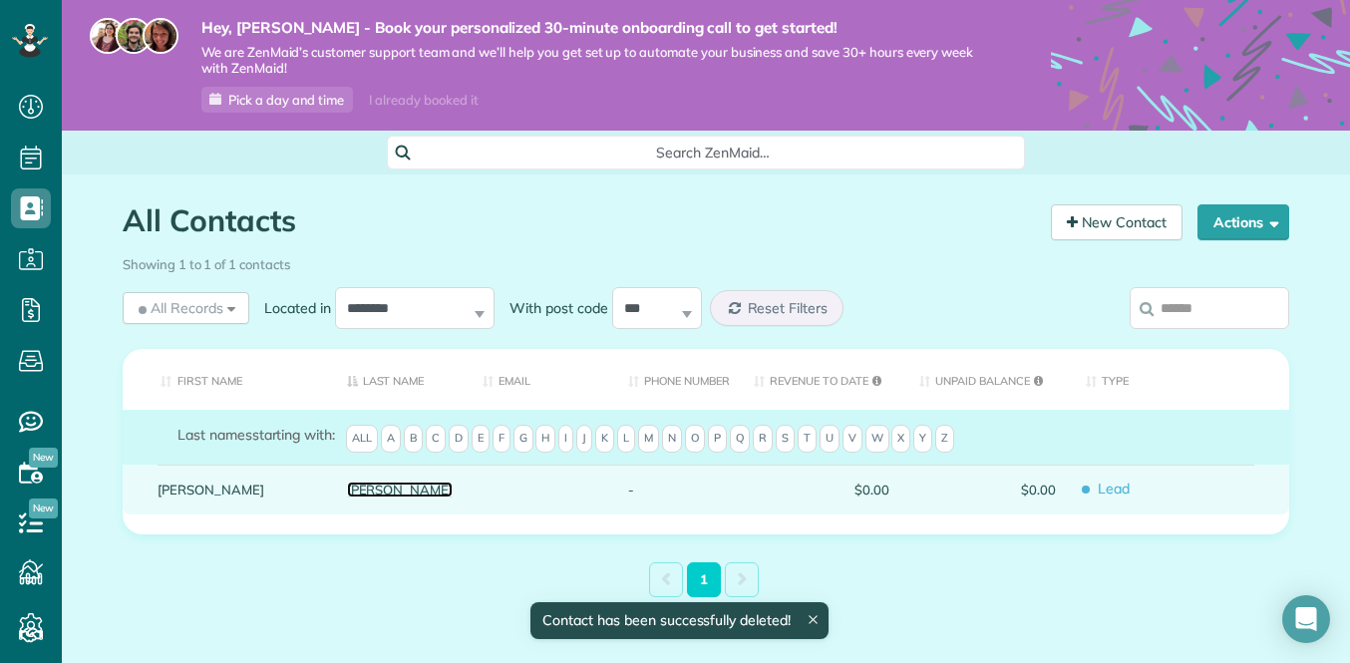
click at [349, 495] on link "Tinberg" at bounding box center [400, 490] width 107 height 14
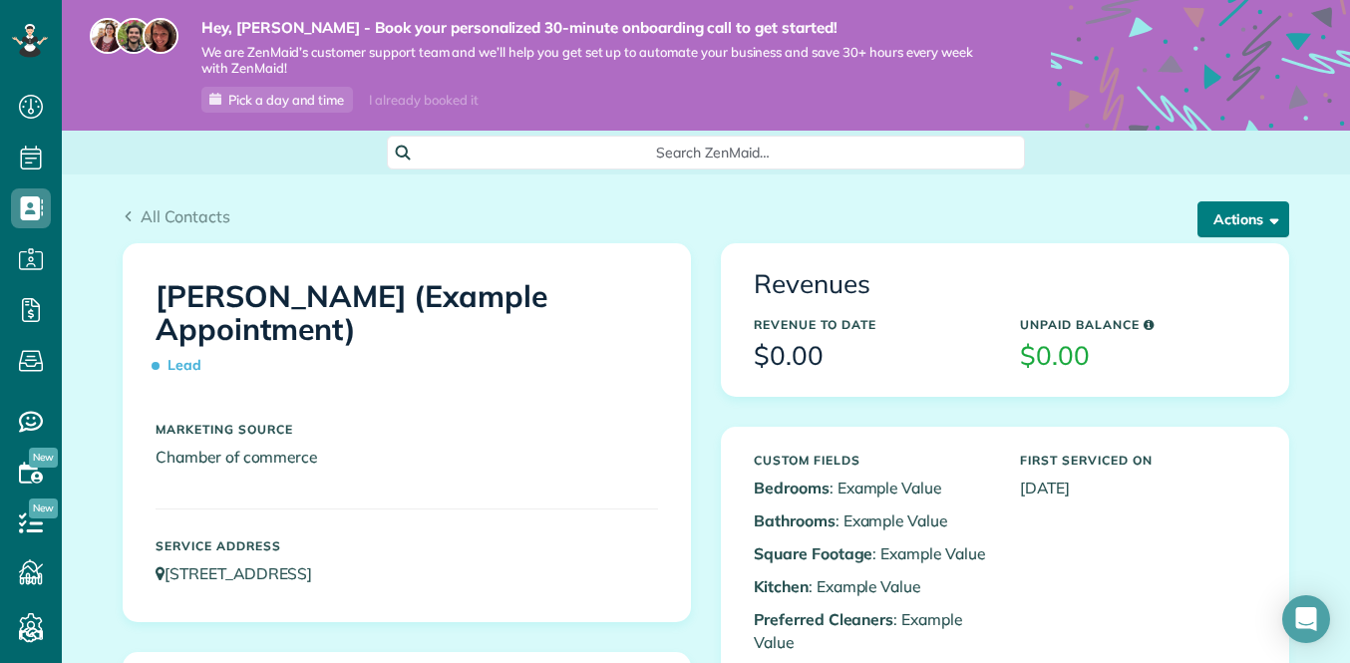
scroll to position [9, 9]
click at [1265, 217] on span "button" at bounding box center [1271, 218] width 15 height 15
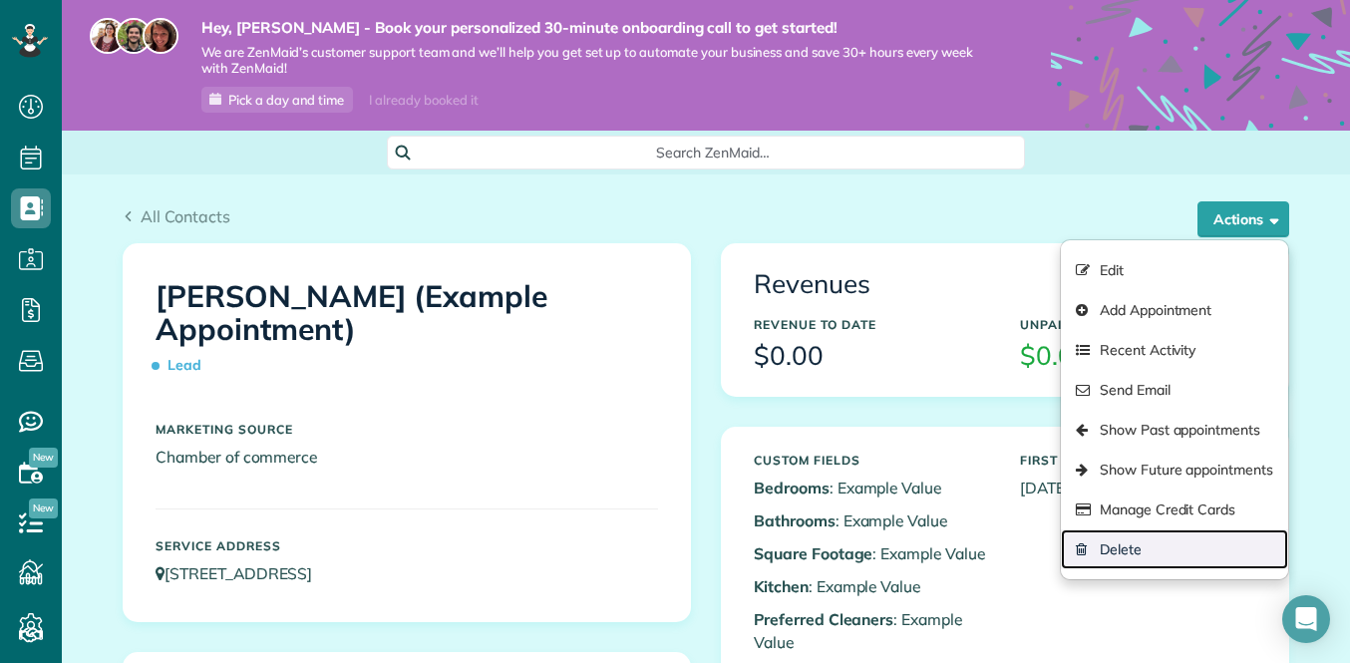
click at [1130, 543] on link "Delete" at bounding box center [1174, 550] width 227 height 40
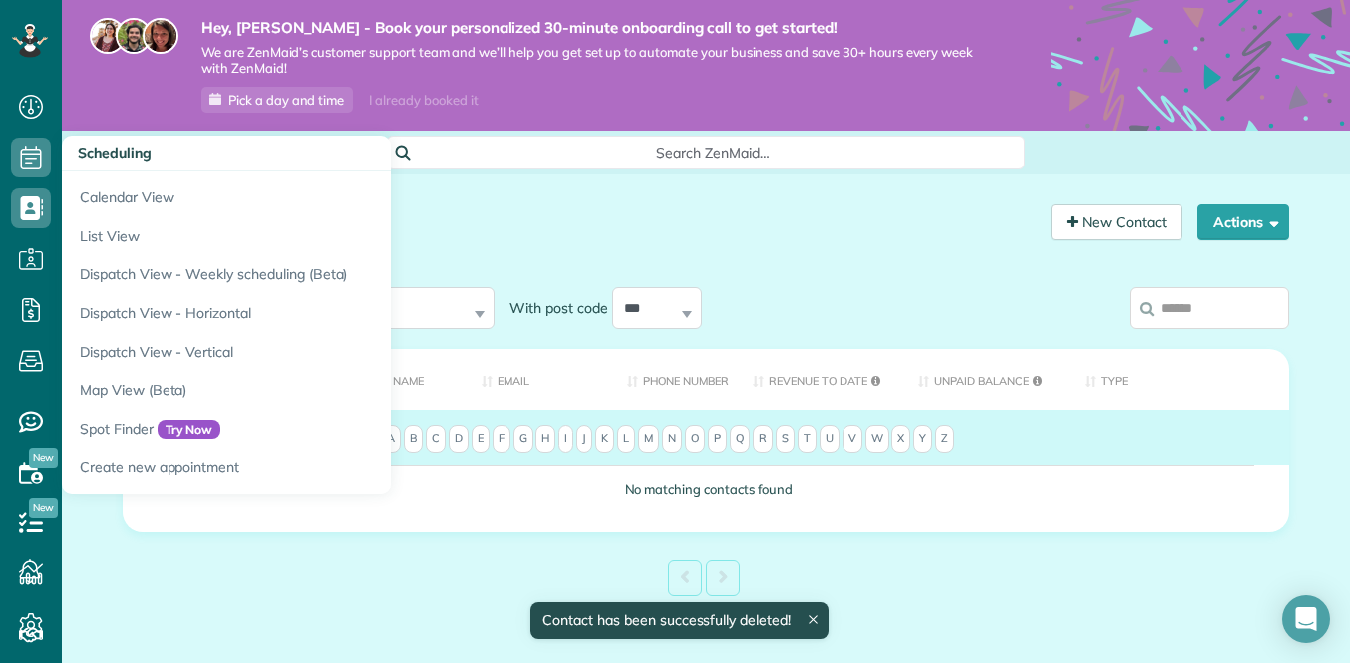
scroll to position [9, 9]
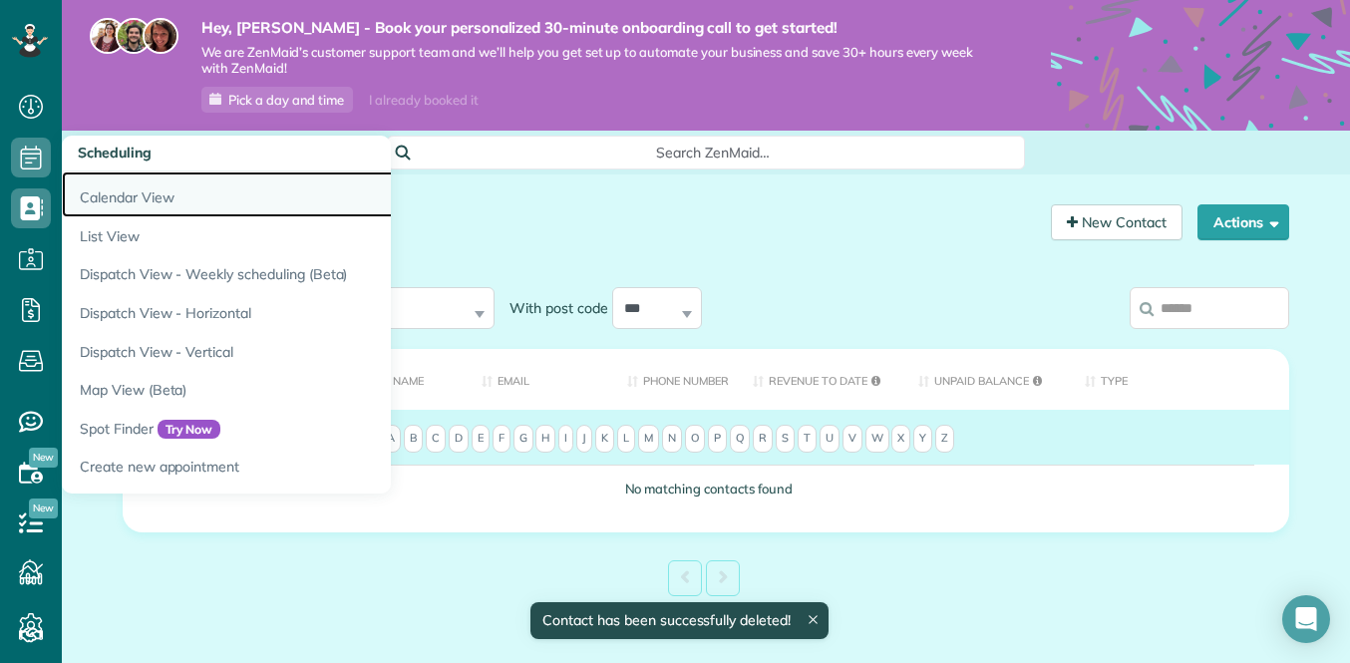
click at [128, 186] on link "Calendar View" at bounding box center [311, 195] width 499 height 46
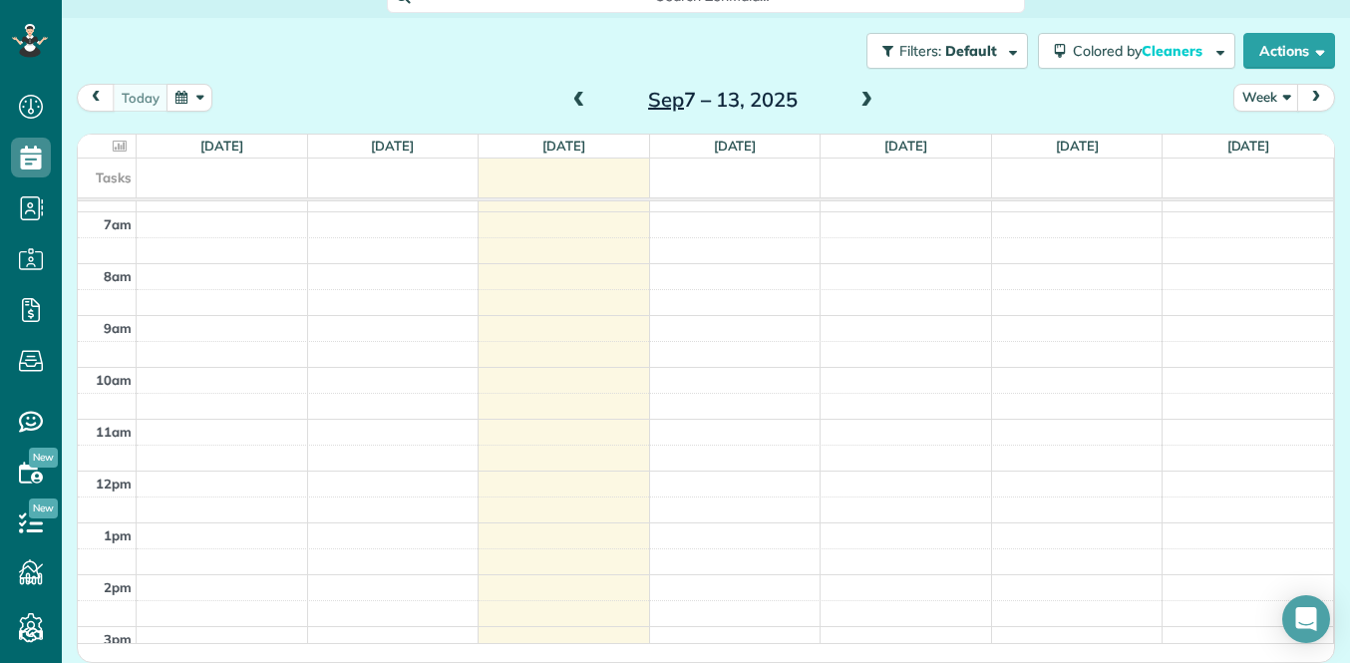
scroll to position [157, 0]
click at [1144, 50] on span "Cleaners" at bounding box center [1174, 51] width 64 height 18
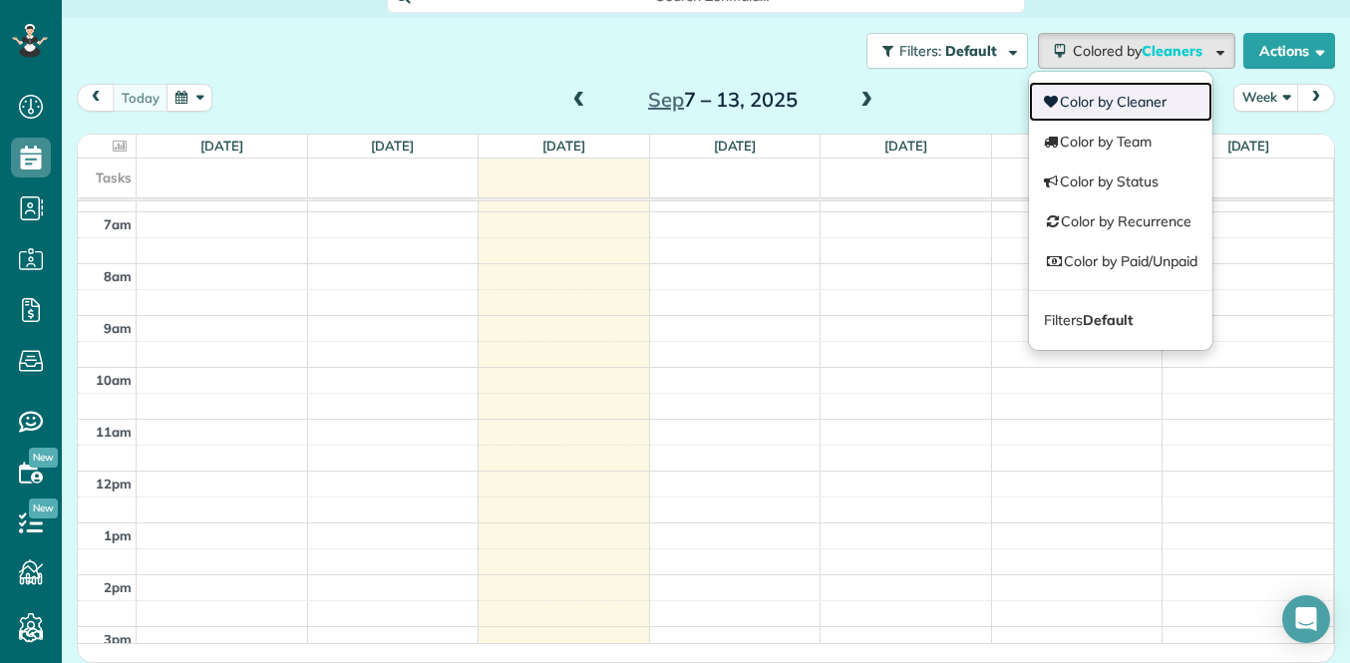
click at [1119, 114] on link "Color by Cleaner" at bounding box center [1121, 102] width 184 height 40
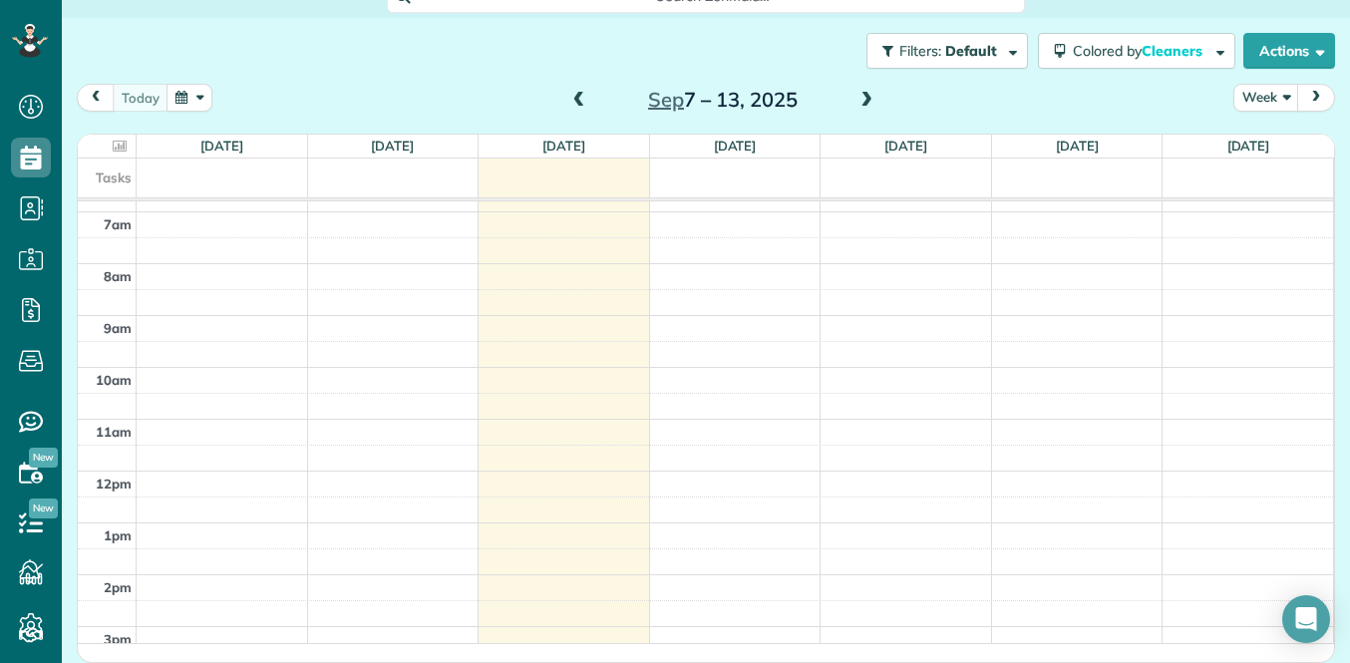
scroll to position [79, 0]
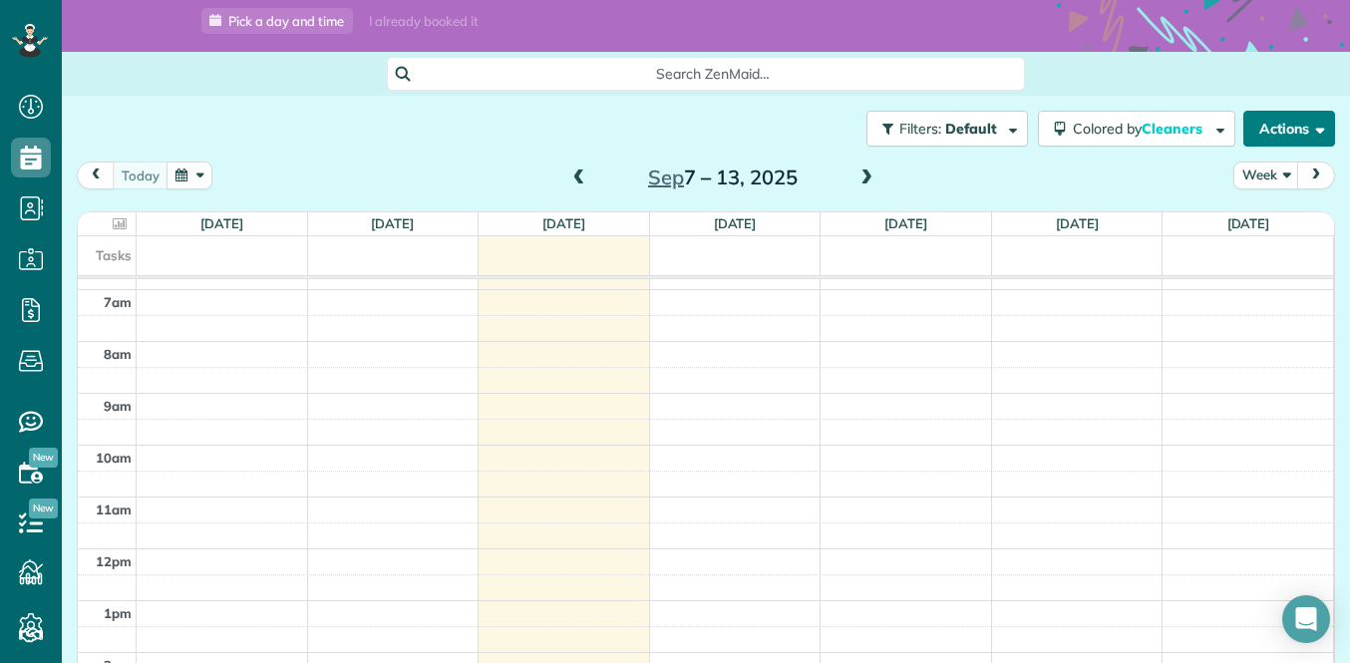
click at [1285, 138] on button "Actions" at bounding box center [1290, 129] width 92 height 36
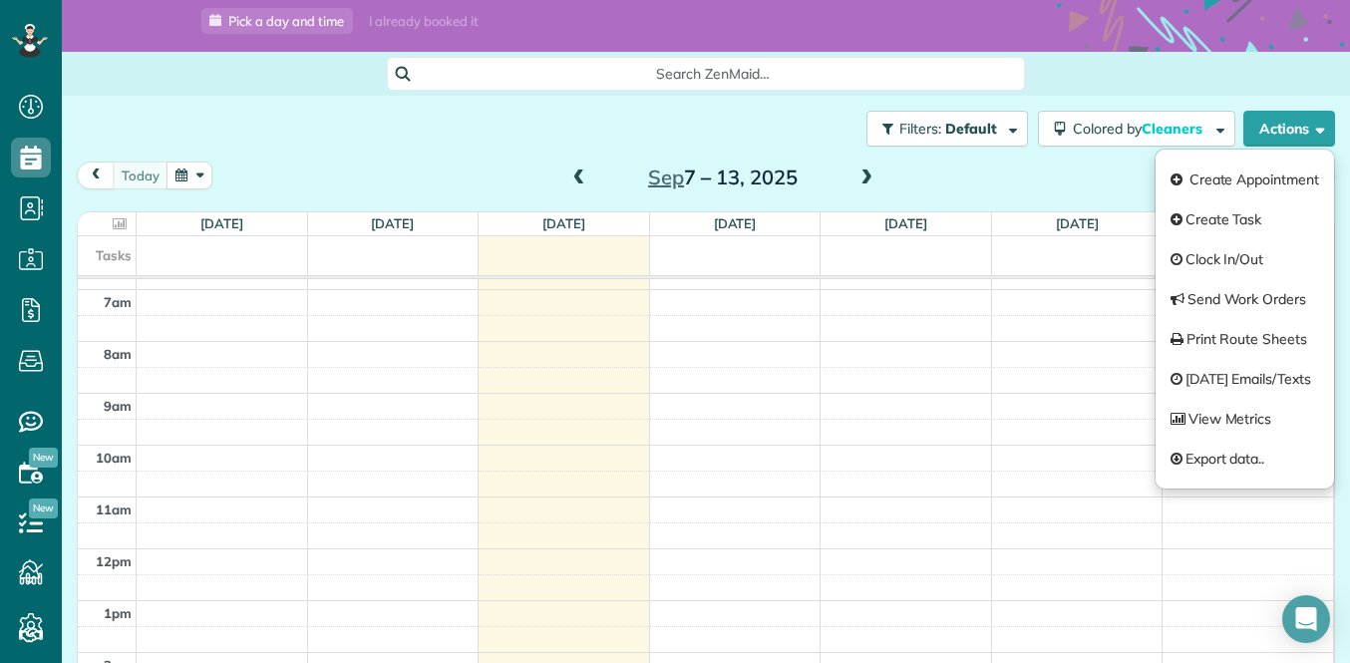
click at [1067, 179] on div "[DATE] Week [DATE] – [DATE]" at bounding box center [706, 180] width 1259 height 37
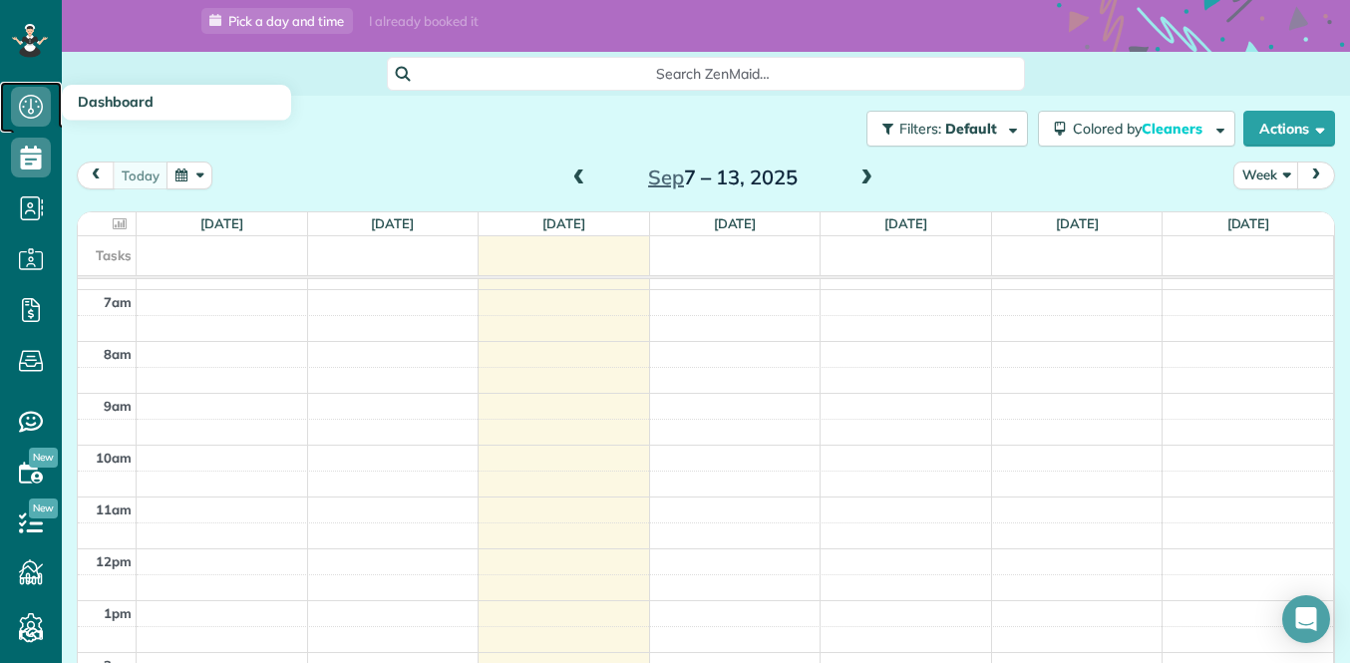
click at [35, 102] on icon at bounding box center [31, 107] width 40 height 40
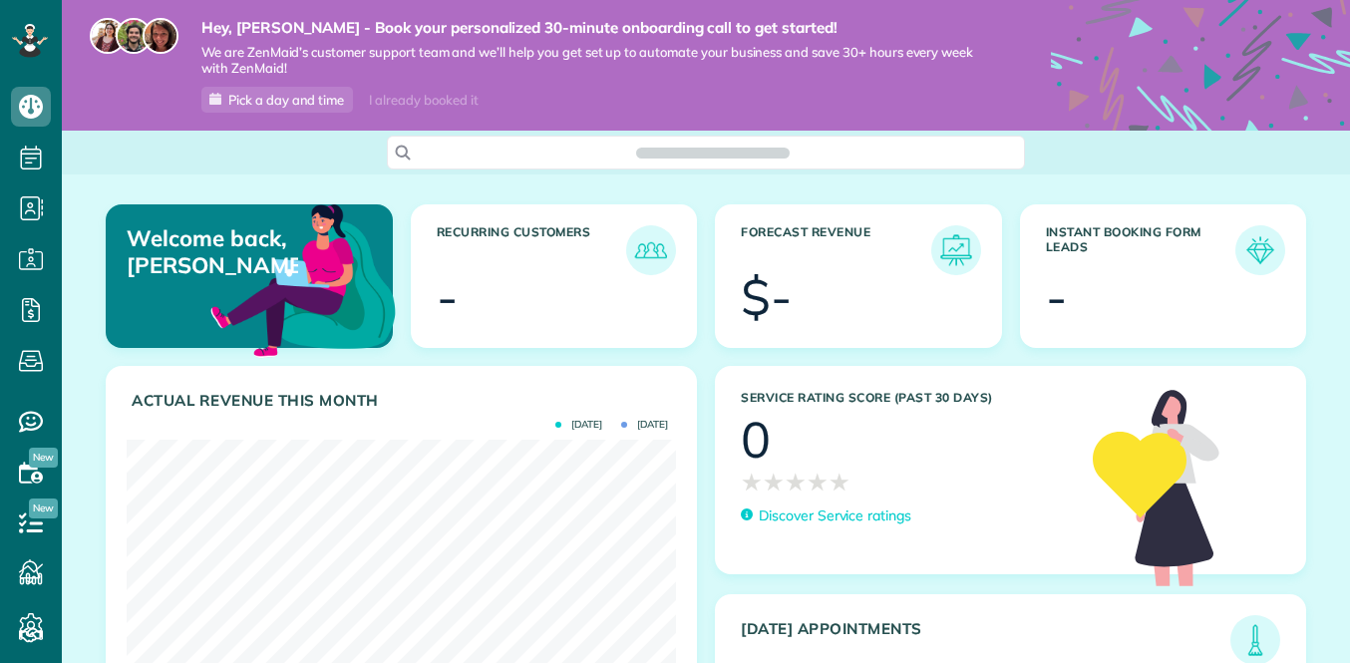
scroll to position [243, 550]
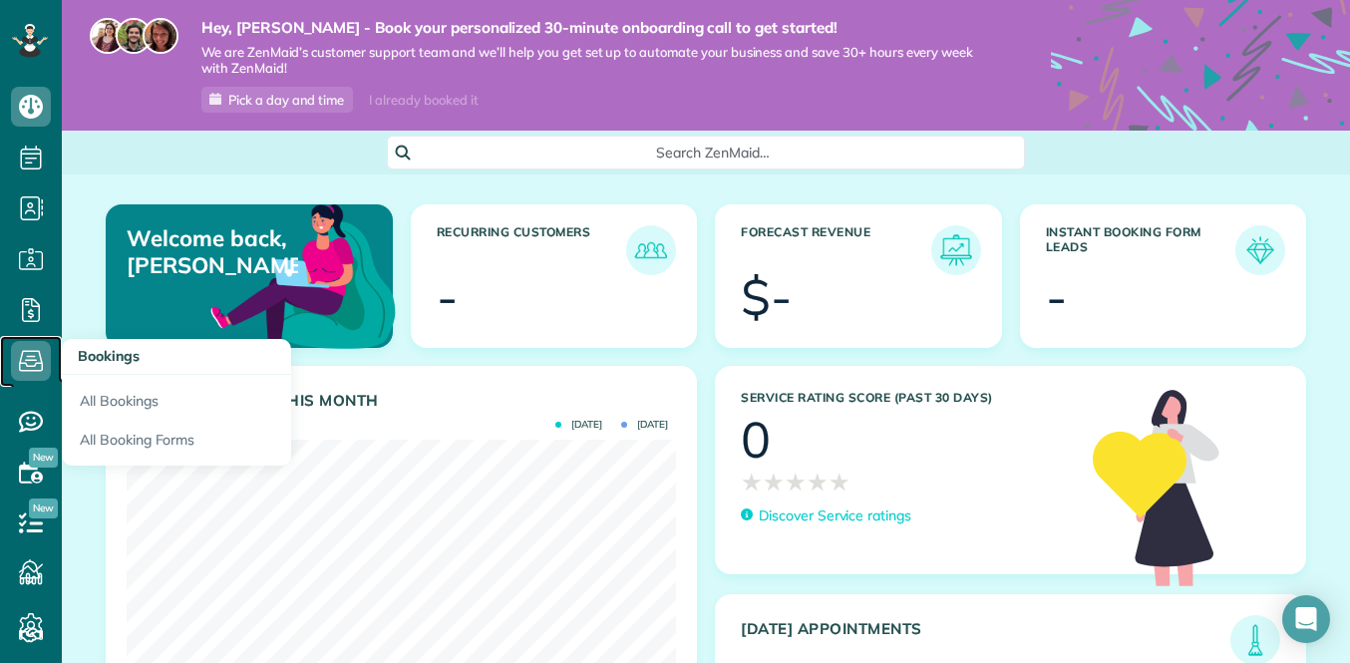
click at [27, 369] on icon at bounding box center [31, 361] width 40 height 40
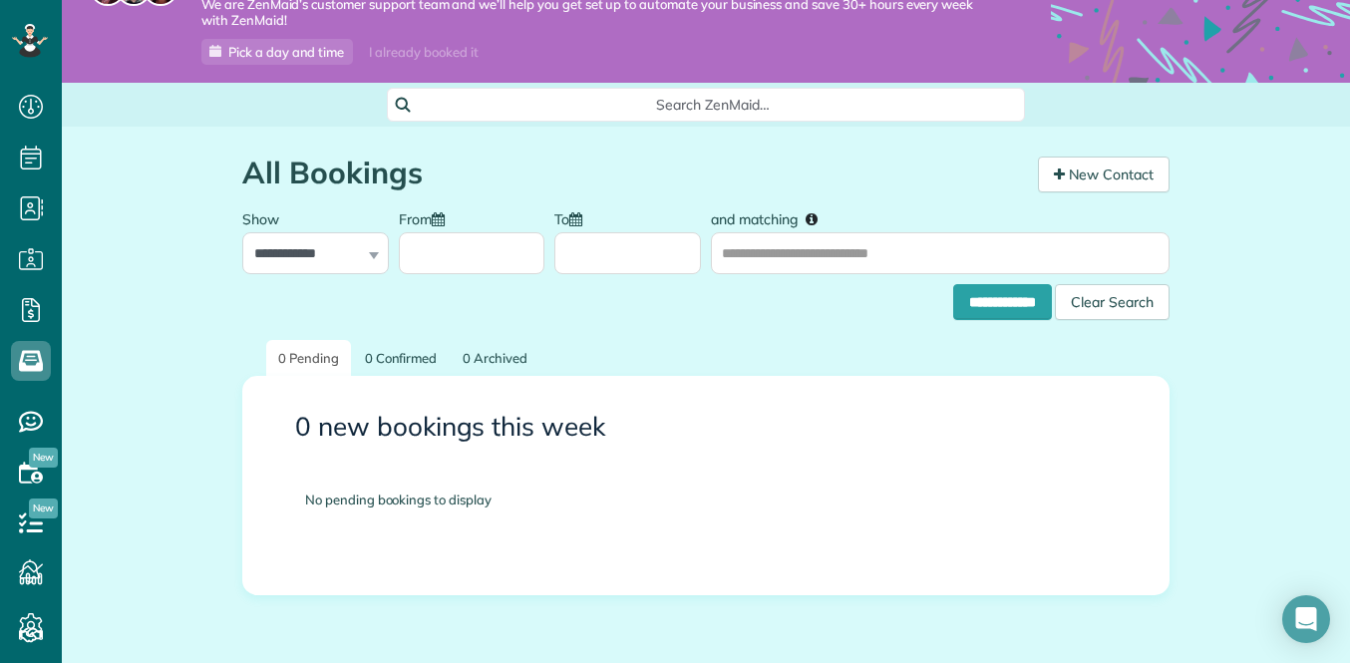
scroll to position [47, 0]
click at [49, 418] on icon at bounding box center [31, 422] width 40 height 40
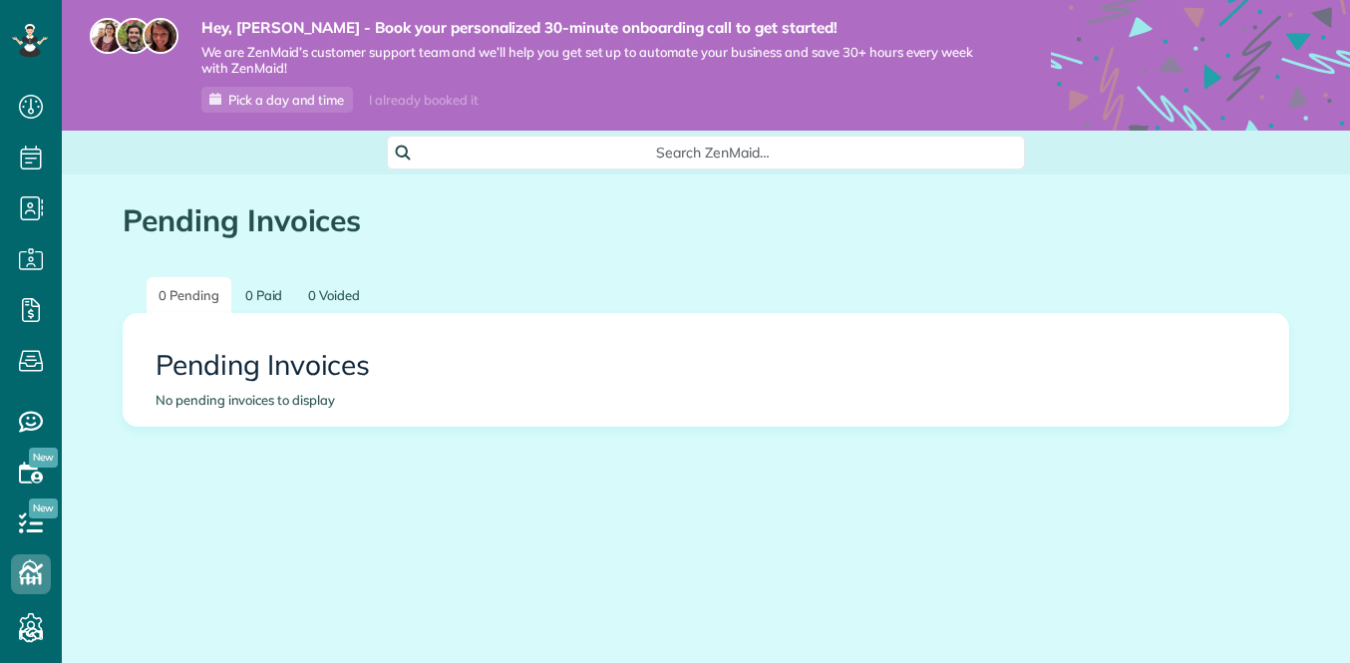
scroll to position [9, 9]
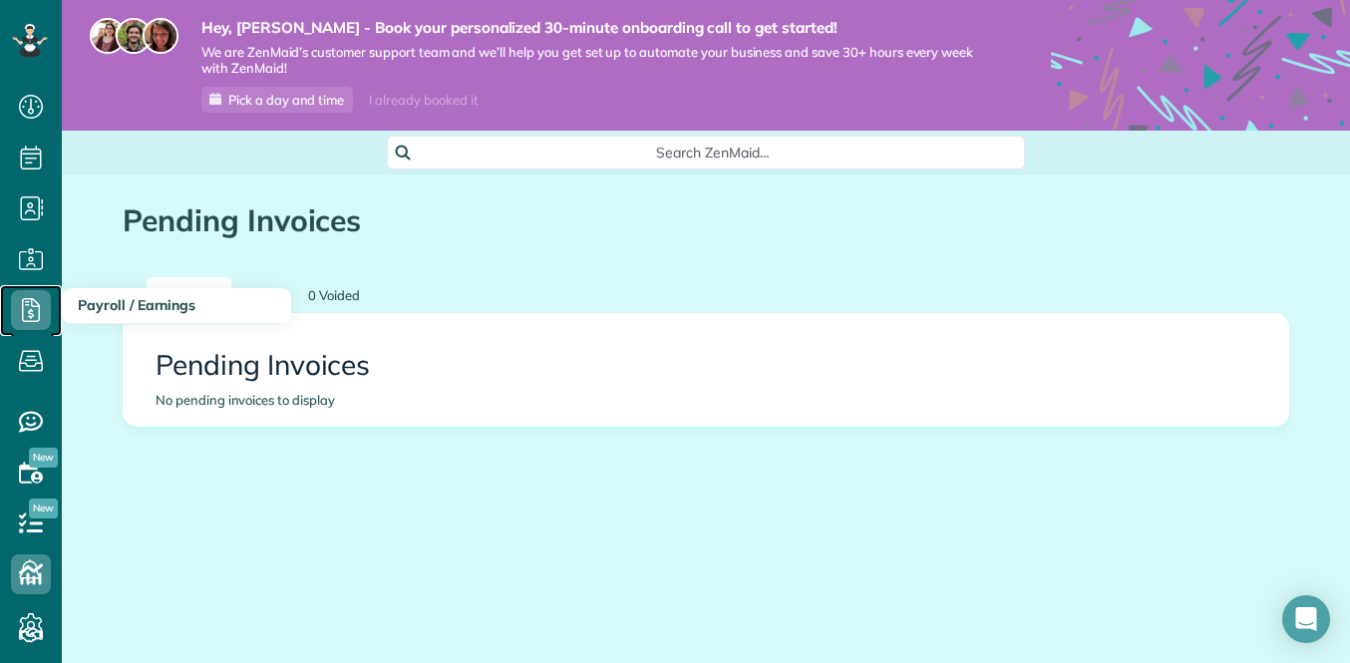
click at [39, 316] on use at bounding box center [31, 310] width 18 height 24
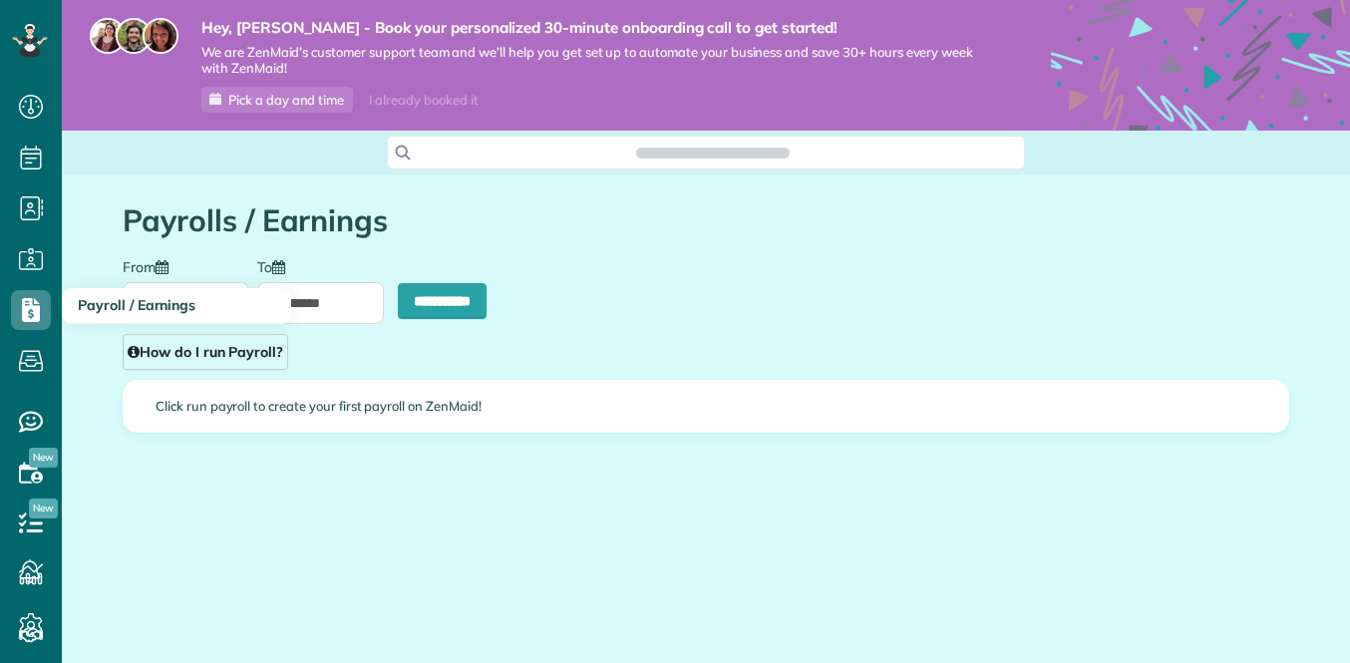
scroll to position [9, 9]
type input "**********"
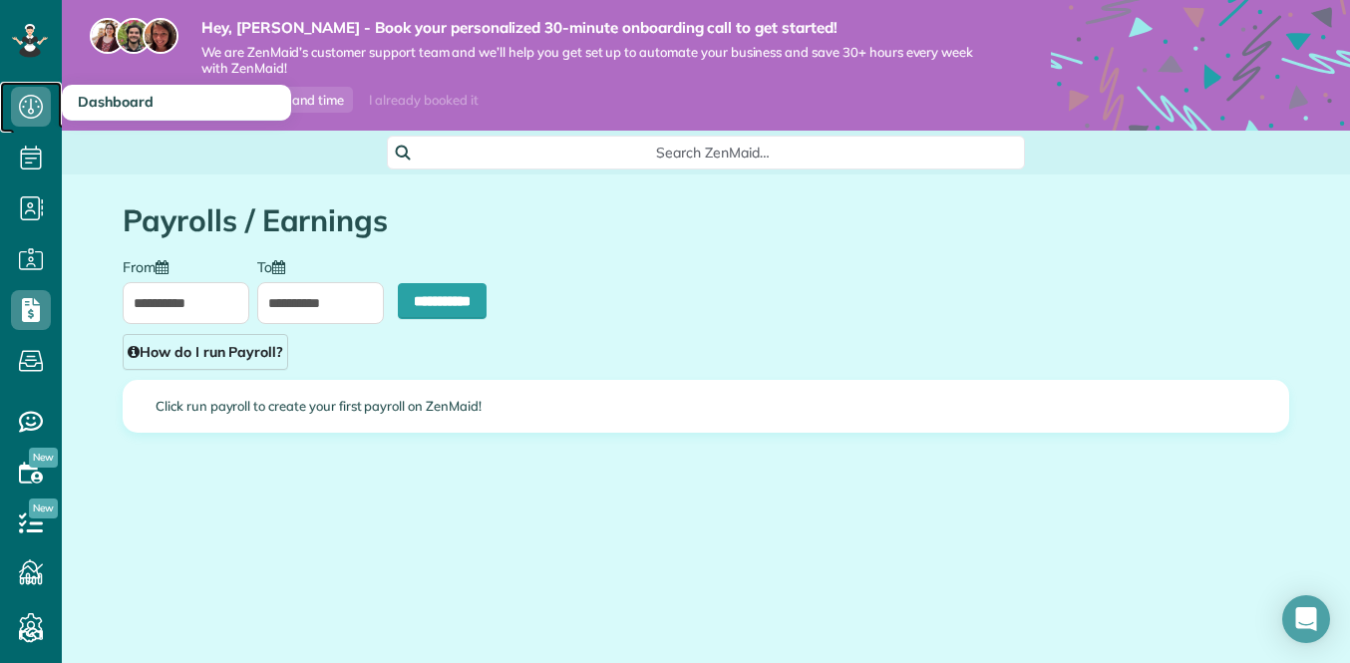
click at [31, 123] on icon at bounding box center [31, 107] width 40 height 40
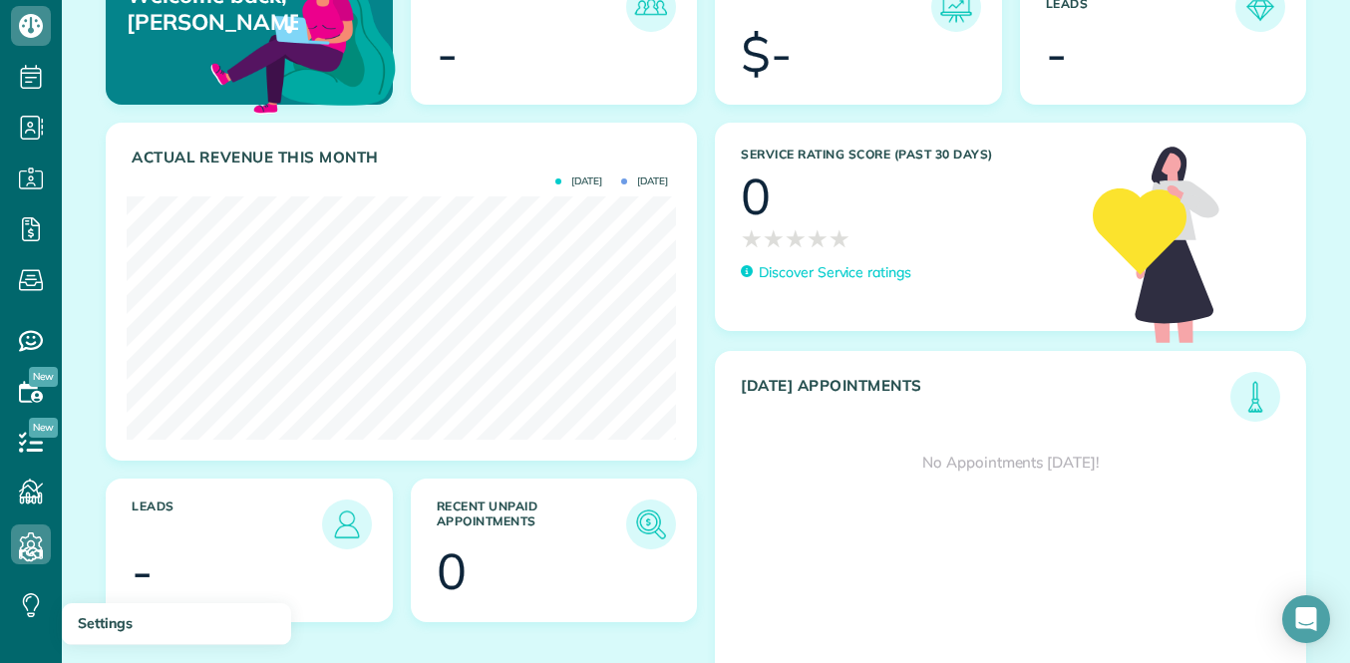
scroll to position [109, 0]
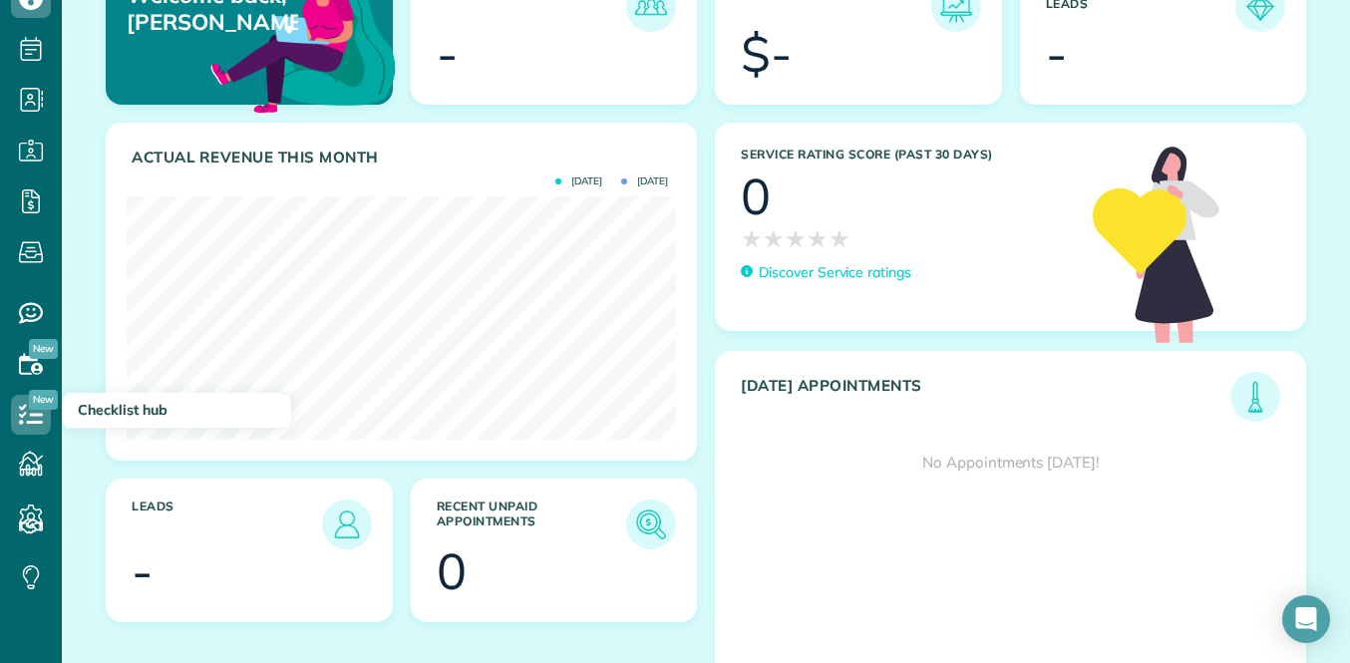
click at [106, 410] on span "Checklist hub" at bounding box center [123, 410] width 90 height 18
click at [53, 413] on link "Checklist hub" at bounding box center [31, 415] width 62 height 51
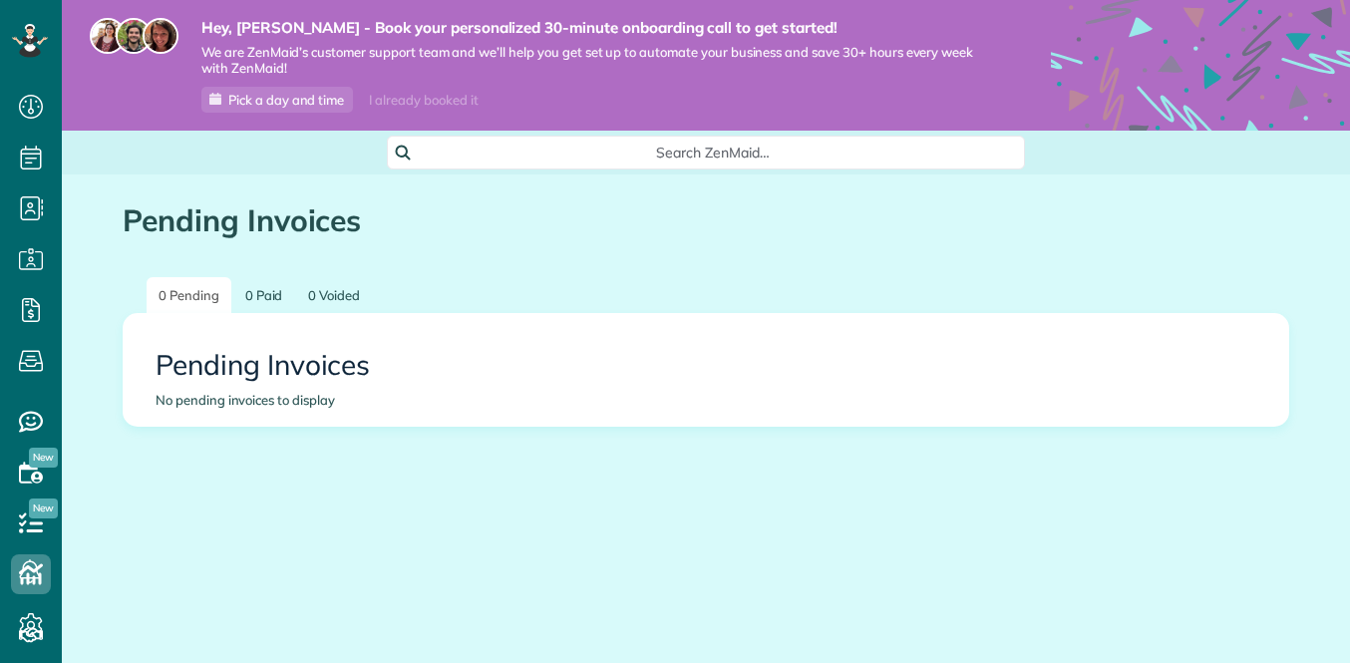
scroll to position [9, 9]
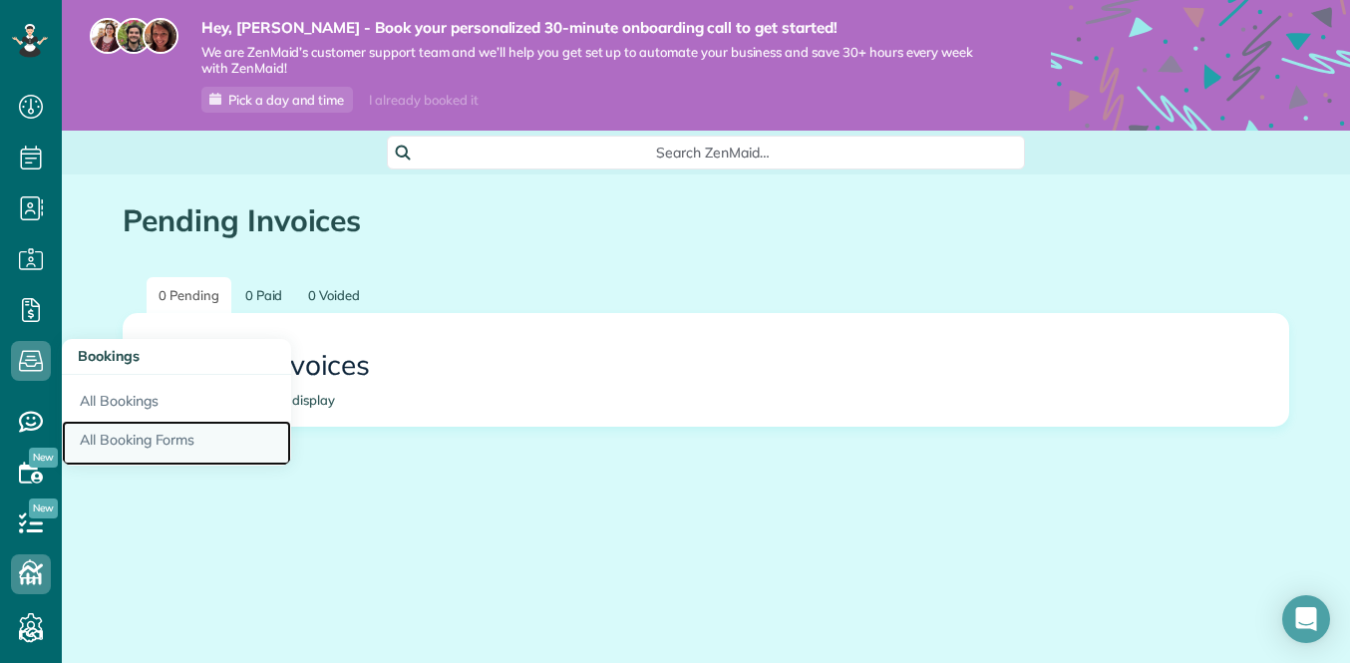
click at [120, 434] on link "All Booking Forms" at bounding box center [176, 444] width 229 height 46
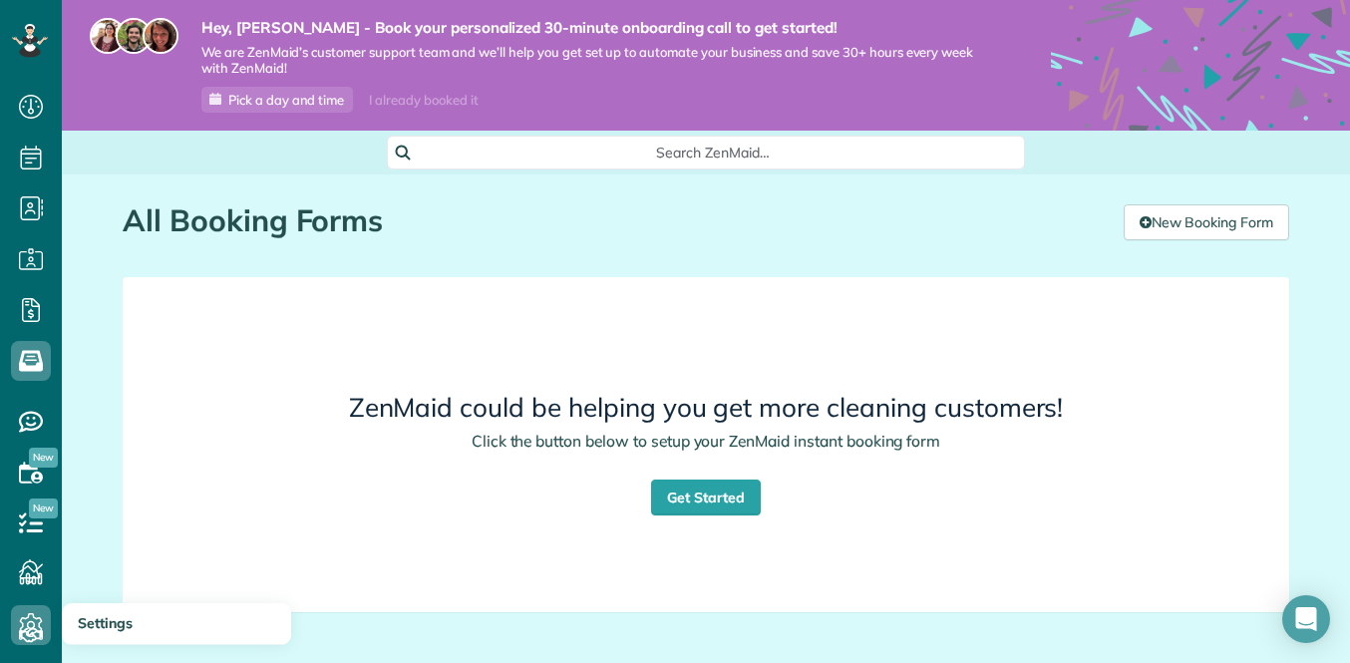
scroll to position [109, 0]
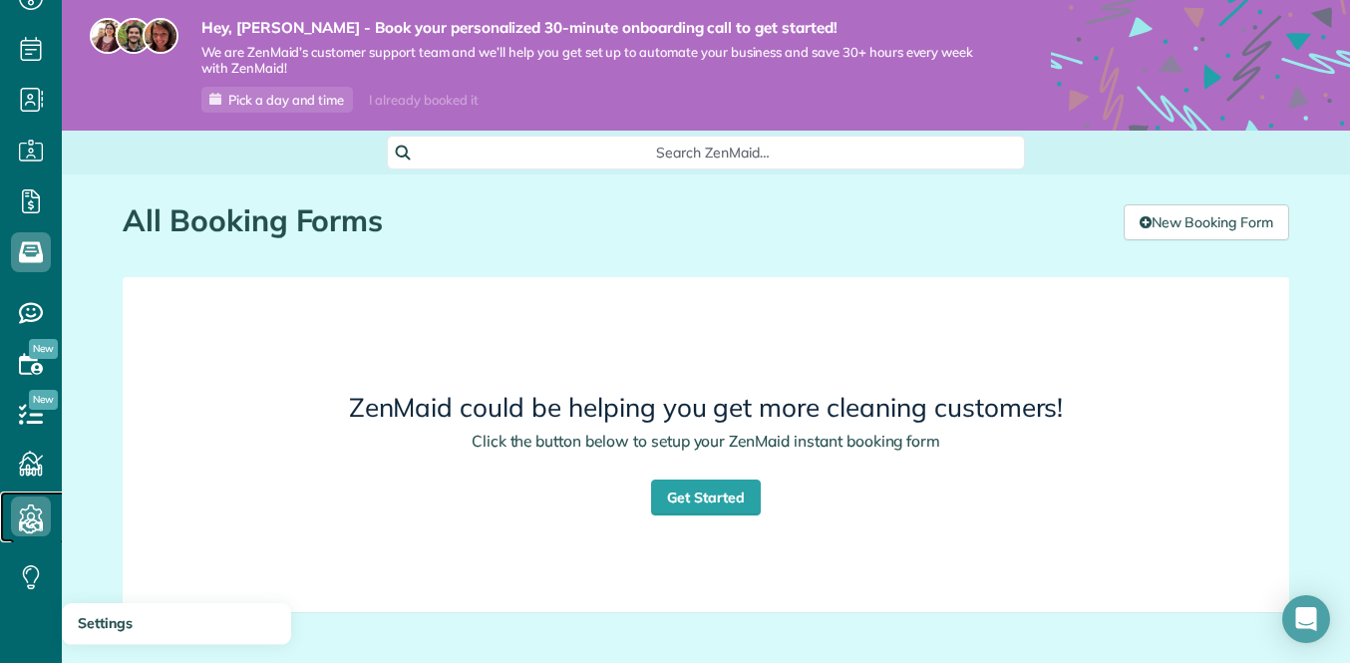
click at [29, 512] on icon at bounding box center [31, 517] width 40 height 40
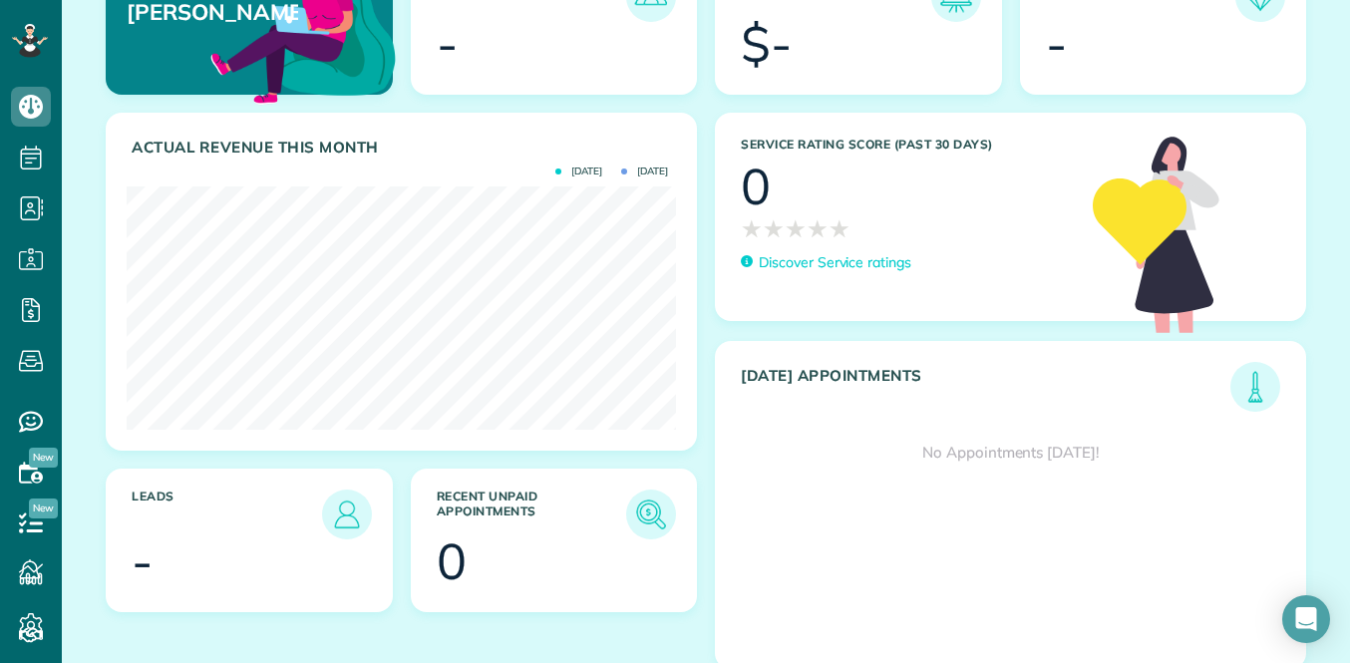
scroll to position [277, 0]
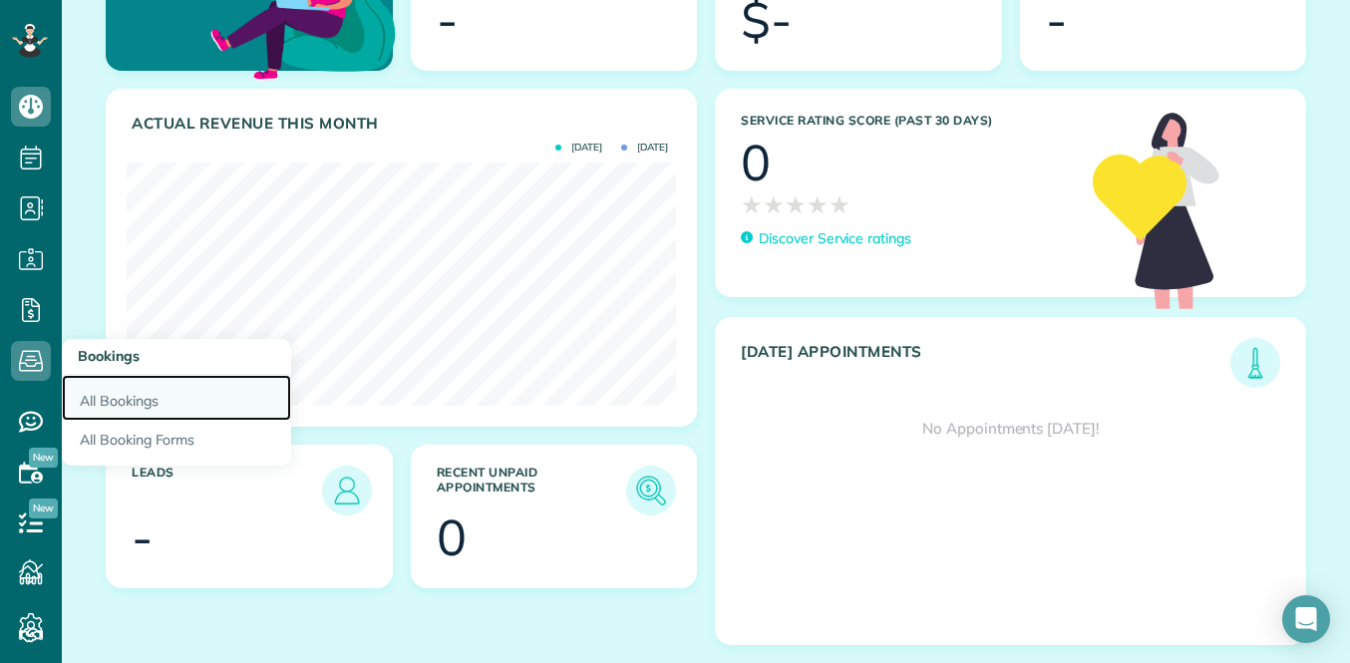
click at [119, 389] on link "All Bookings" at bounding box center [176, 398] width 229 height 46
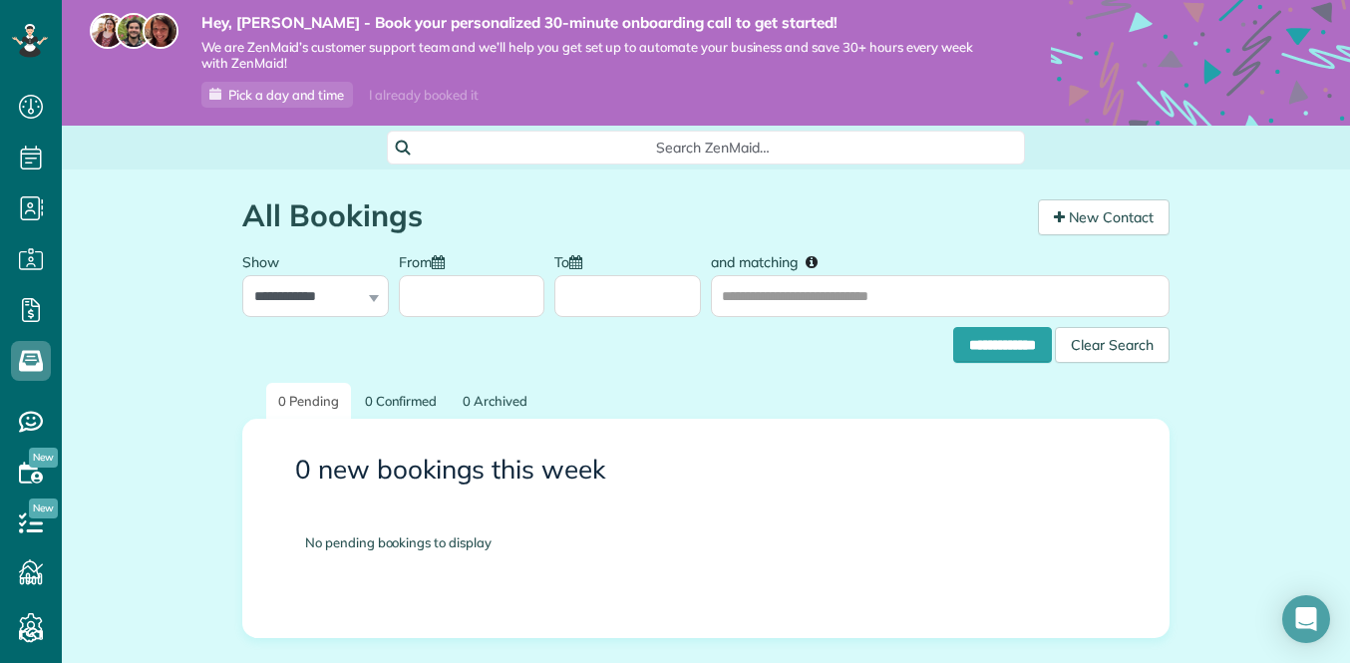
scroll to position [2, 0]
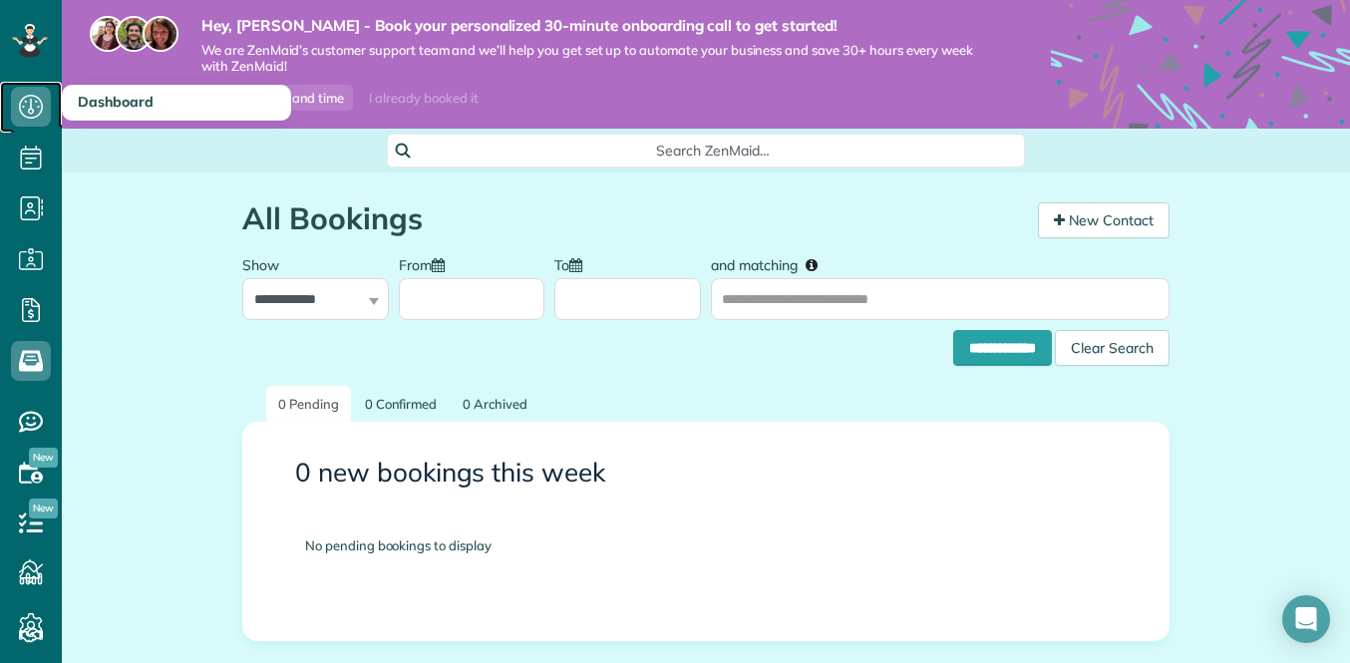
click at [37, 110] on icon at bounding box center [31, 107] width 40 height 40
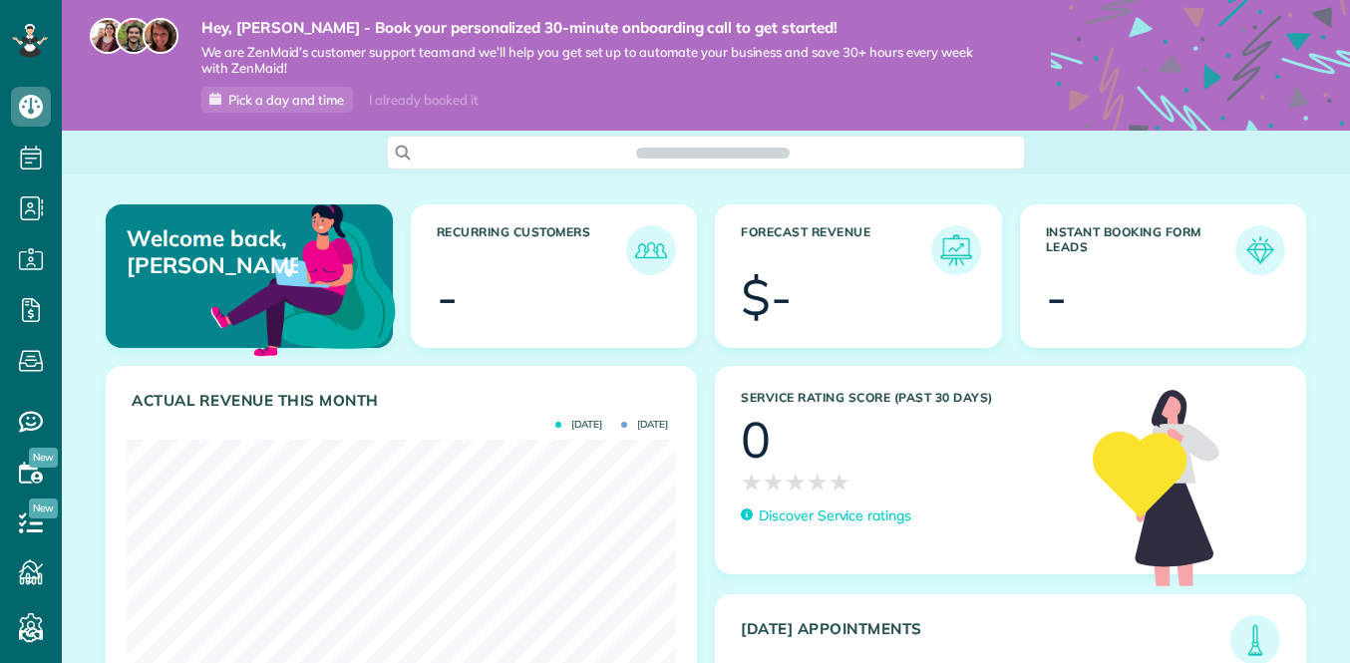
scroll to position [243, 550]
click at [29, 161] on icon at bounding box center [31, 158] width 40 height 40
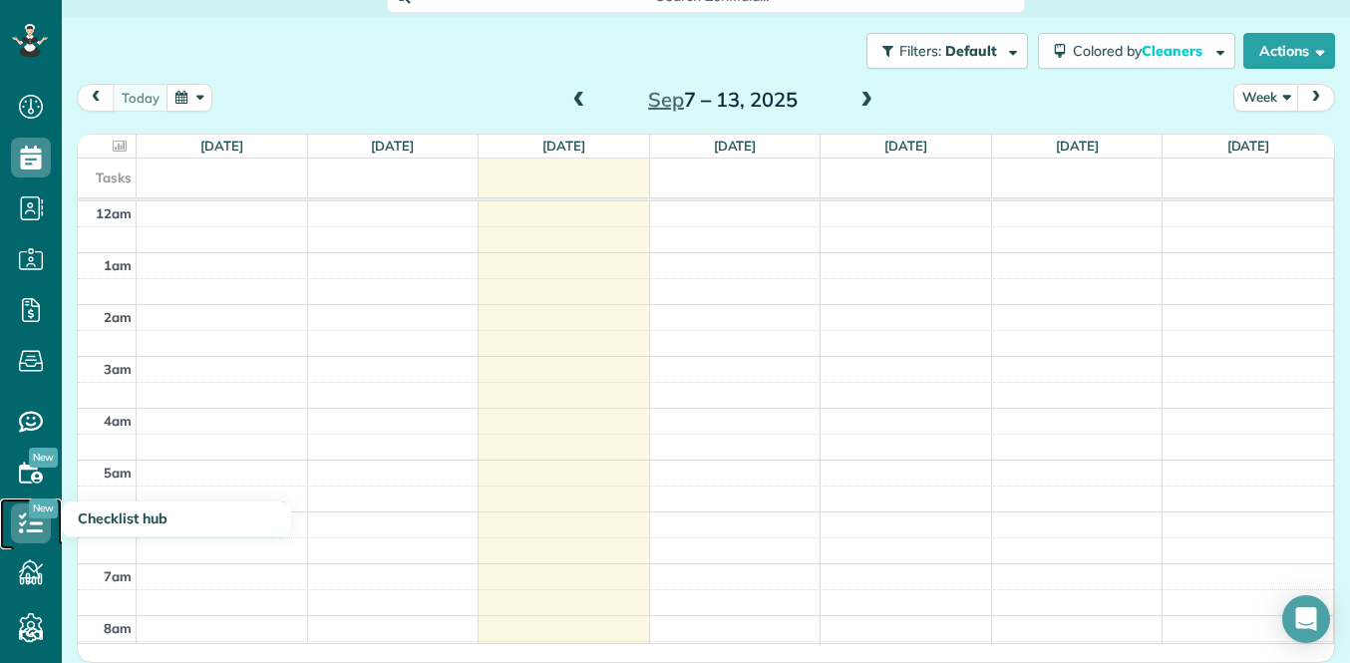
click at [38, 540] on icon at bounding box center [31, 524] width 40 height 40
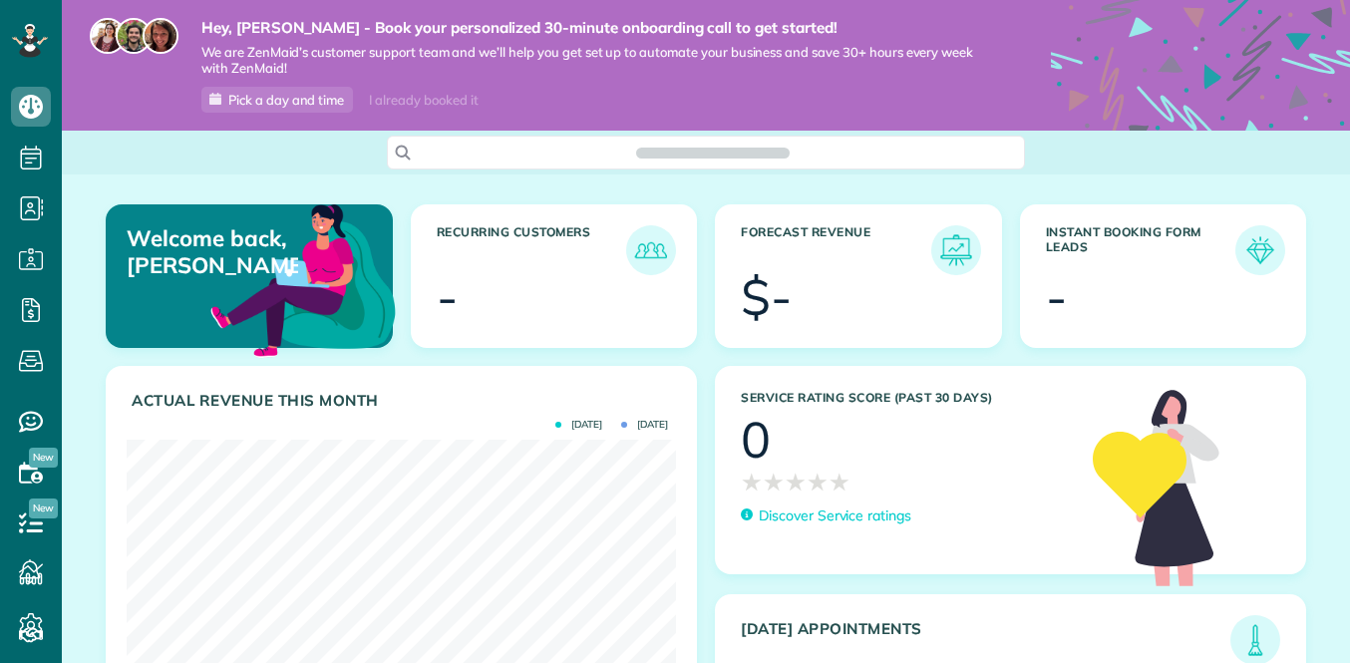
scroll to position [243, 550]
click at [562, 289] on div at bounding box center [568, 300] width 206 height 50
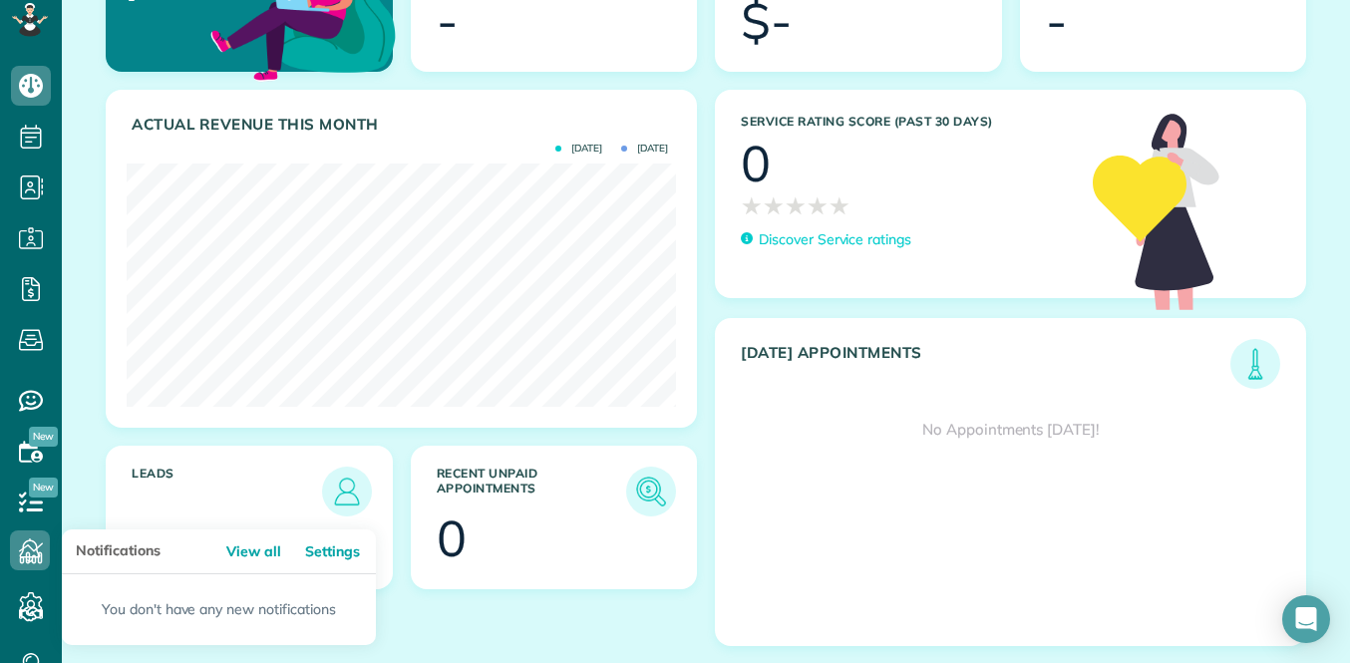
scroll to position [0, 0]
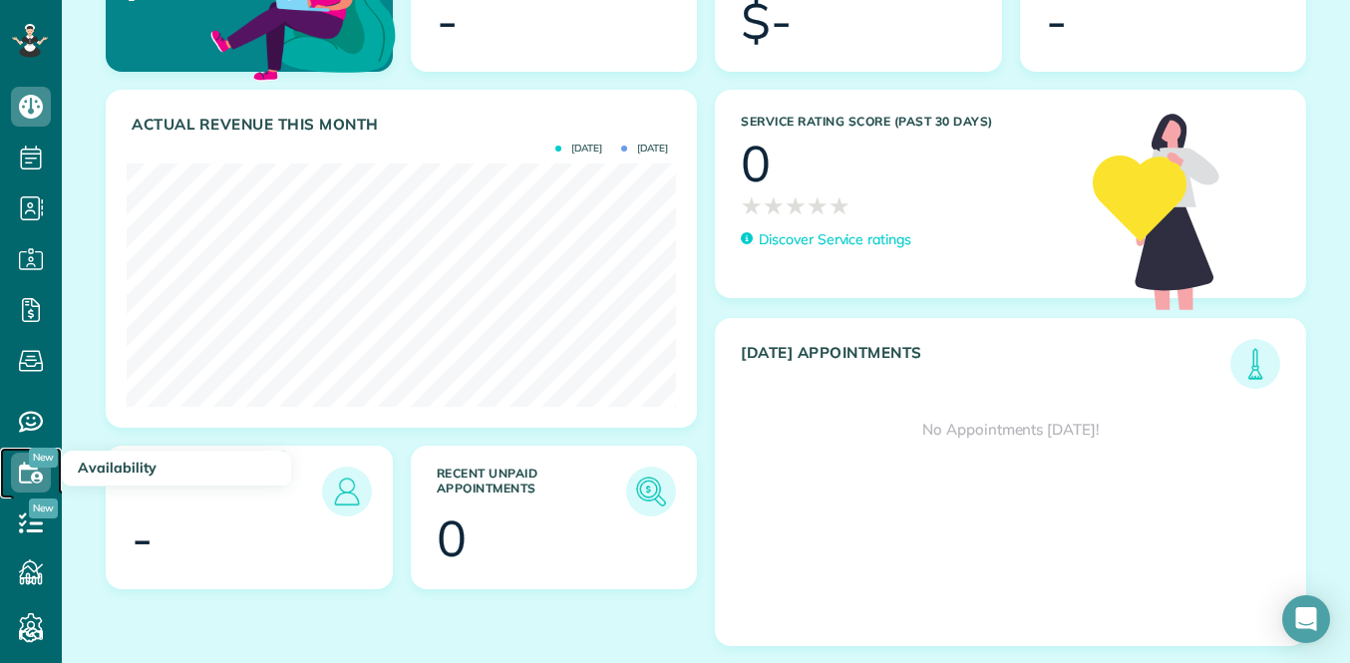
click at [32, 473] on icon at bounding box center [31, 473] width 40 height 40
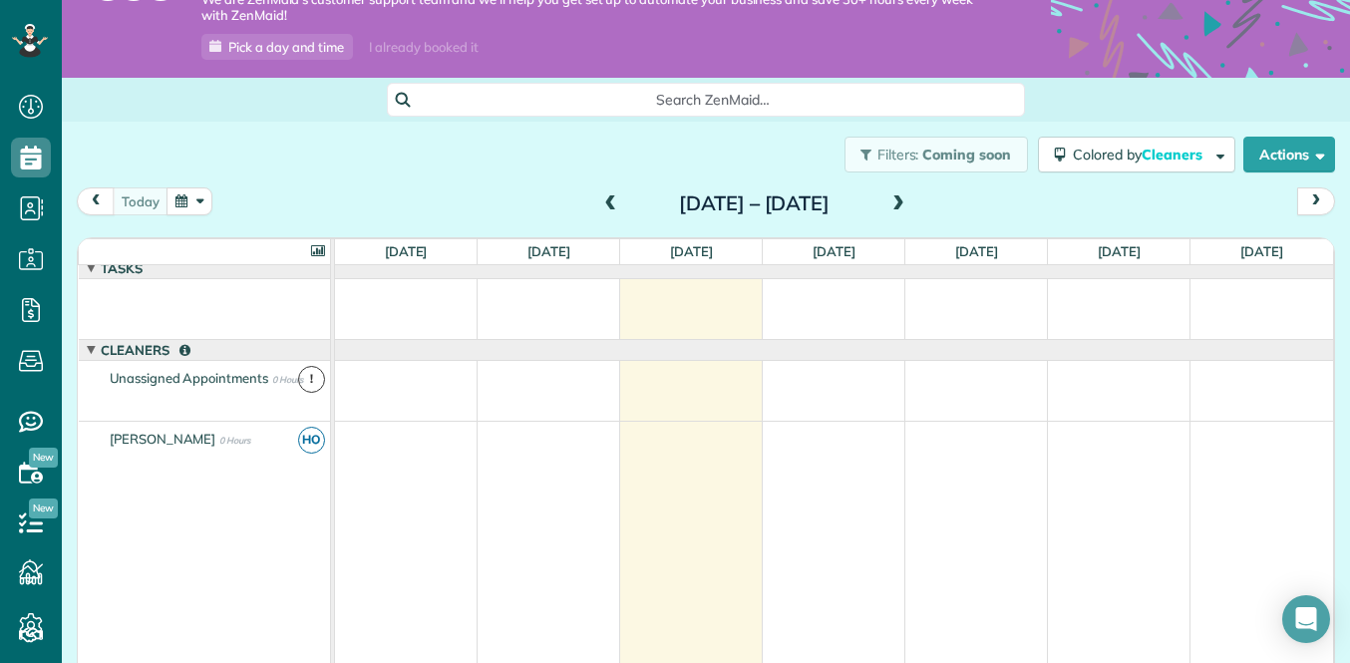
scroll to position [52, 0]
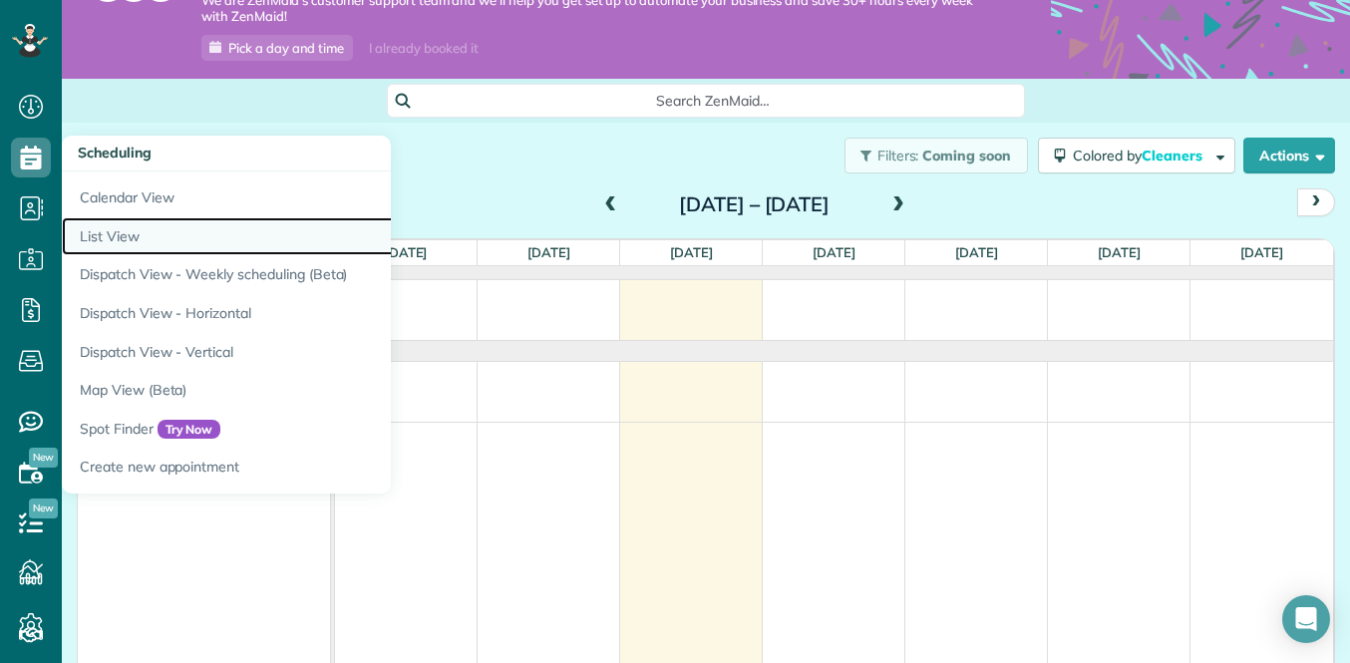
click at [117, 240] on link "List View" at bounding box center [311, 236] width 499 height 39
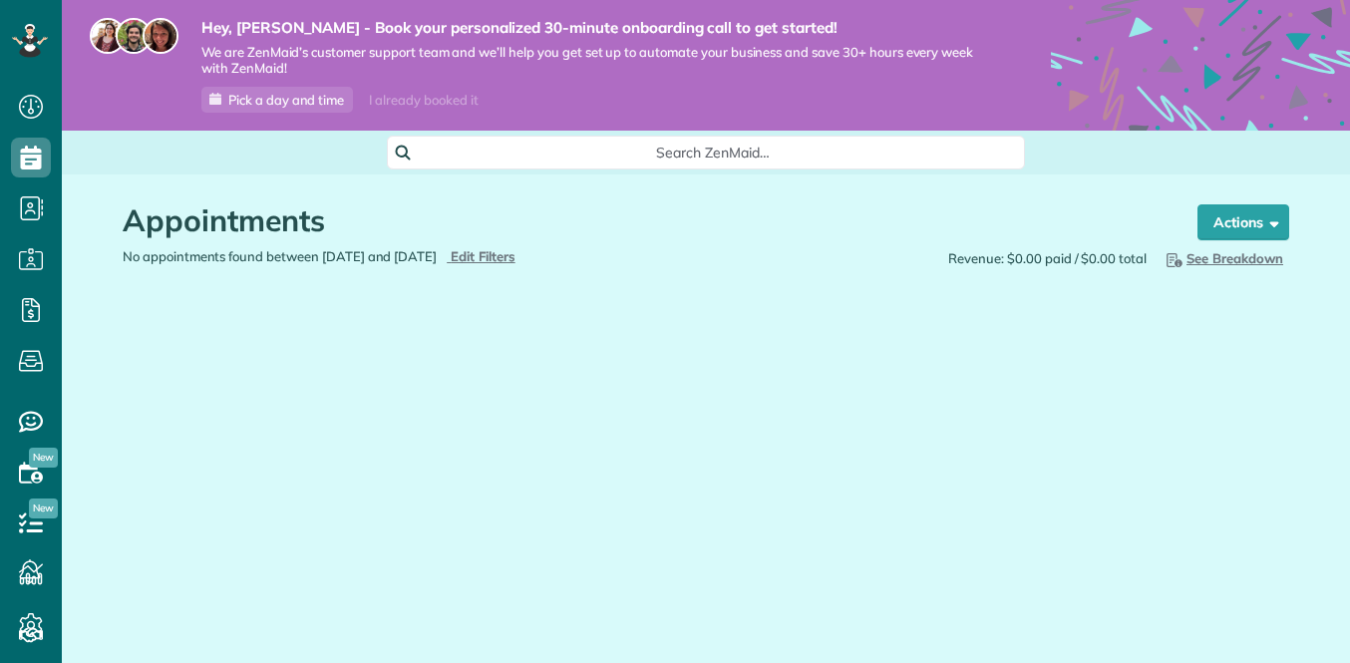
scroll to position [9, 9]
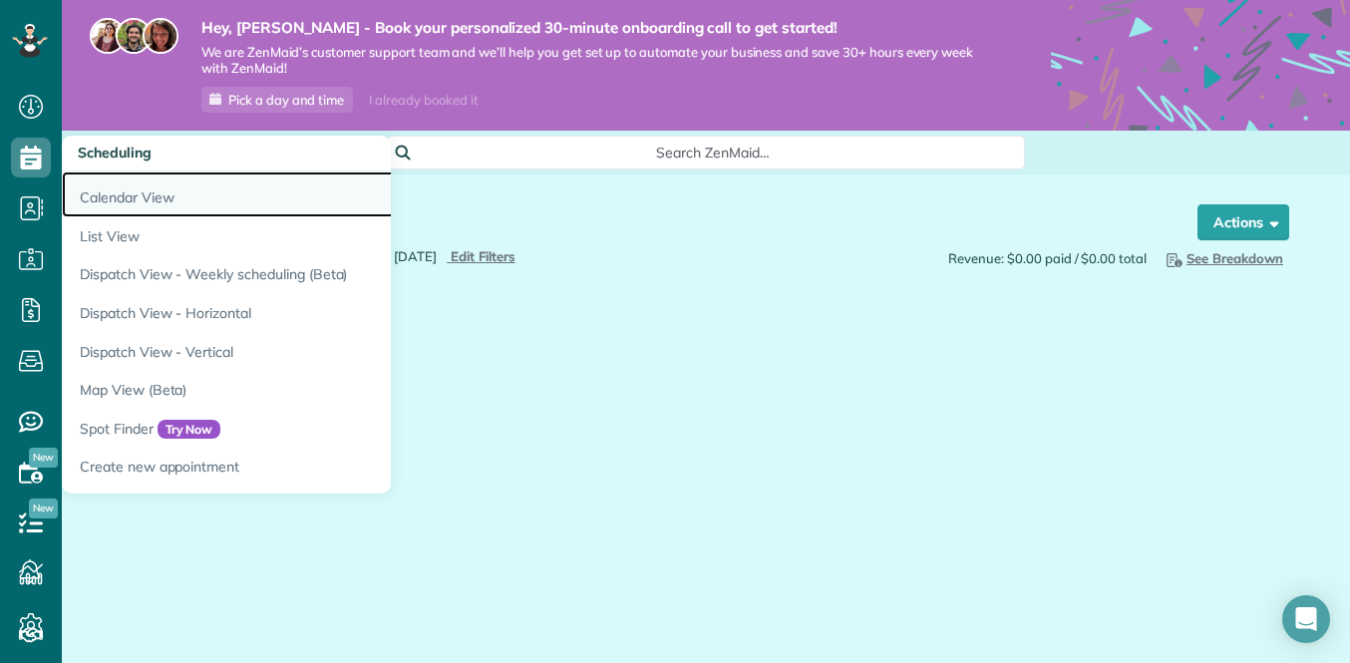
click at [133, 200] on link "Calendar View" at bounding box center [311, 195] width 499 height 46
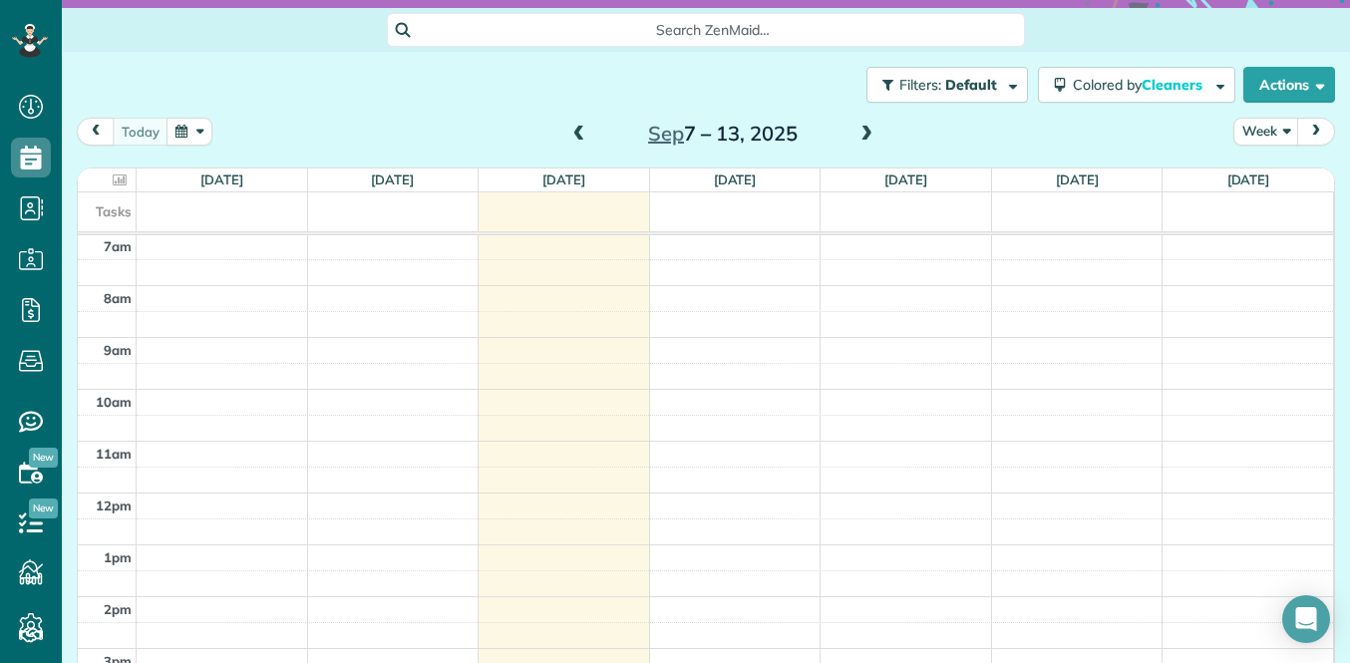
scroll to position [157, 0]
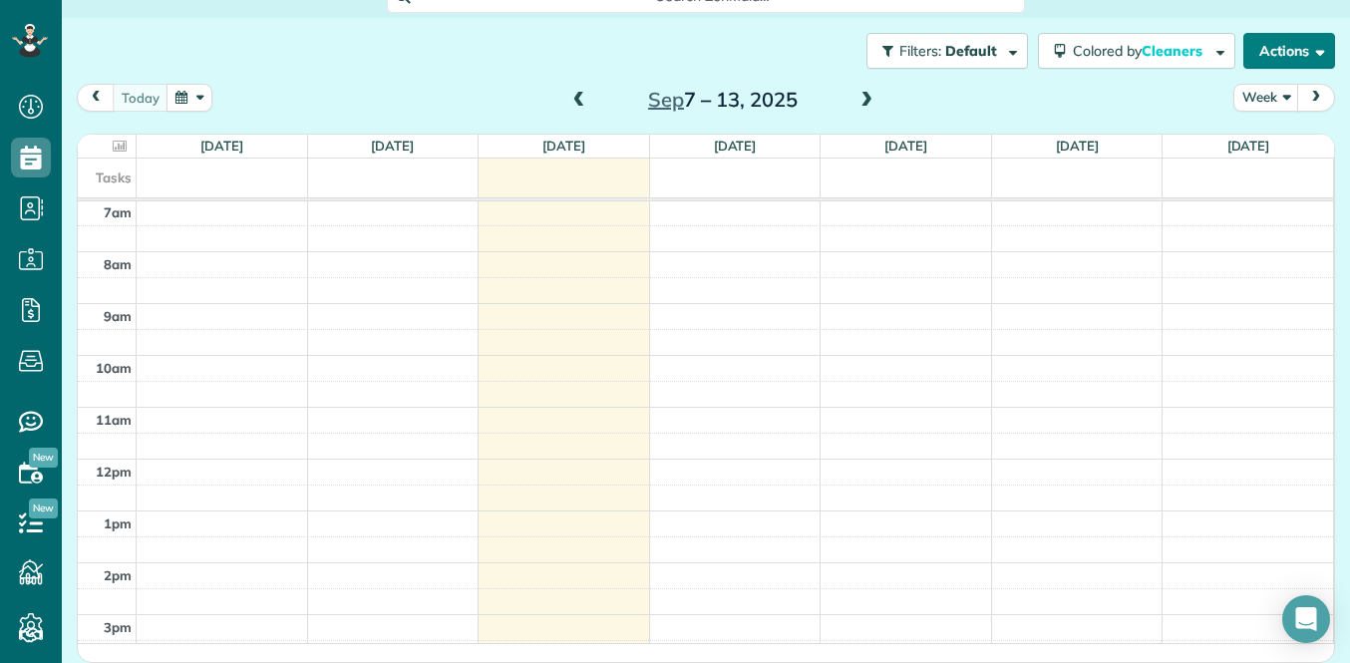
click at [1273, 49] on button "Actions" at bounding box center [1290, 51] width 92 height 36
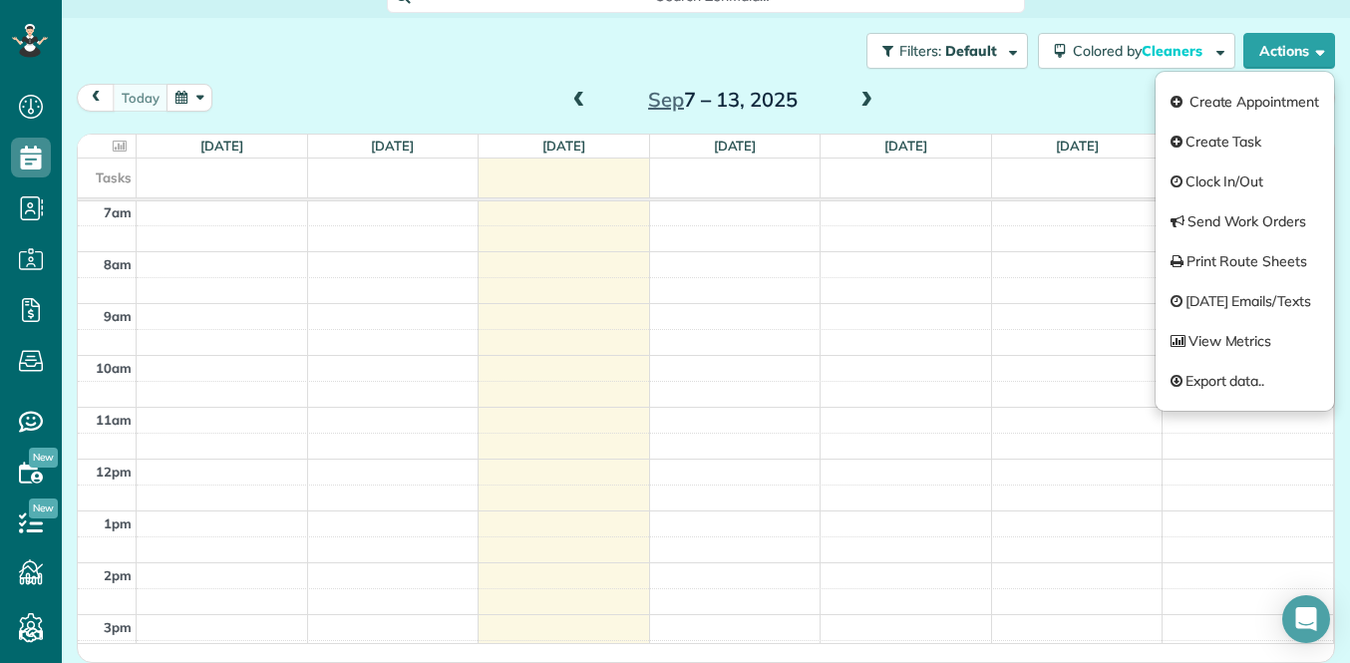
click at [685, 42] on div "Filters: Default Colored by Cleaners Color by Cleaner Color by Team Color by St…" at bounding box center [706, 51] width 1289 height 66
